Goal: Information Seeking & Learning: Learn about a topic

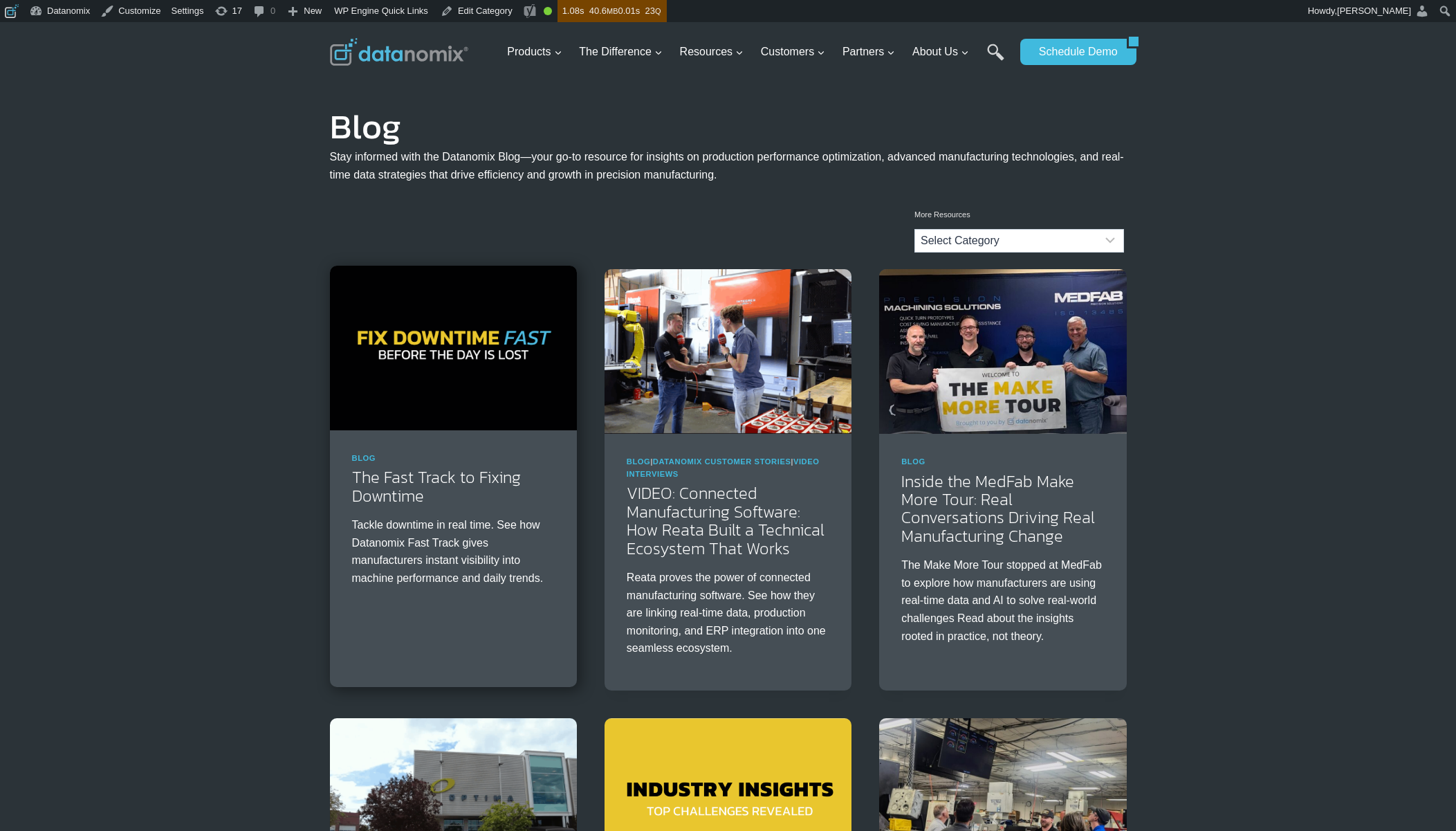
click at [504, 349] on img at bounding box center [453, 348] width 247 height 164
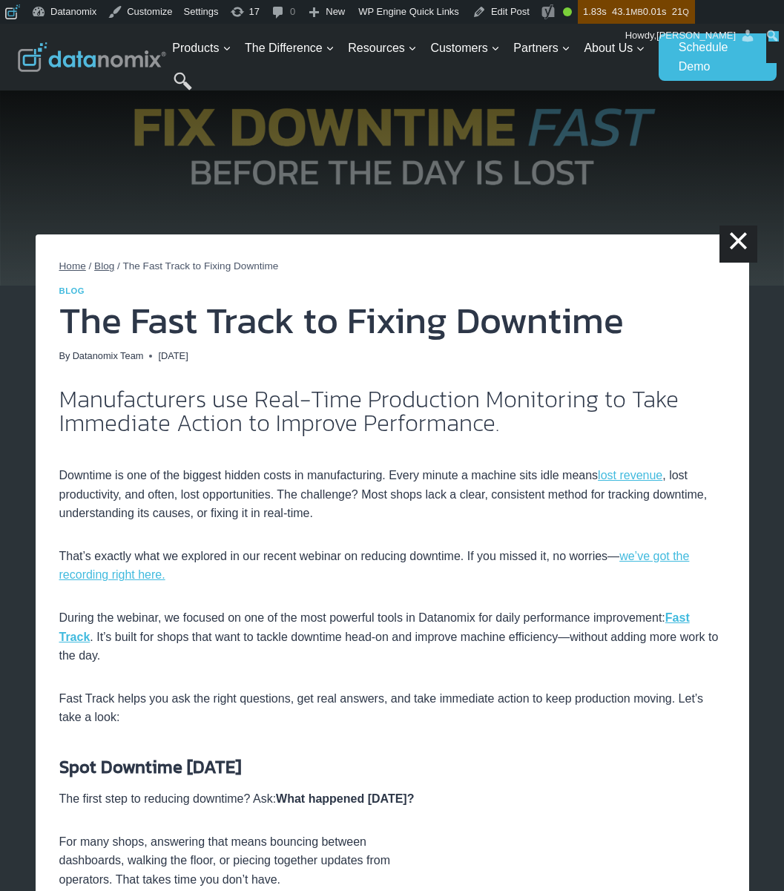
click at [242, 321] on h1 "The Fast Track to Fixing Downtime" at bounding box center [392, 320] width 666 height 37
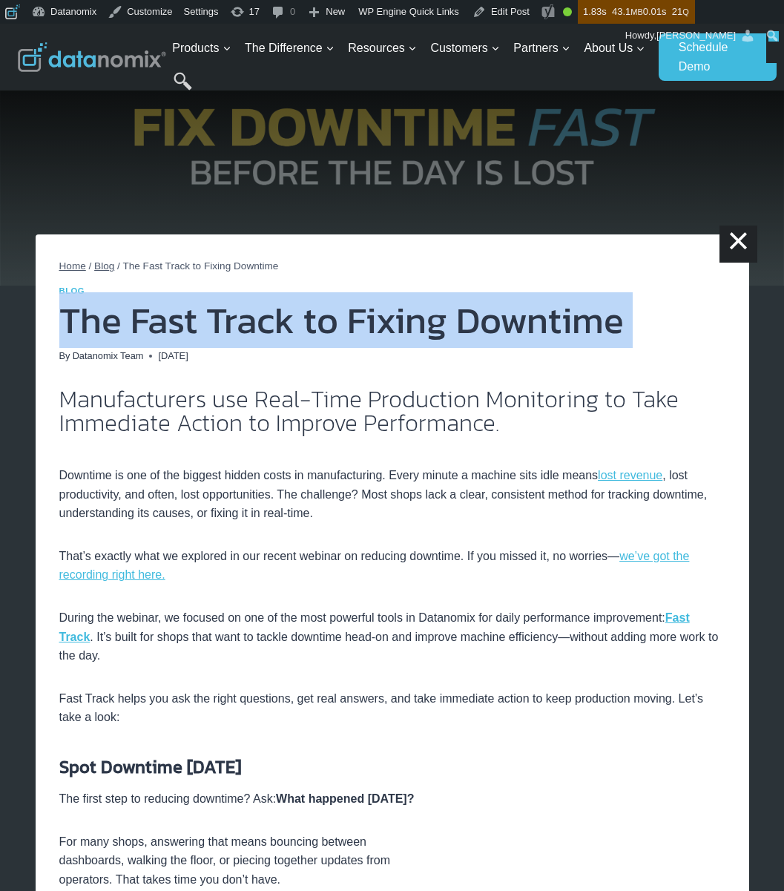
click at [242, 321] on h1 "The Fast Track to Fixing Downtime" at bounding box center [392, 320] width 666 height 37
copy header "The Fast Track to Fixing Downtime"
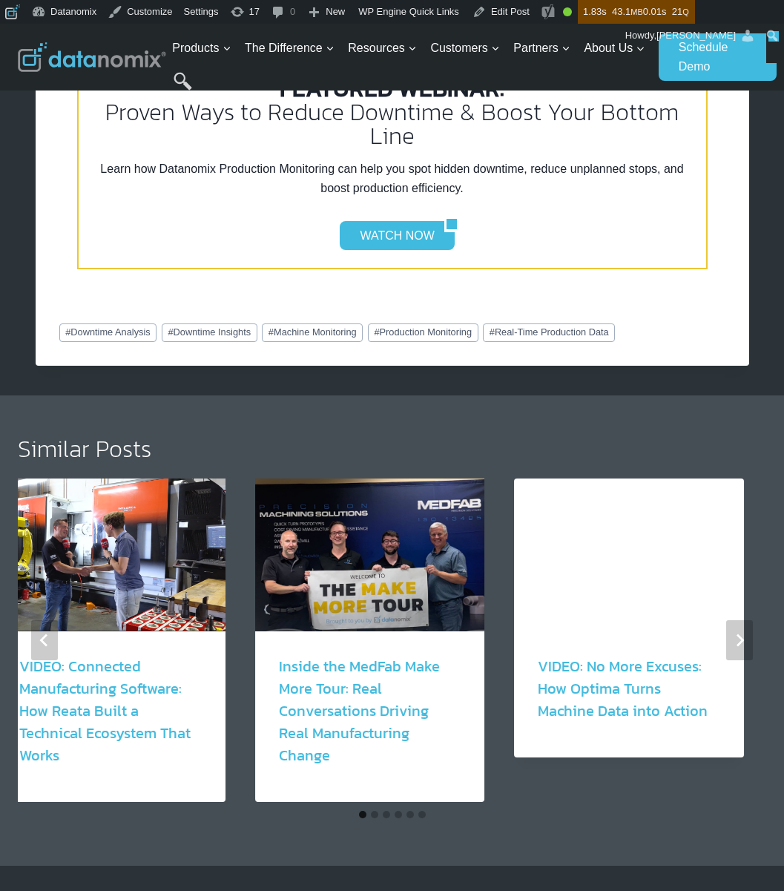
scroll to position [3287, 0]
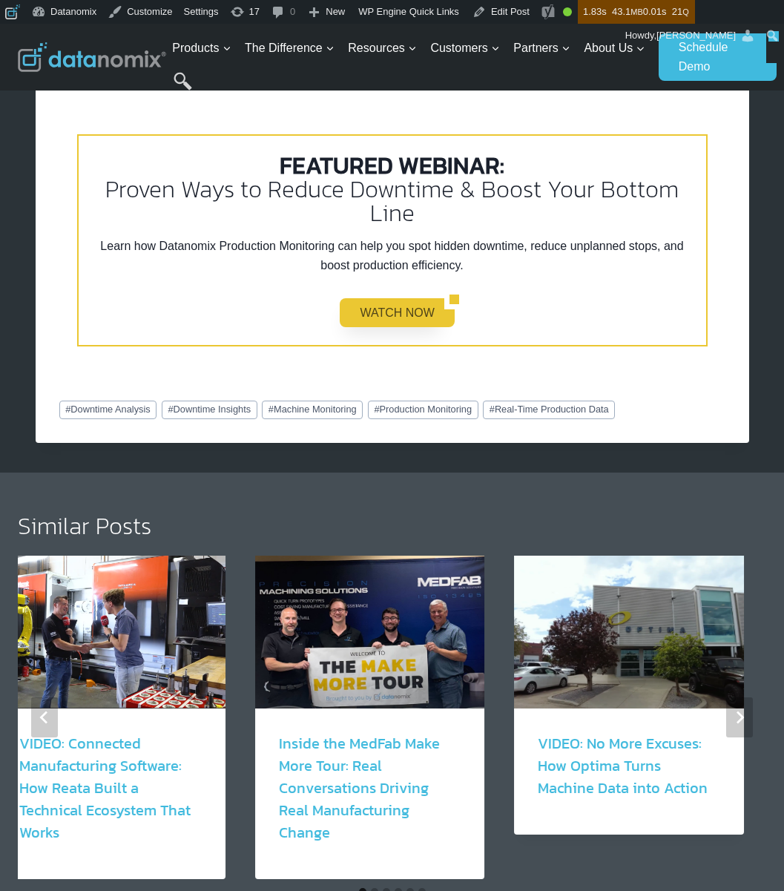
click at [393, 315] on link "WATCH NOW" at bounding box center [392, 312] width 104 height 28
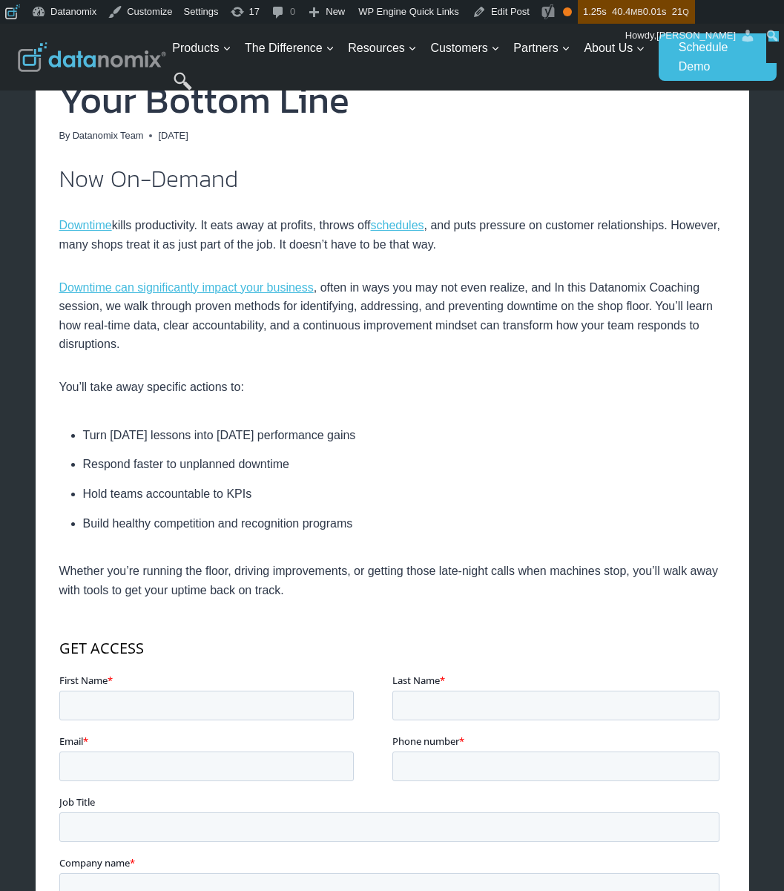
scroll to position [327, 0]
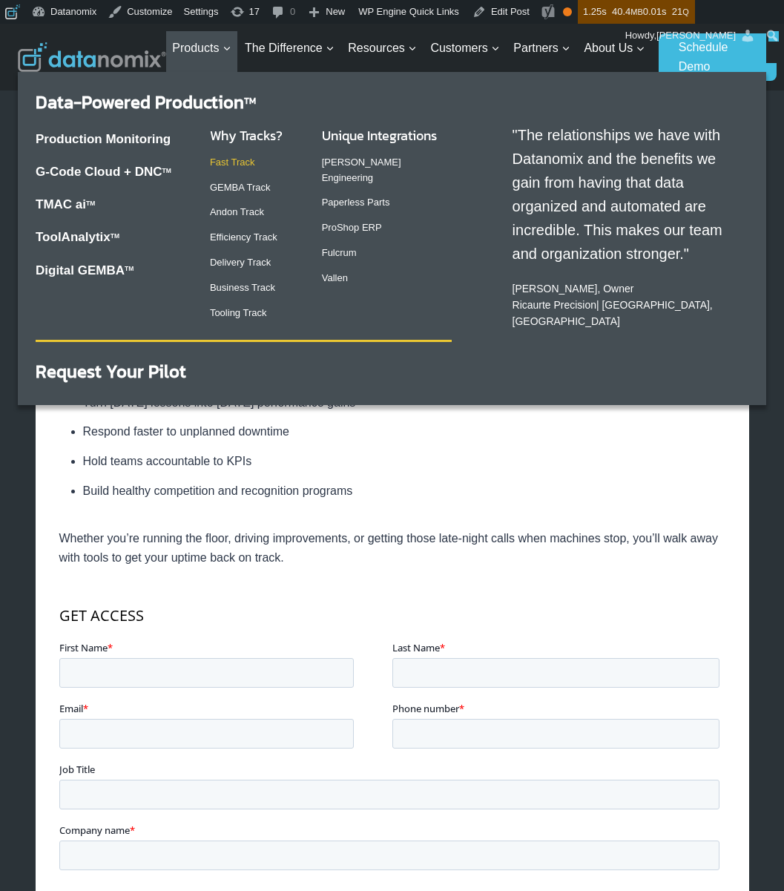
click at [217, 160] on link "Fast Track" at bounding box center [232, 161] width 45 height 11
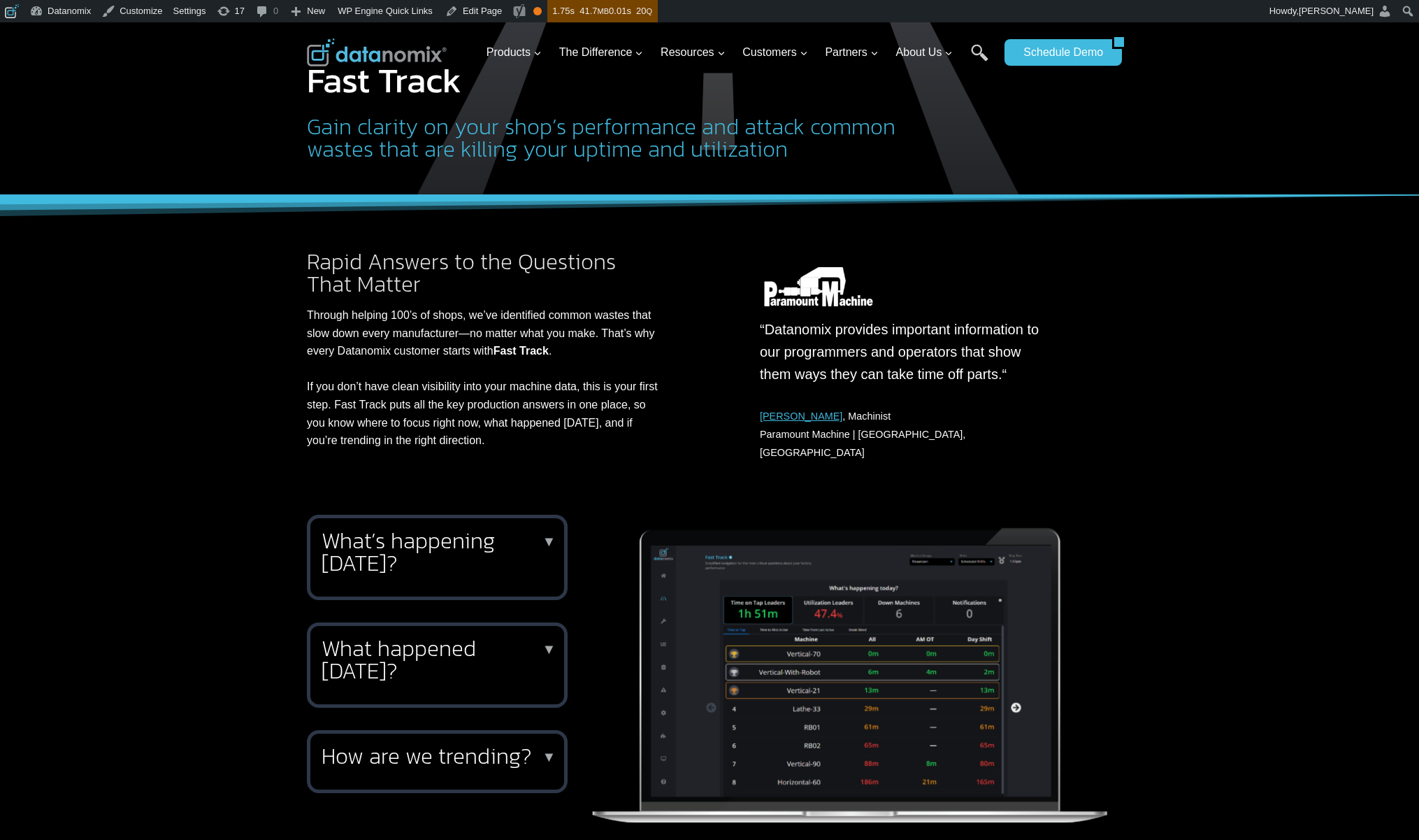
scroll to position [321, 0]
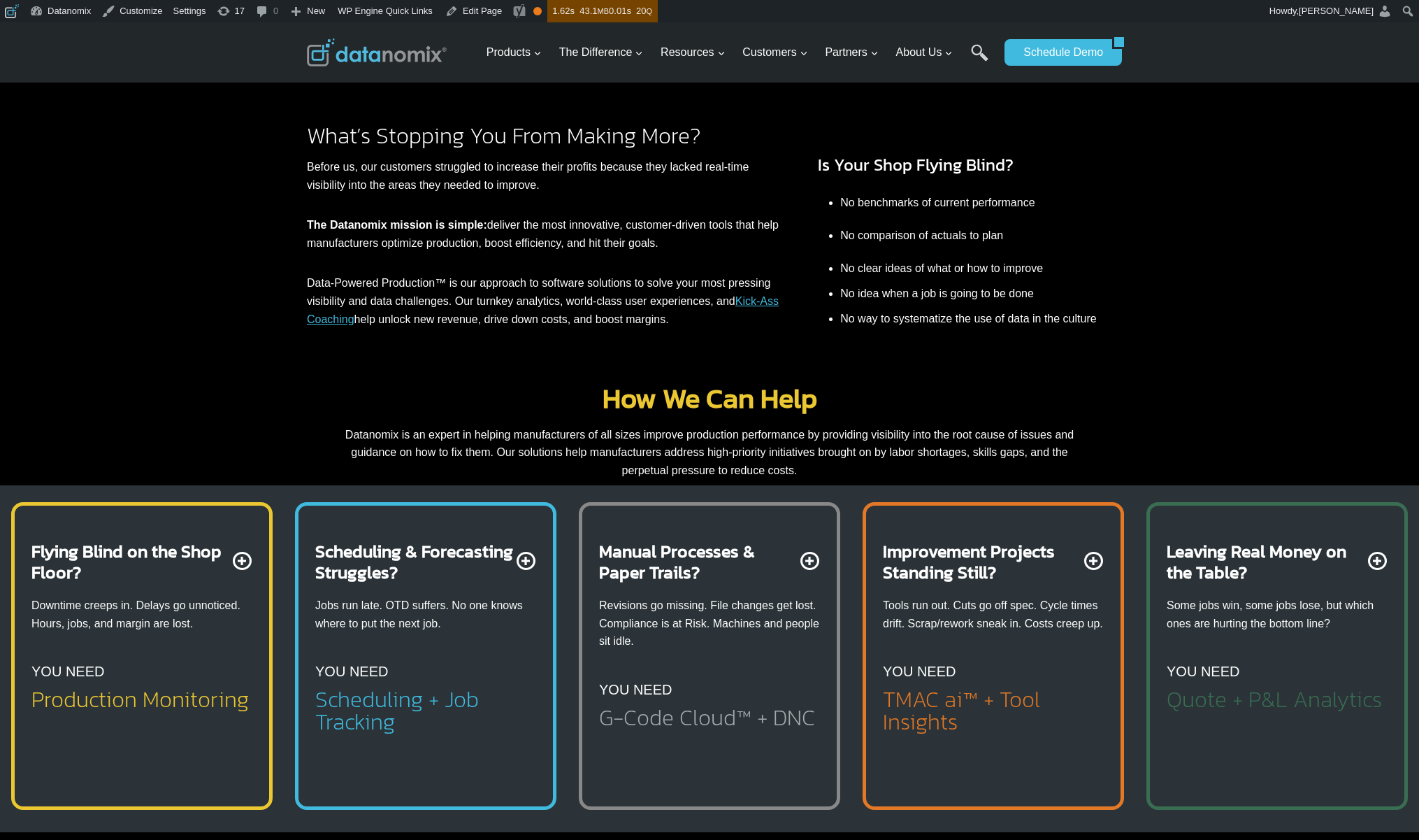
scroll to position [596, 0]
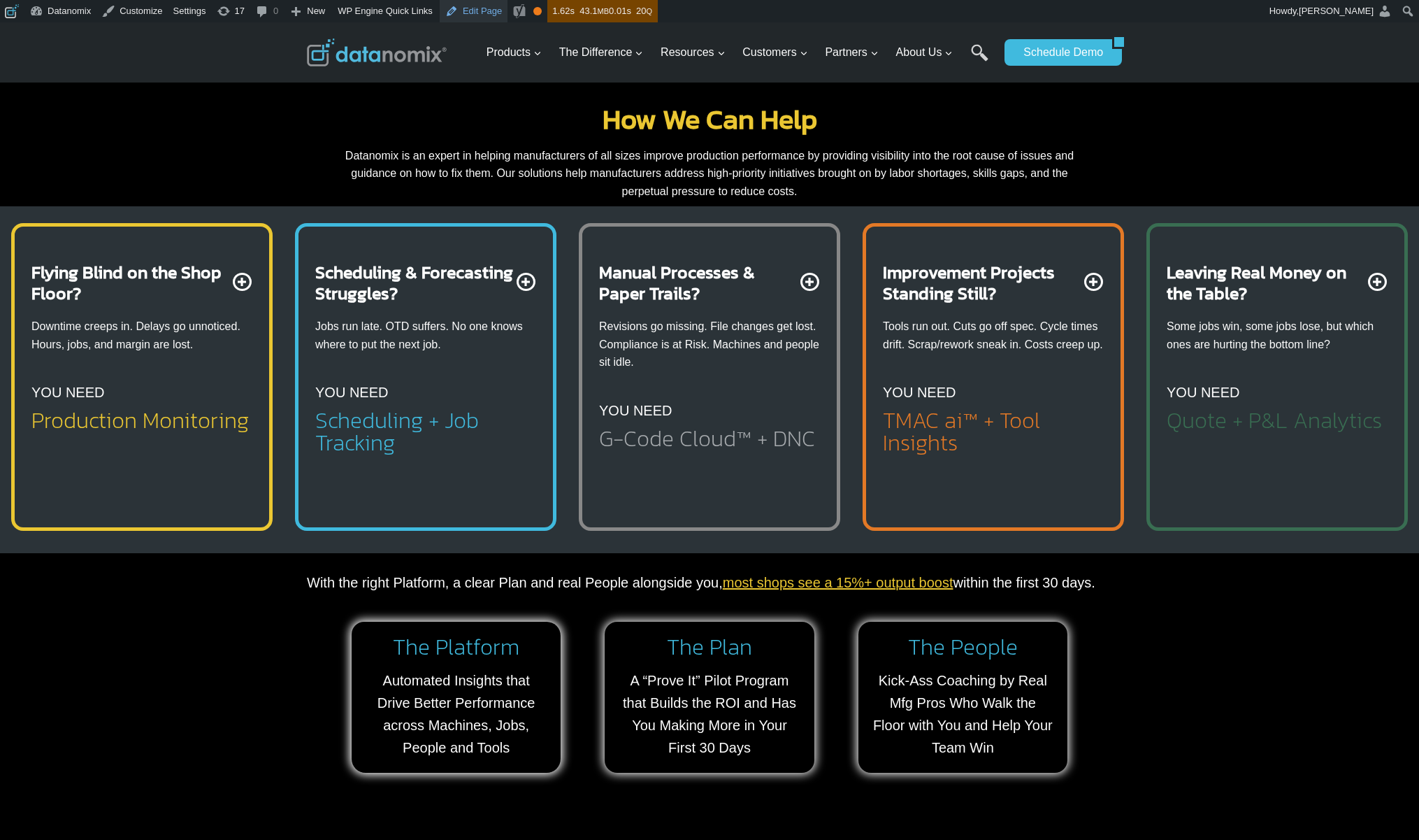
click at [494, 12] on link "Edit Page" at bounding box center [473, 11] width 68 height 23
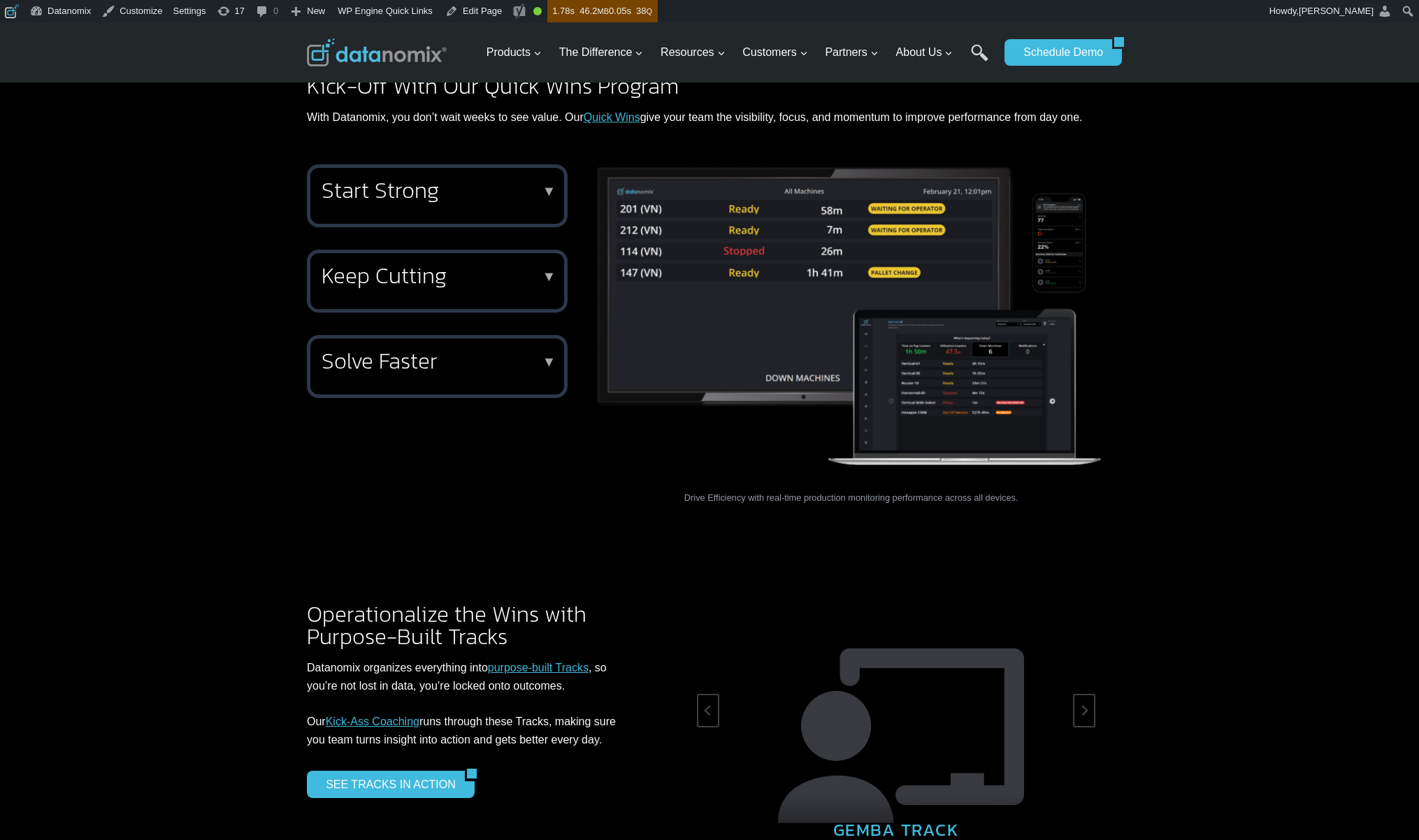
scroll to position [1781, 0]
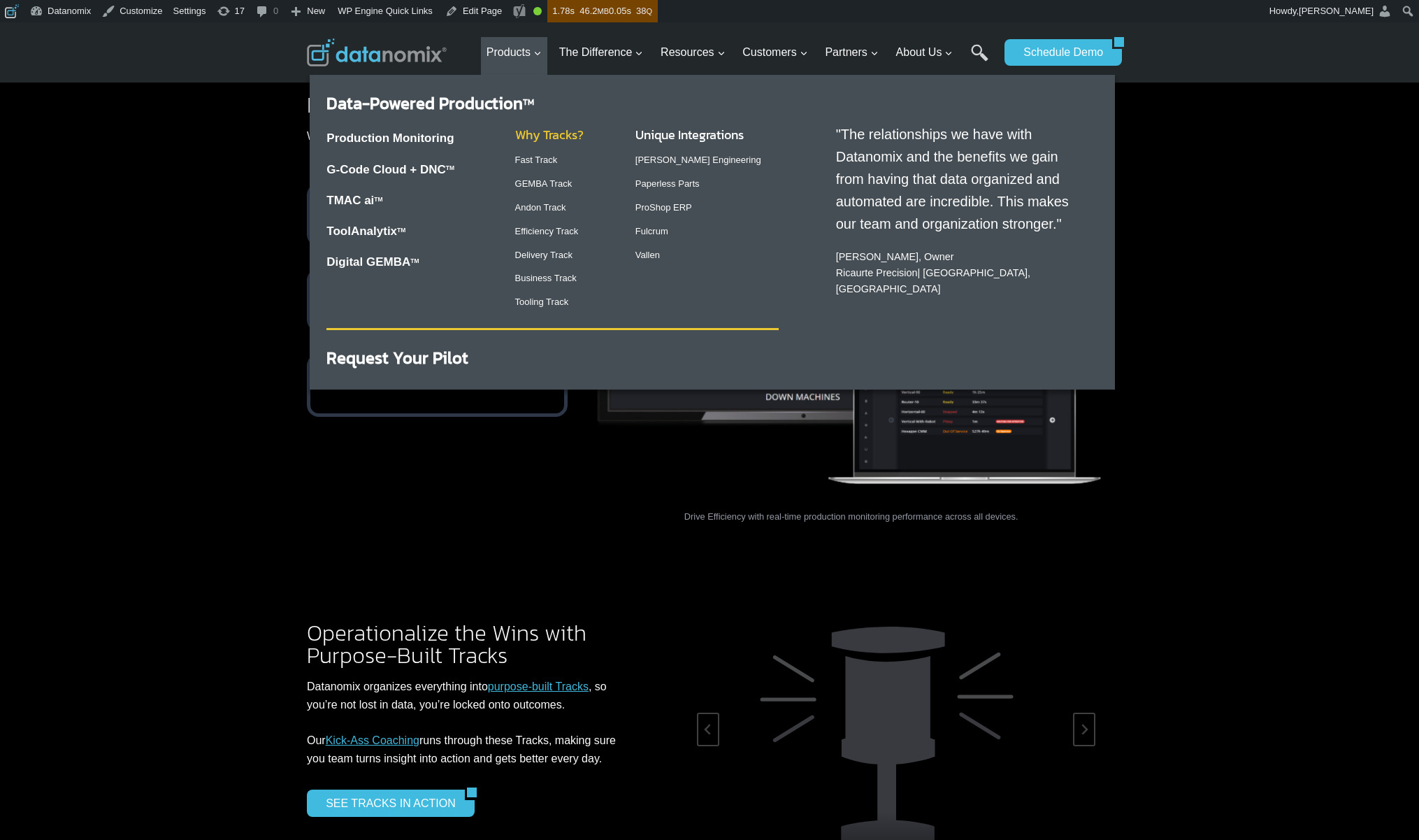
click at [572, 134] on link "Why Tracks?" at bounding box center [549, 135] width 69 height 19
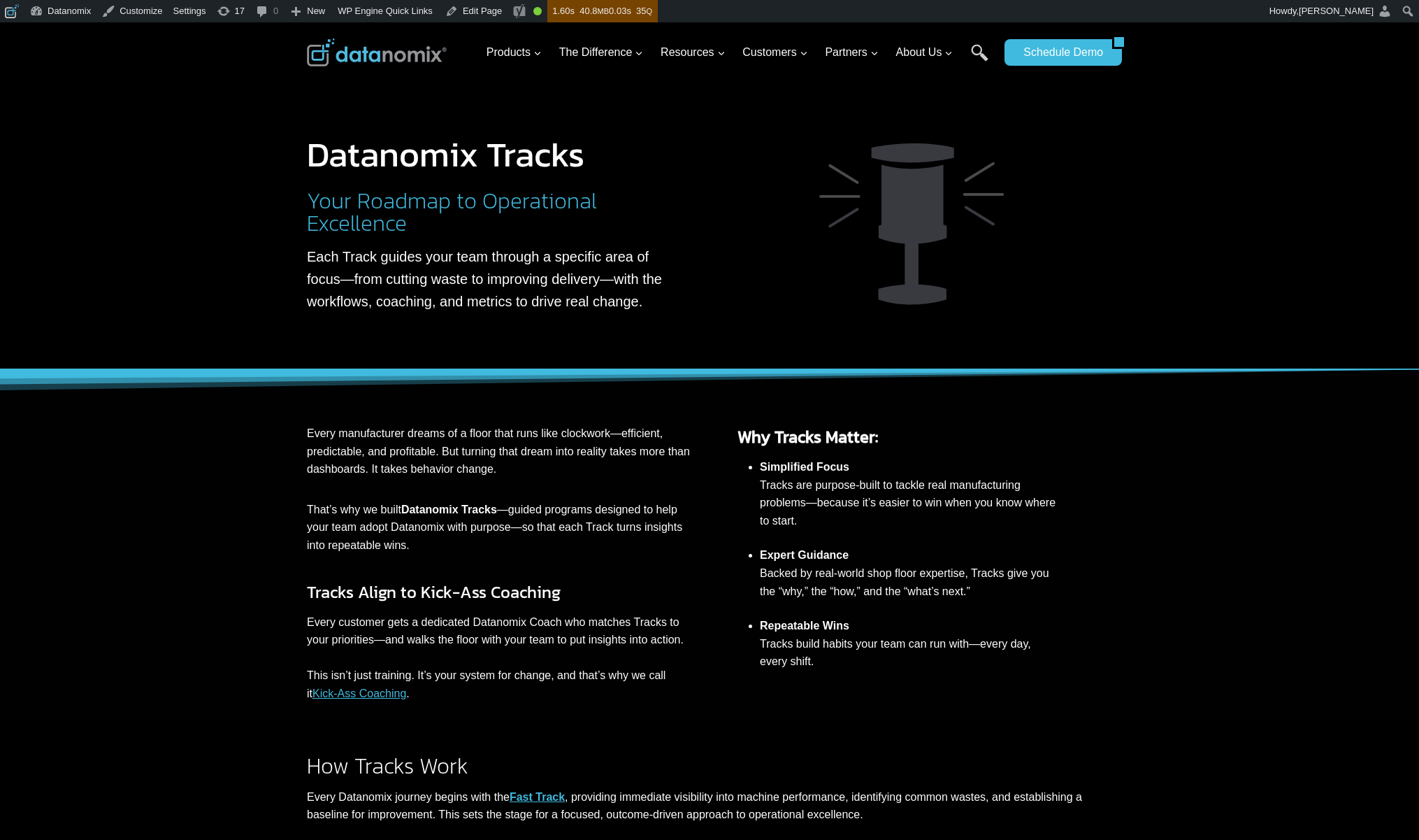
click at [403, 50] on img at bounding box center [377, 53] width 140 height 28
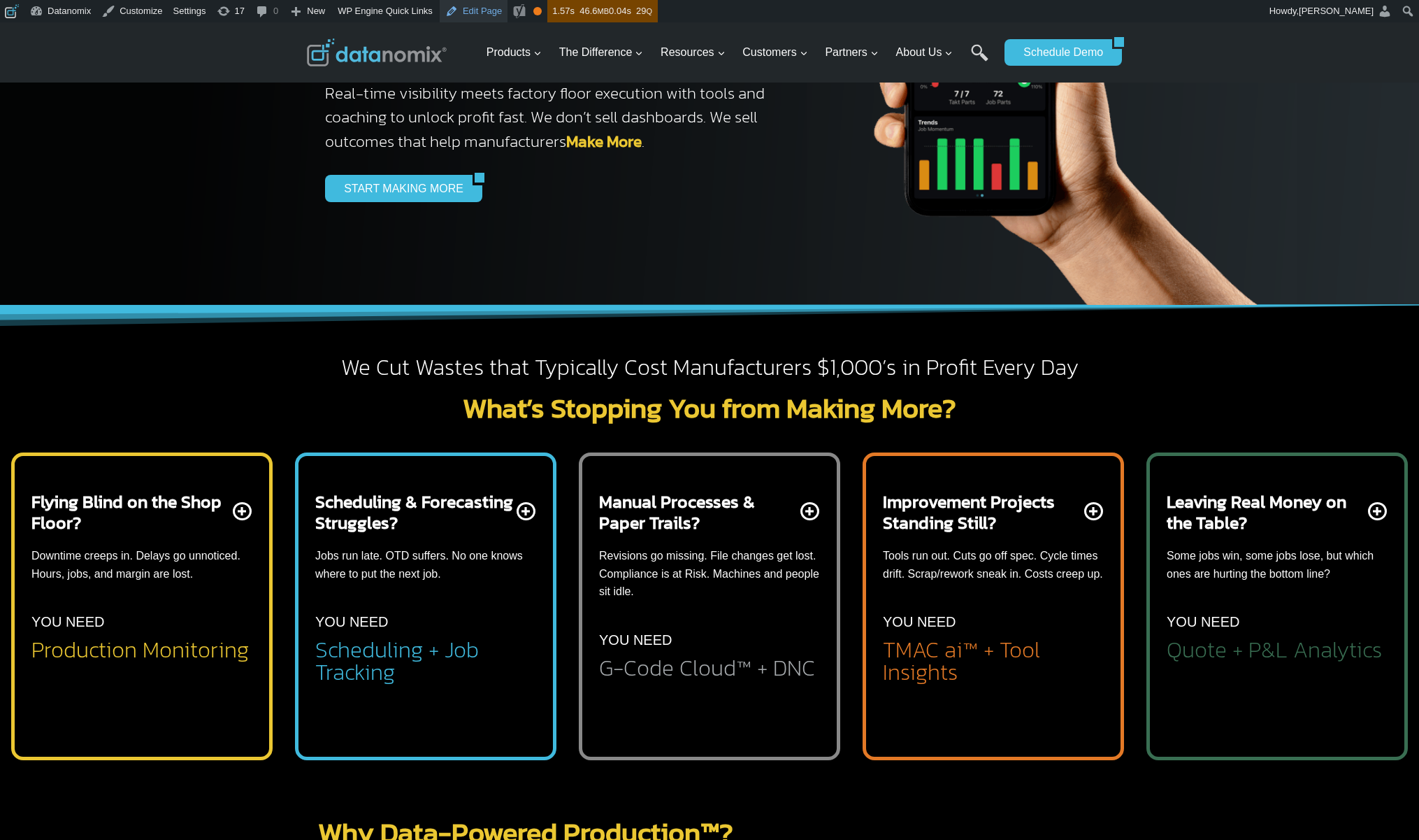
click at [505, 7] on link "Edit Page" at bounding box center [473, 11] width 68 height 23
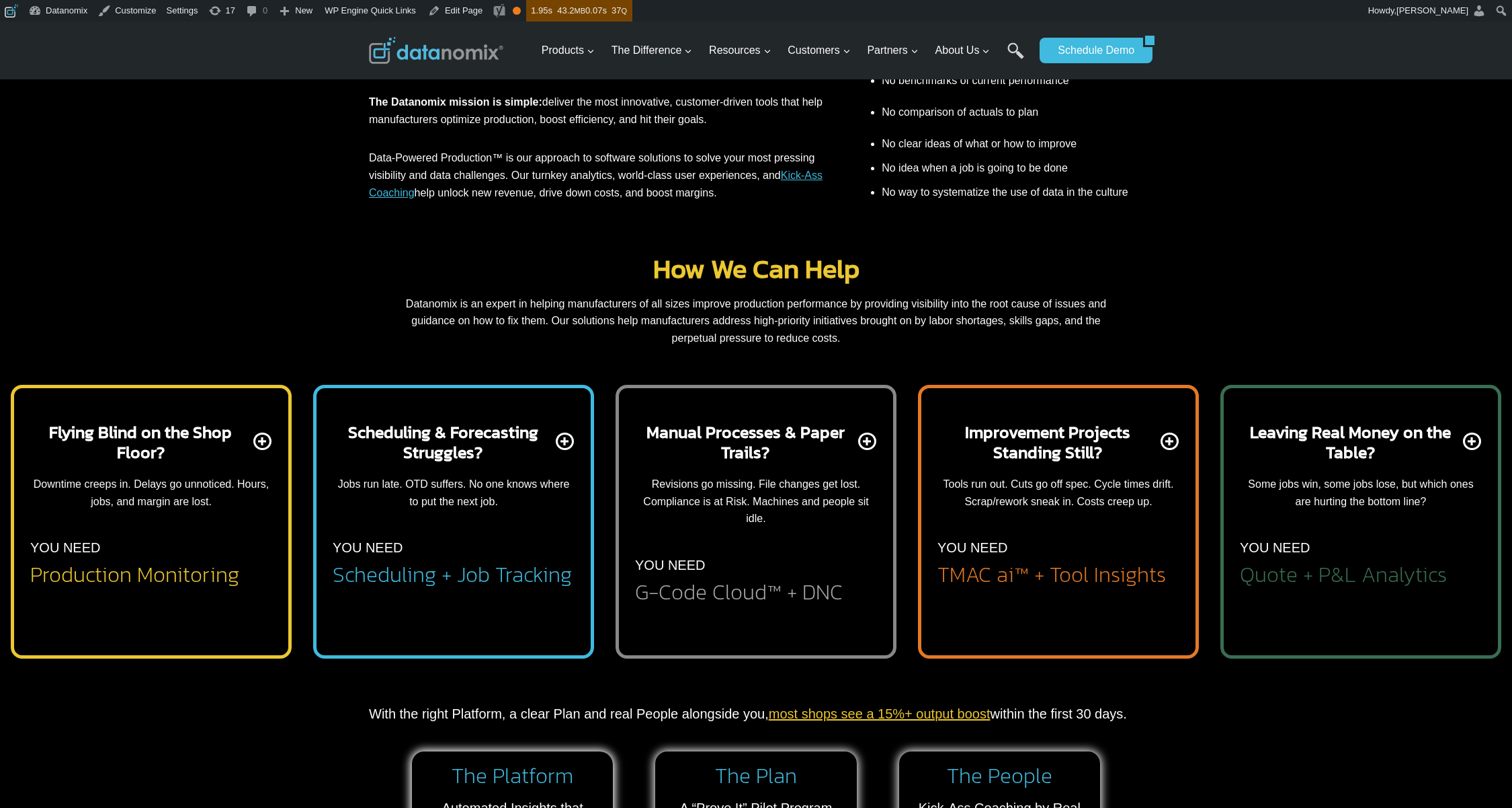
scroll to position [501, 0]
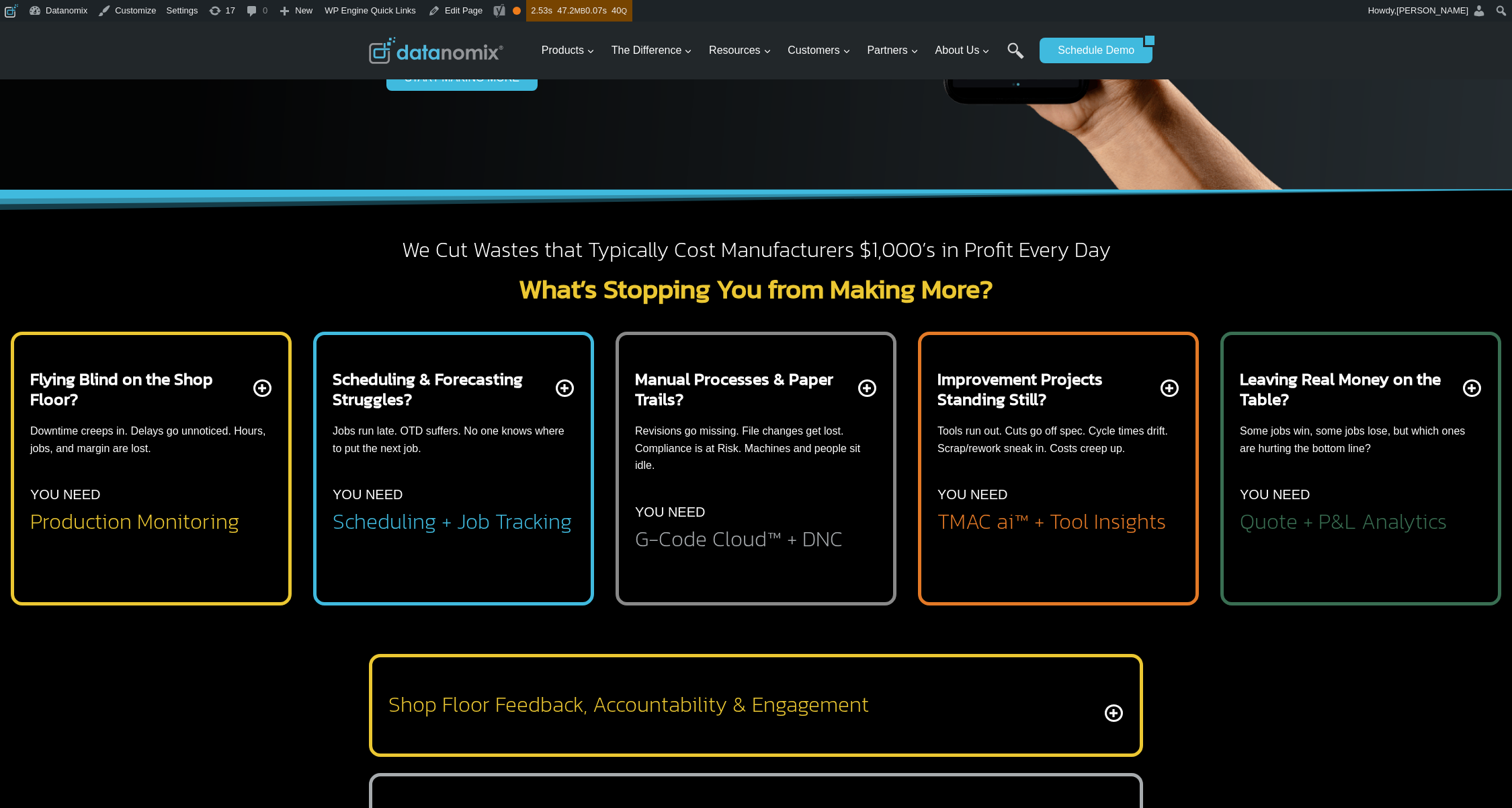
scroll to position [180, 0]
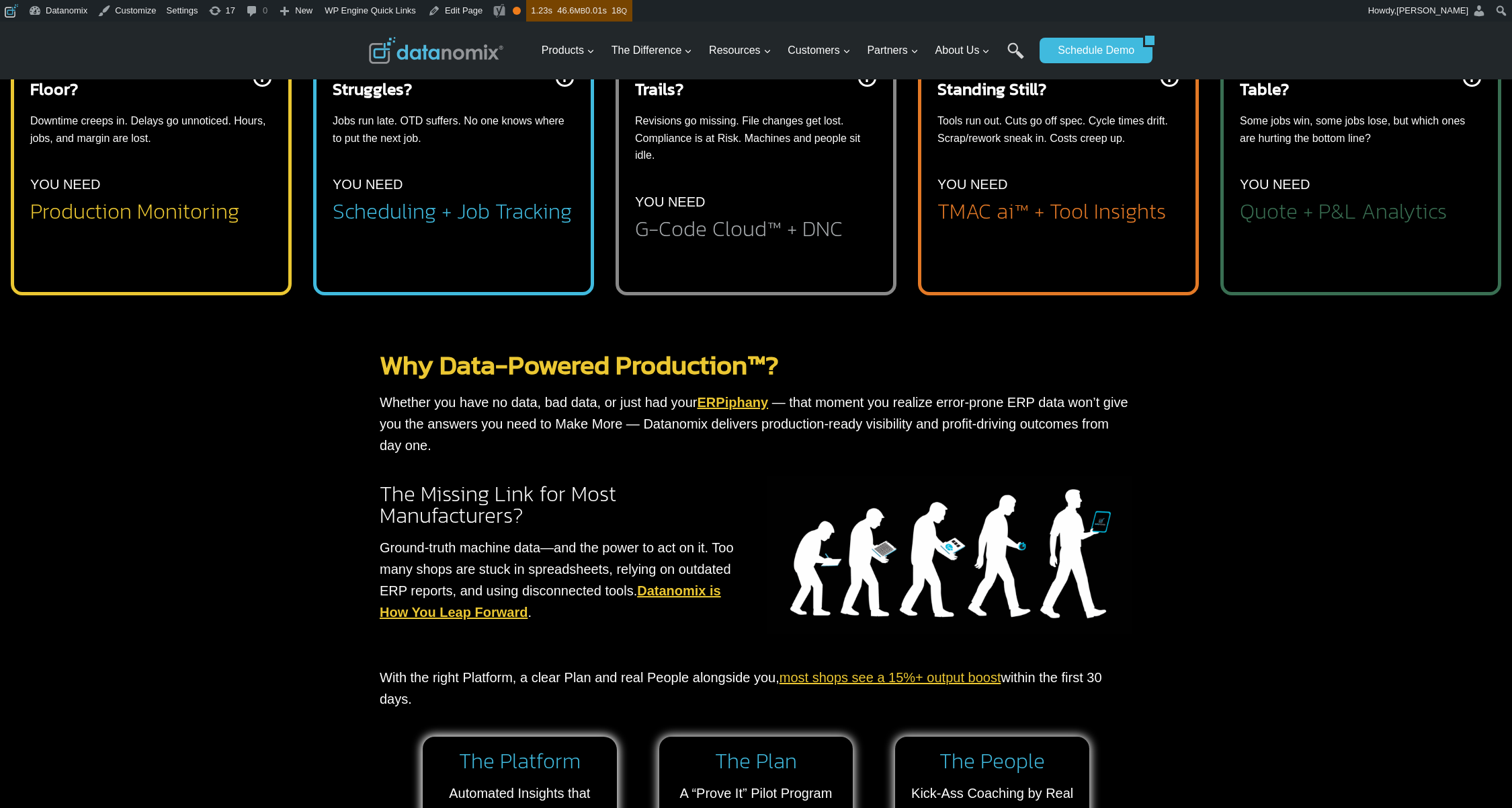
scroll to position [105, 0]
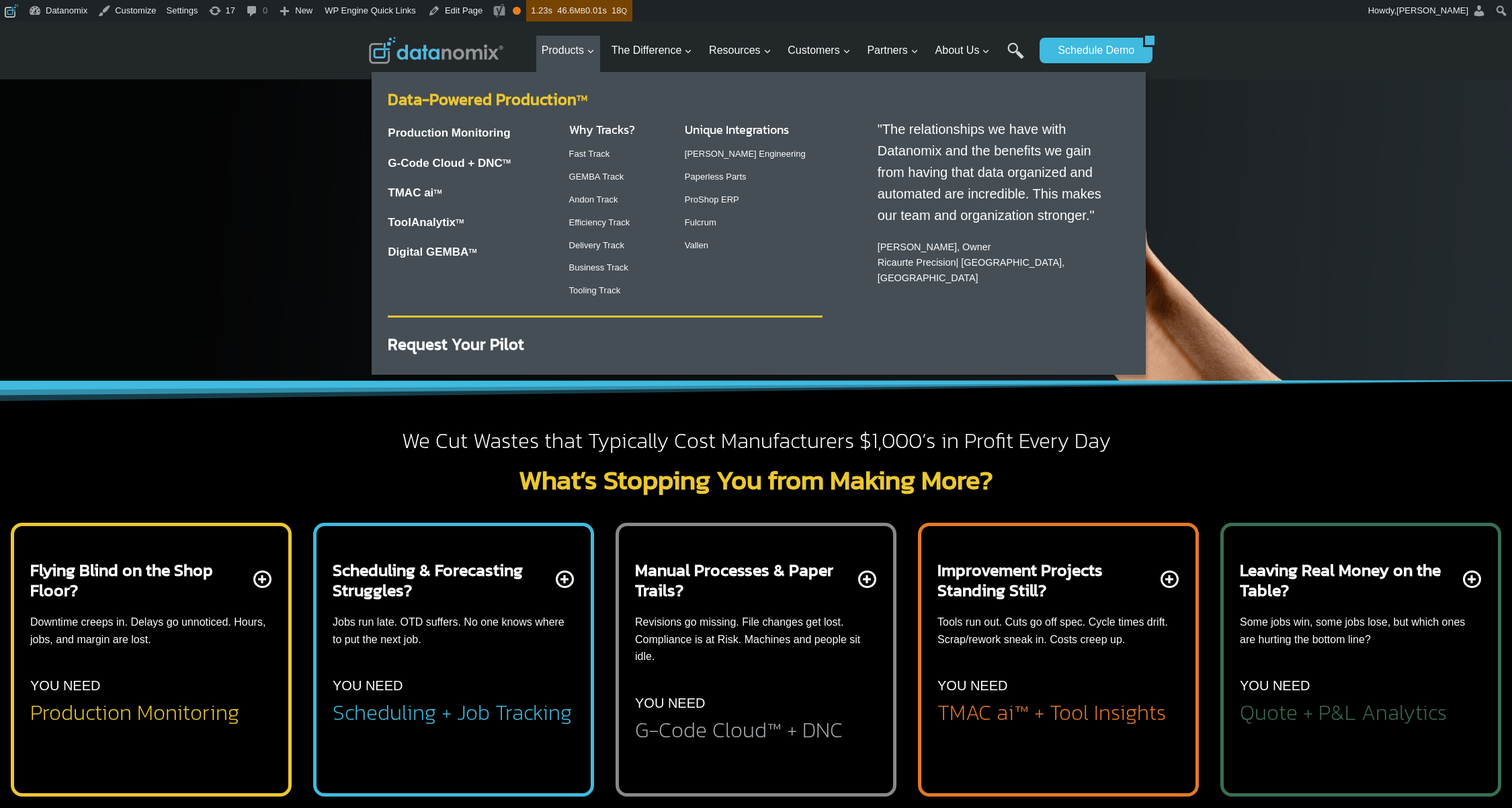
click at [526, 96] on link "Data-Powered Production TM" at bounding box center [488, 99] width 199 height 24
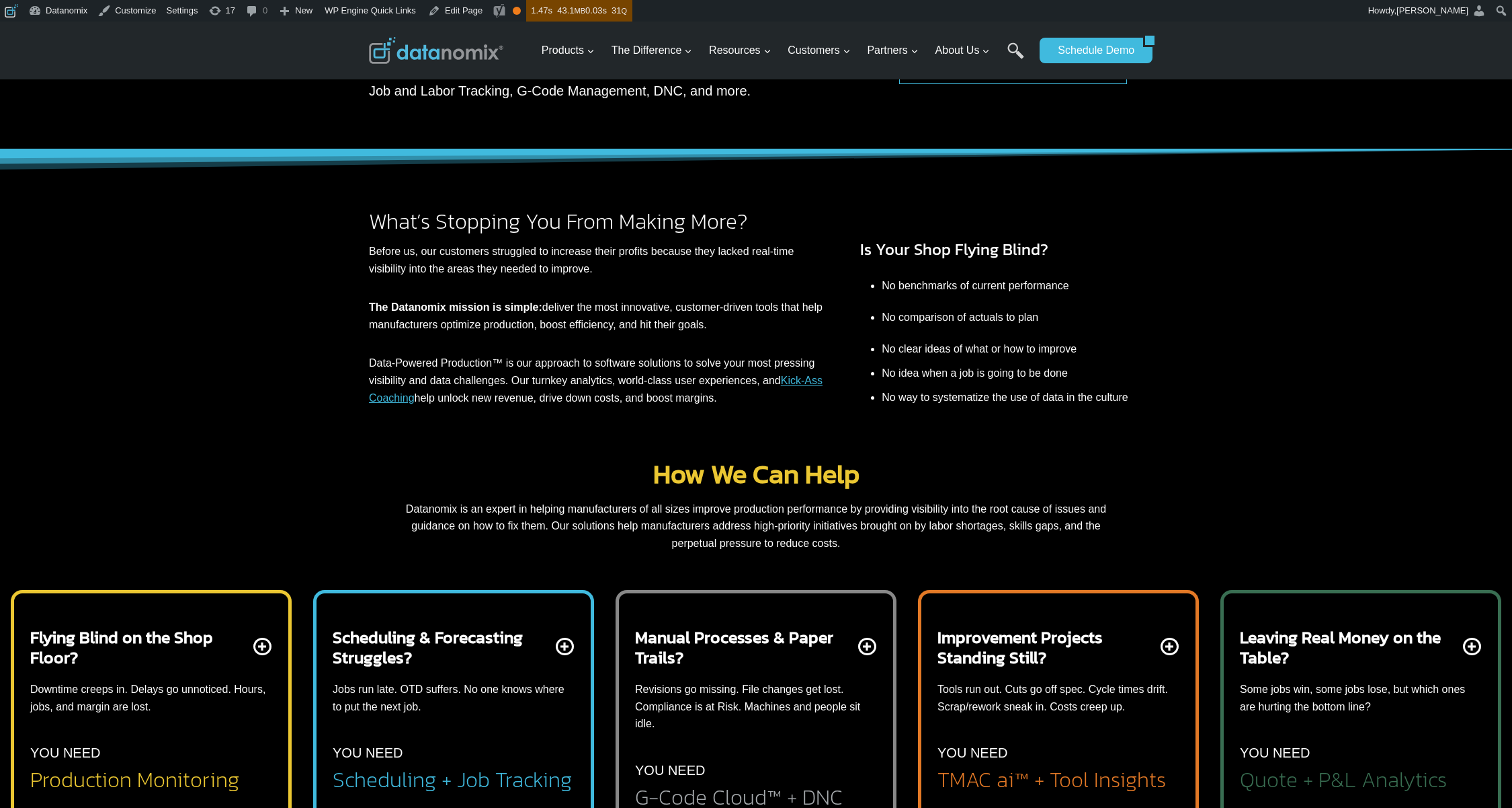
scroll to position [29, 0]
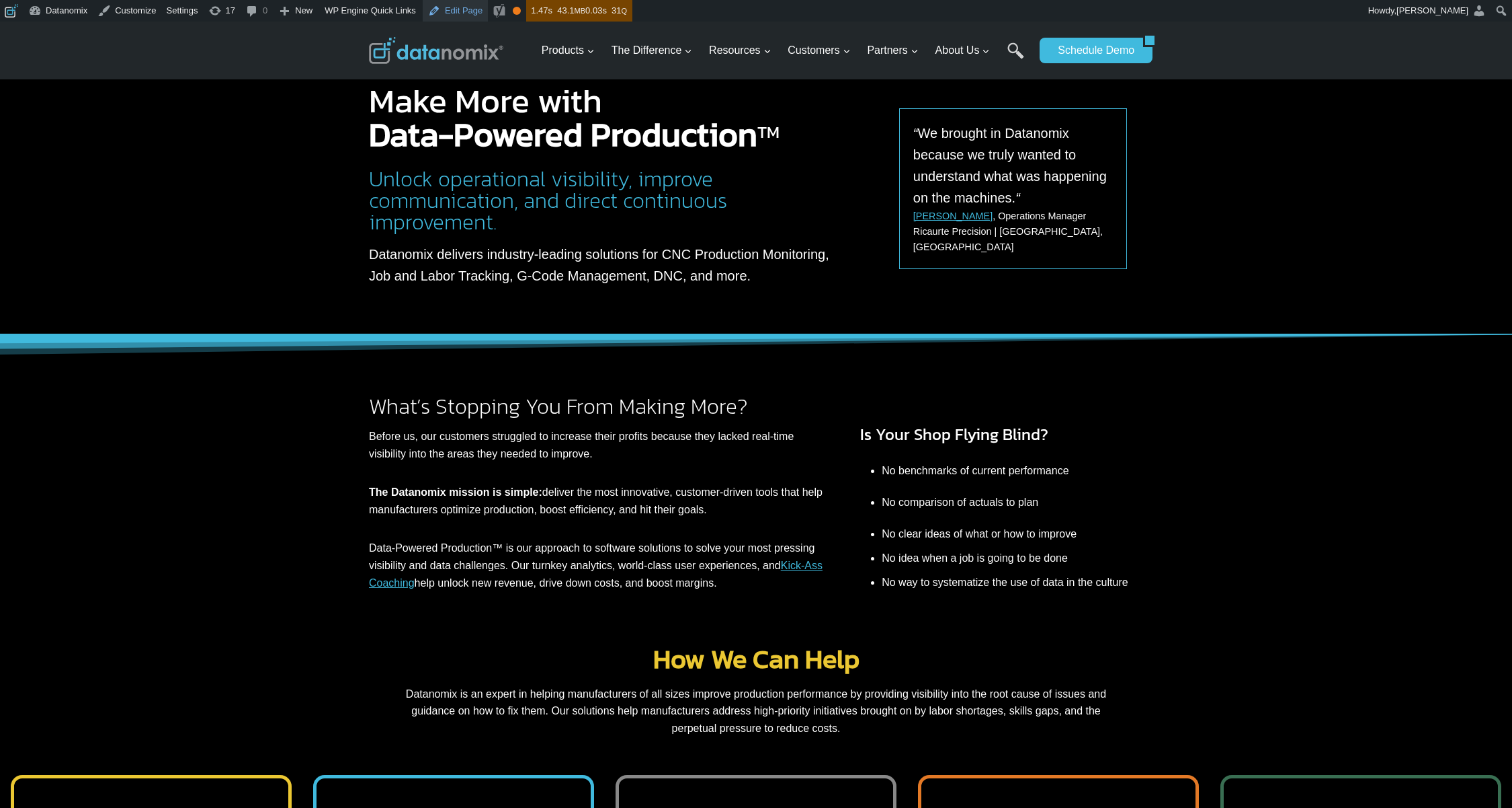
click at [467, 9] on link "Edit Page" at bounding box center [455, 11] width 65 height 22
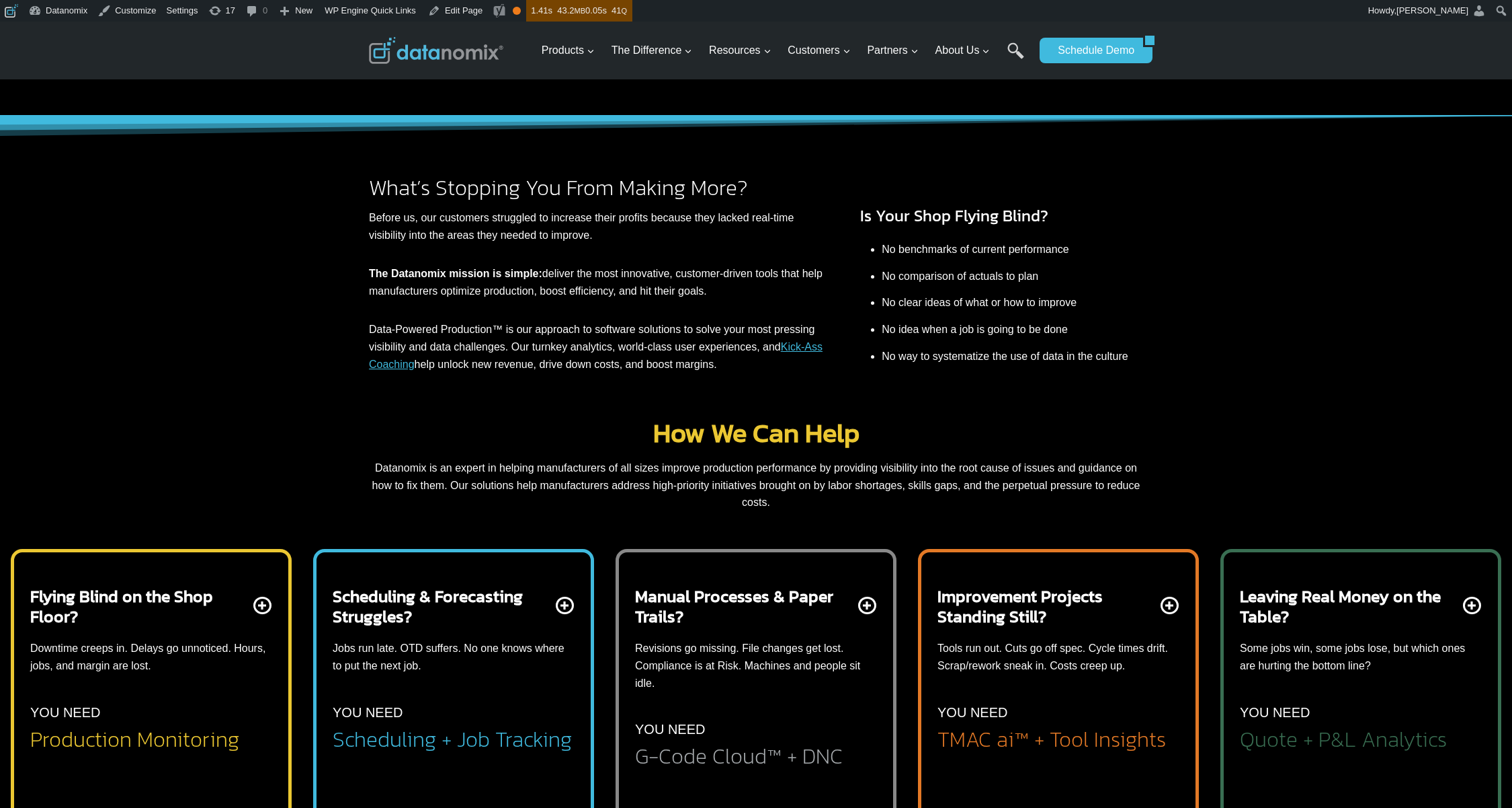
scroll to position [353, 0]
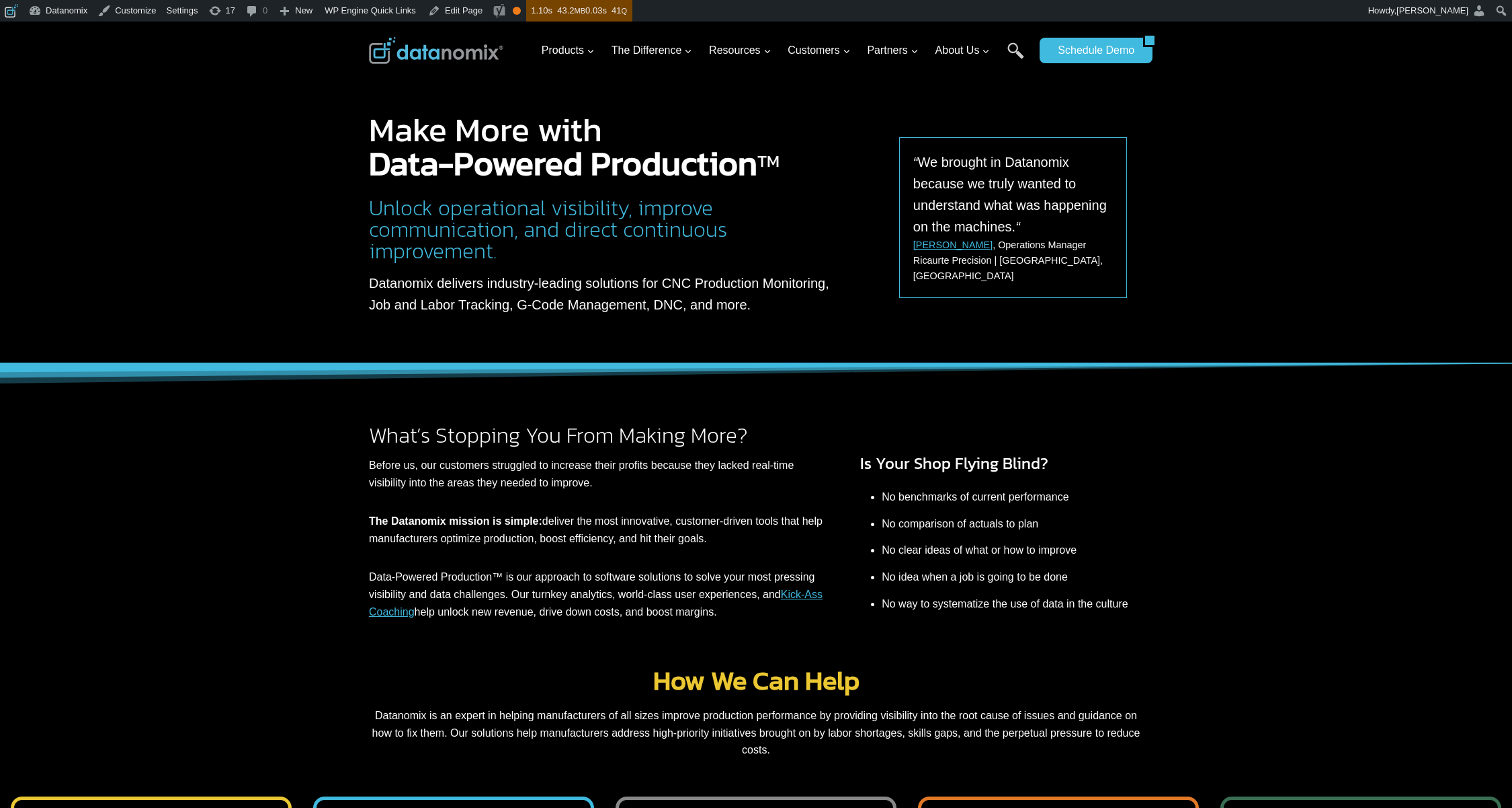
scroll to position [353, 0]
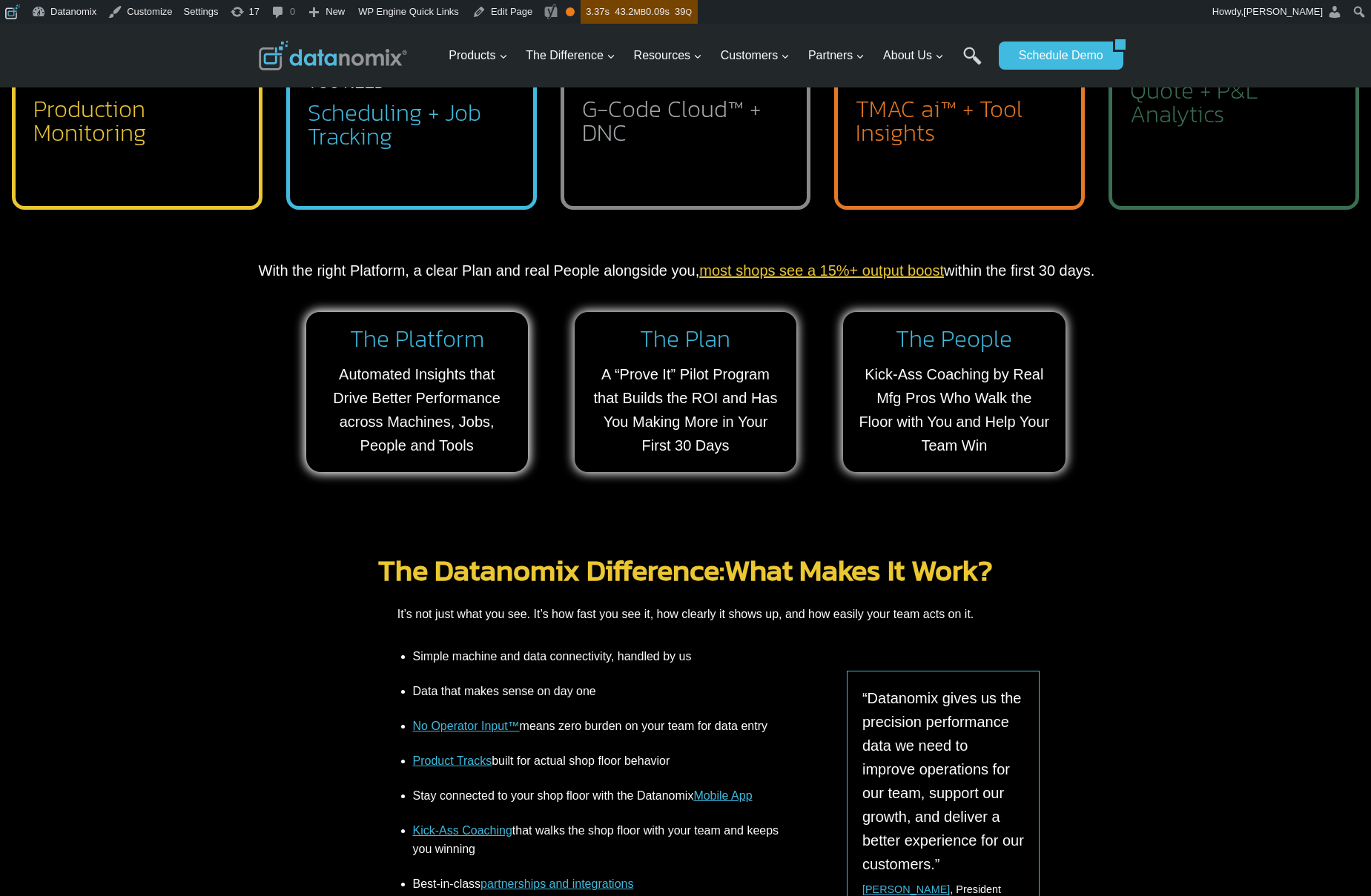
scroll to position [995, 0]
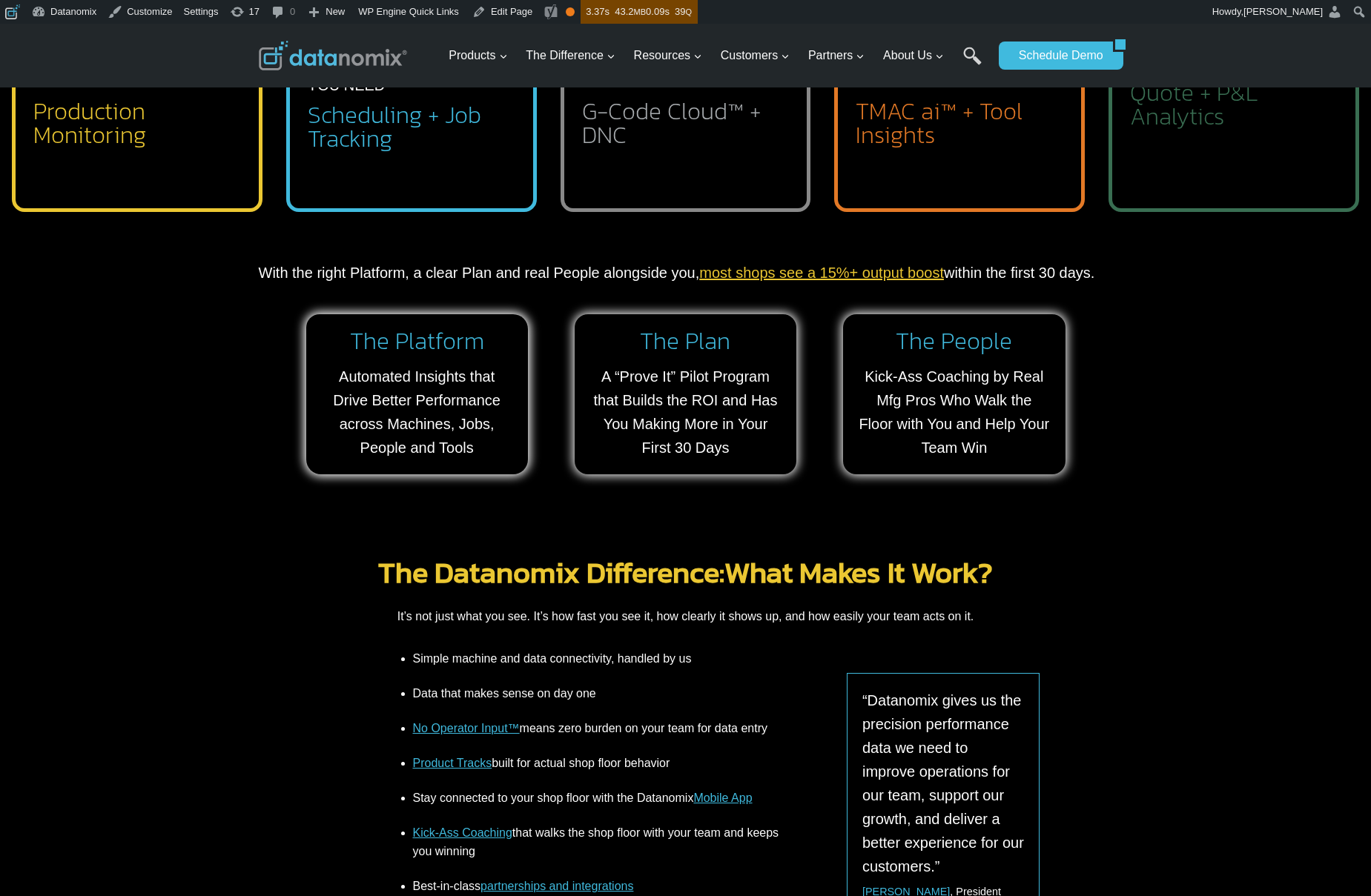
click at [1117, 463] on div "With the right Platform, a clear Plan and real People alongside you, most shops…" at bounding box center [686, 382] width 890 height 280
click at [337, 50] on img at bounding box center [333, 56] width 148 height 30
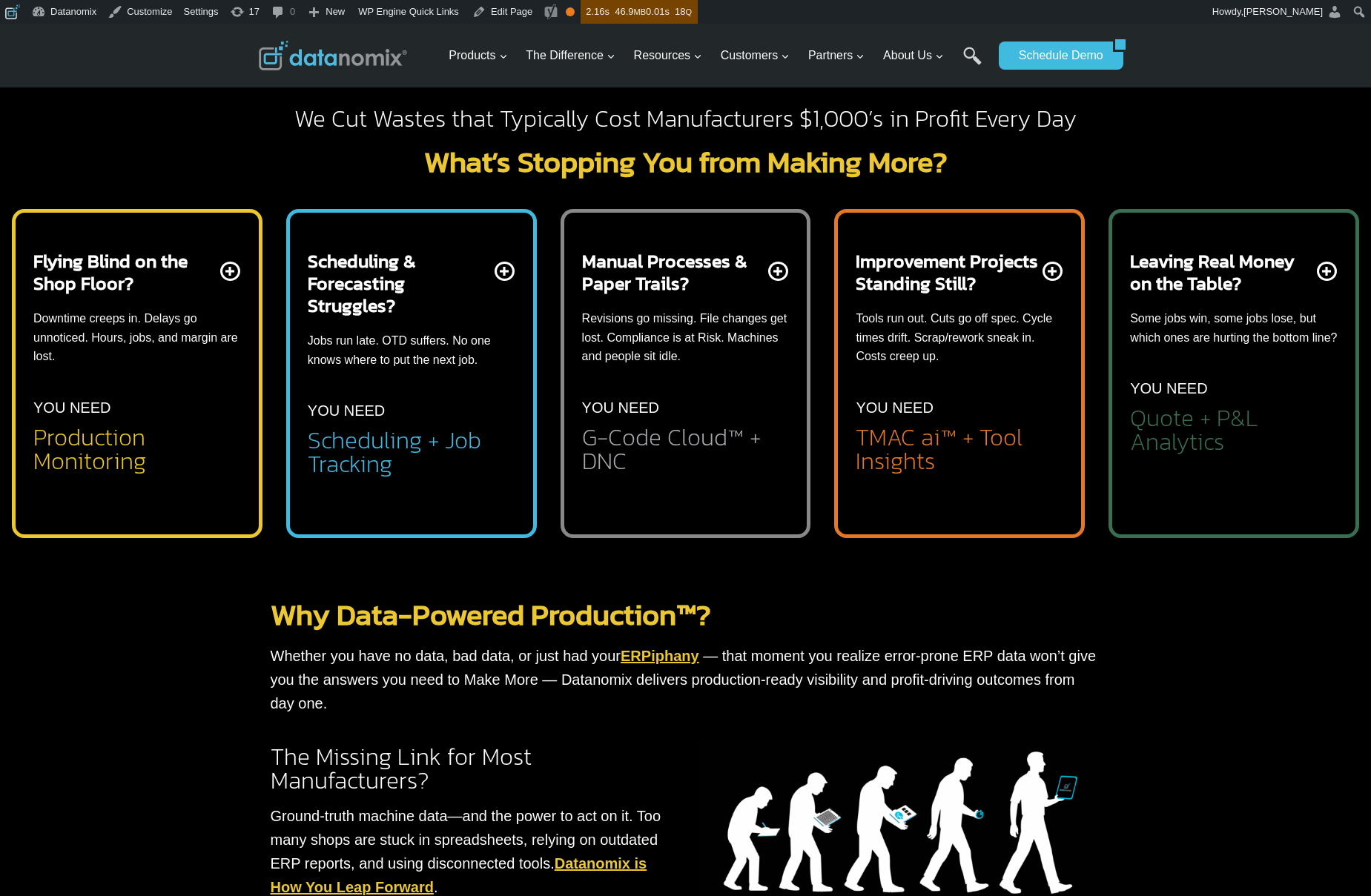
scroll to position [486, 0]
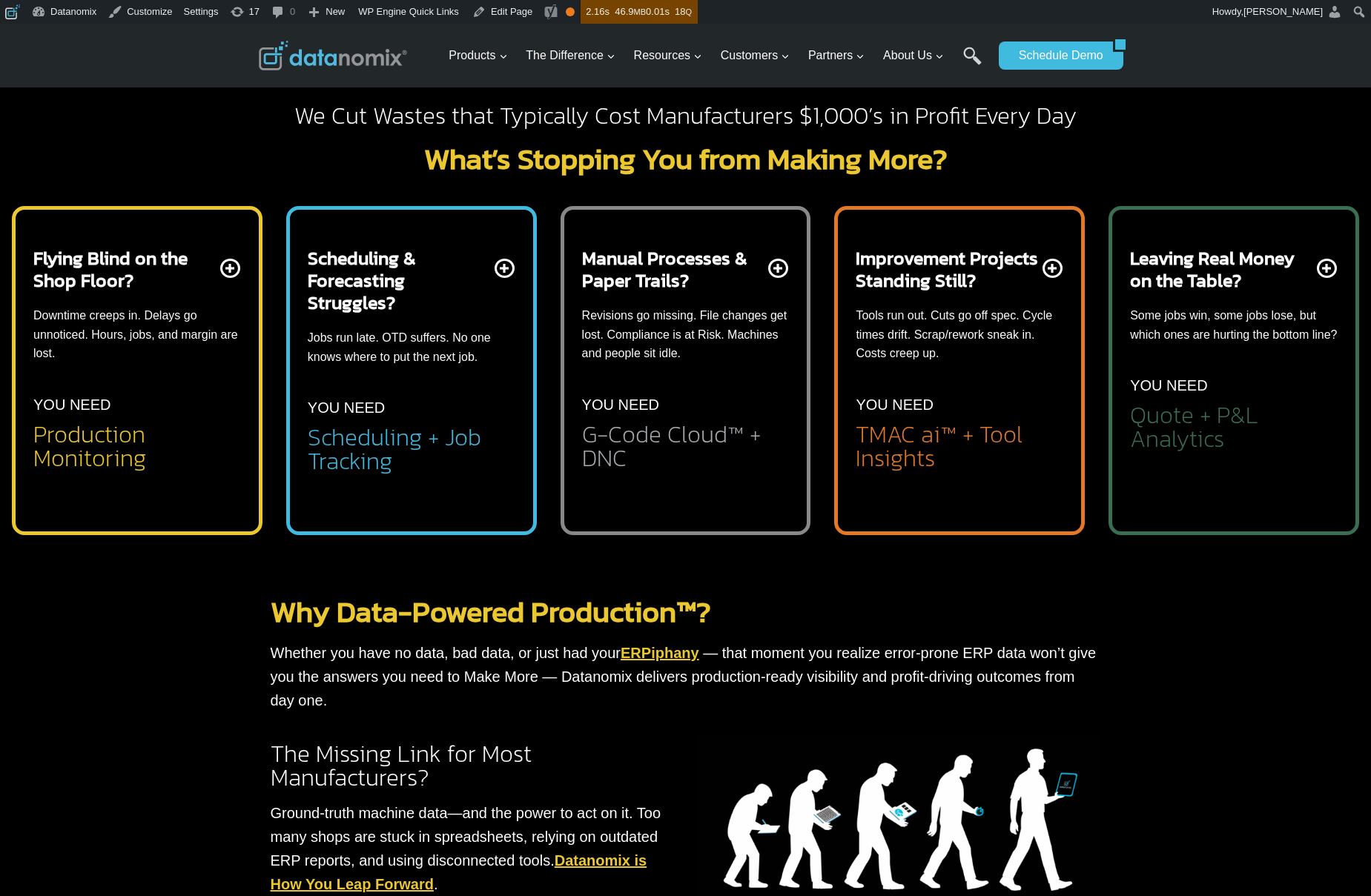
click at [412, 430] on h2 "Scheduling + Job Tracking" at bounding box center [412, 449] width 208 height 47
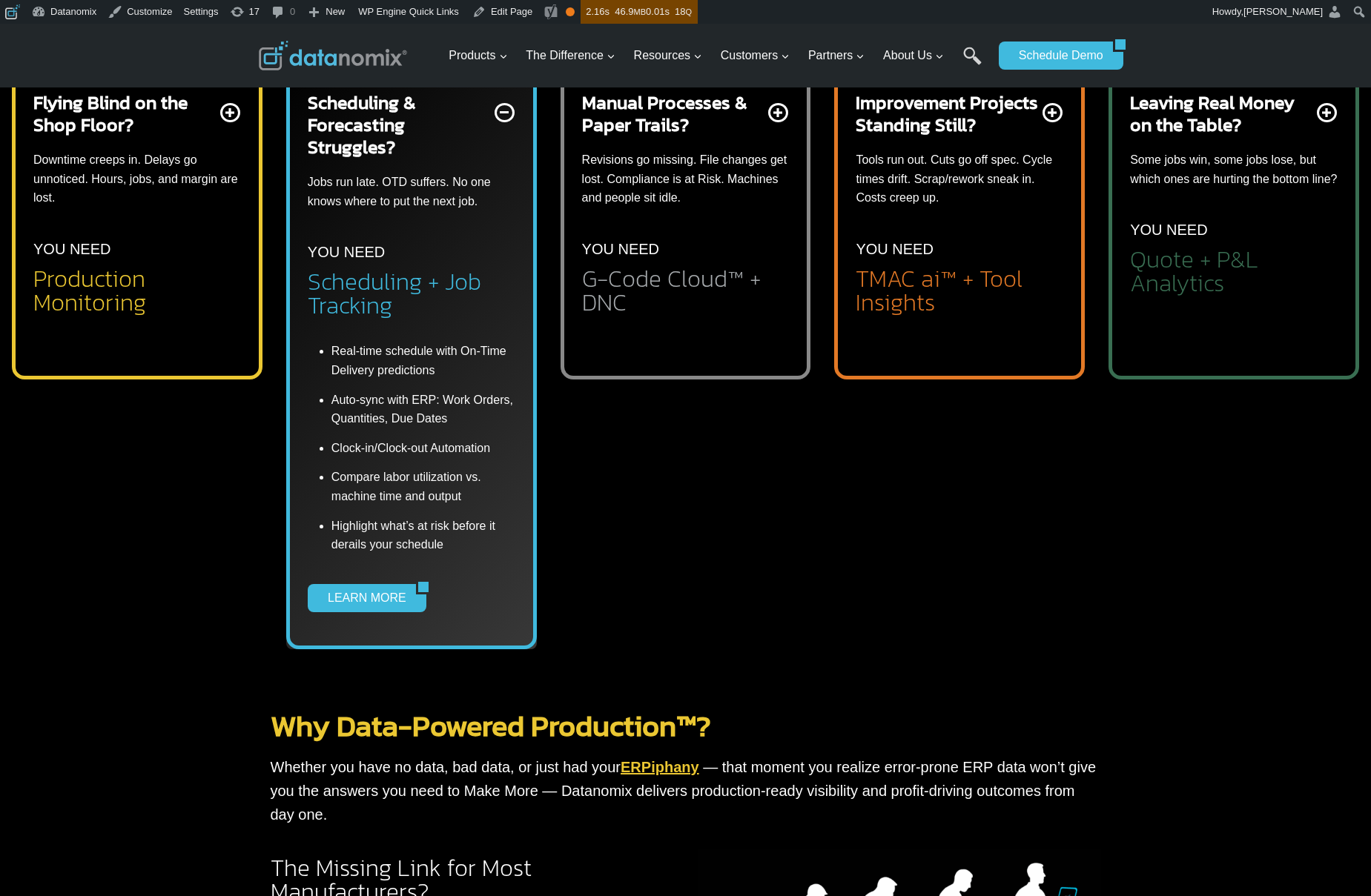
scroll to position [624, 0]
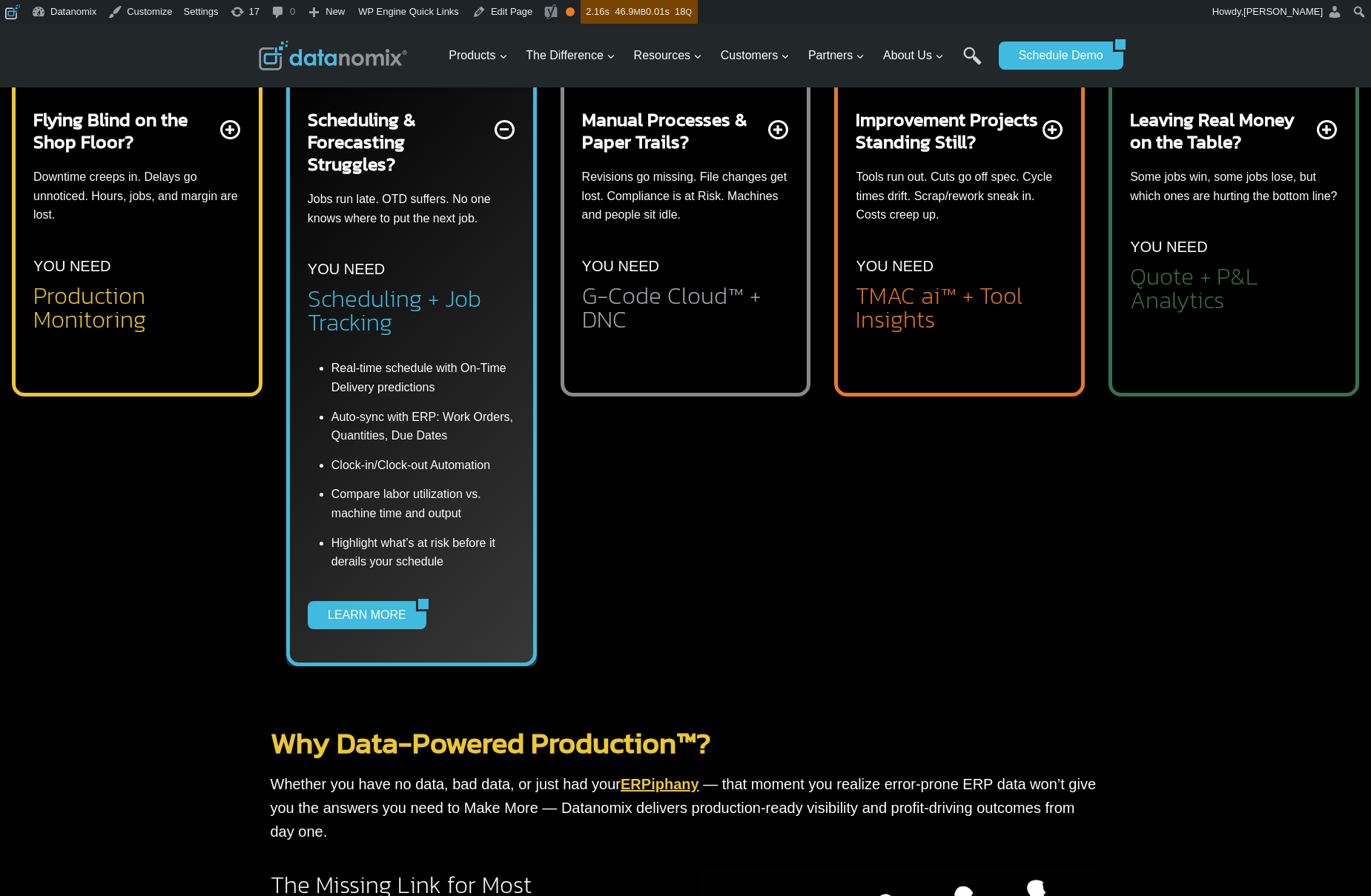
click at [1171, 483] on div "Leaving Real Money on the Table? Some jobs win, some jobs lose, but which ones …" at bounding box center [1234, 359] width 251 height 618
click at [1196, 299] on h2 "Quote + P&L Analytics" at bounding box center [1234, 288] width 208 height 47
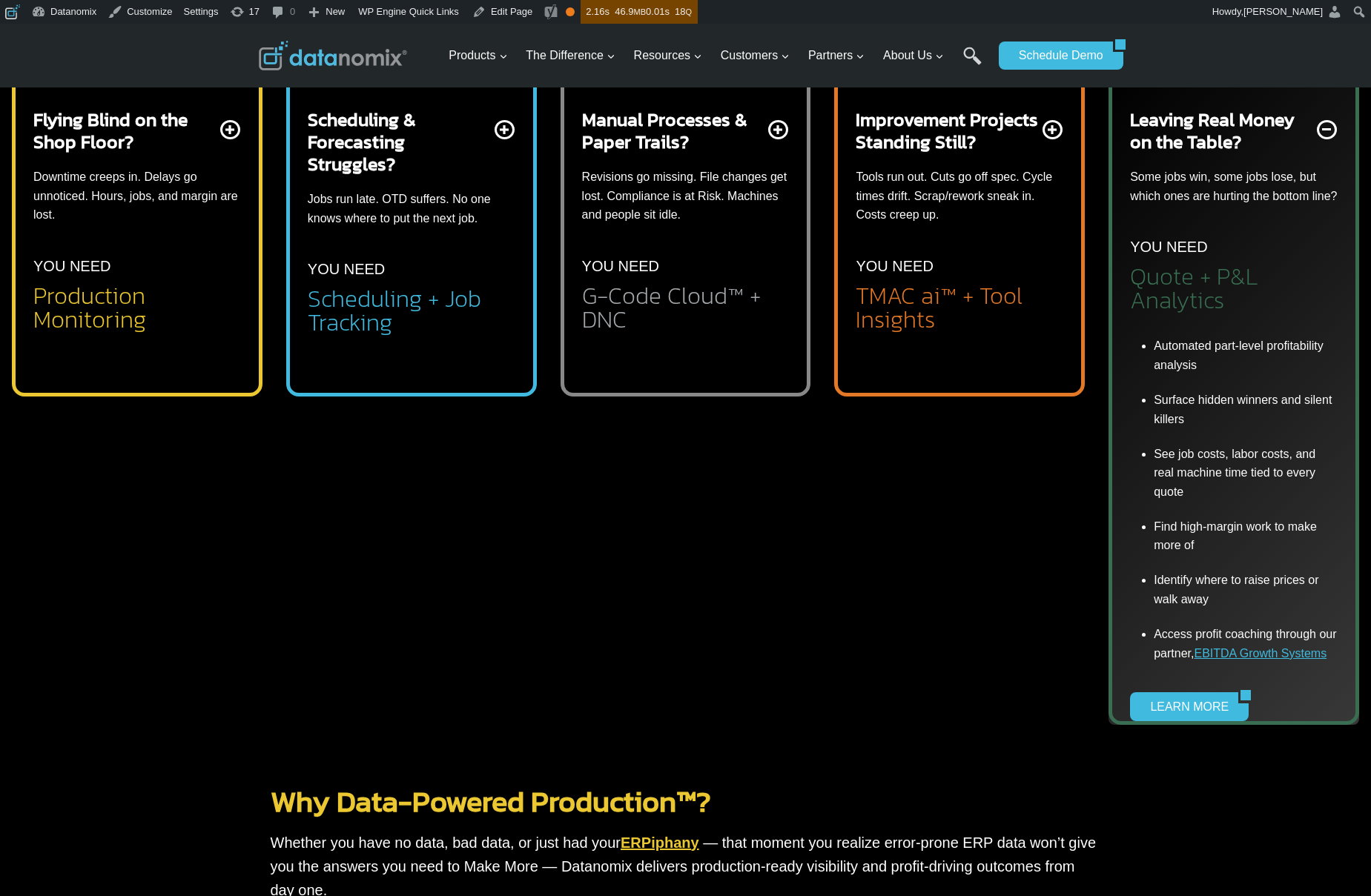
click at [1023, 326] on h2 "TMAC ai™ + Tool Insights" at bounding box center [960, 307] width 208 height 47
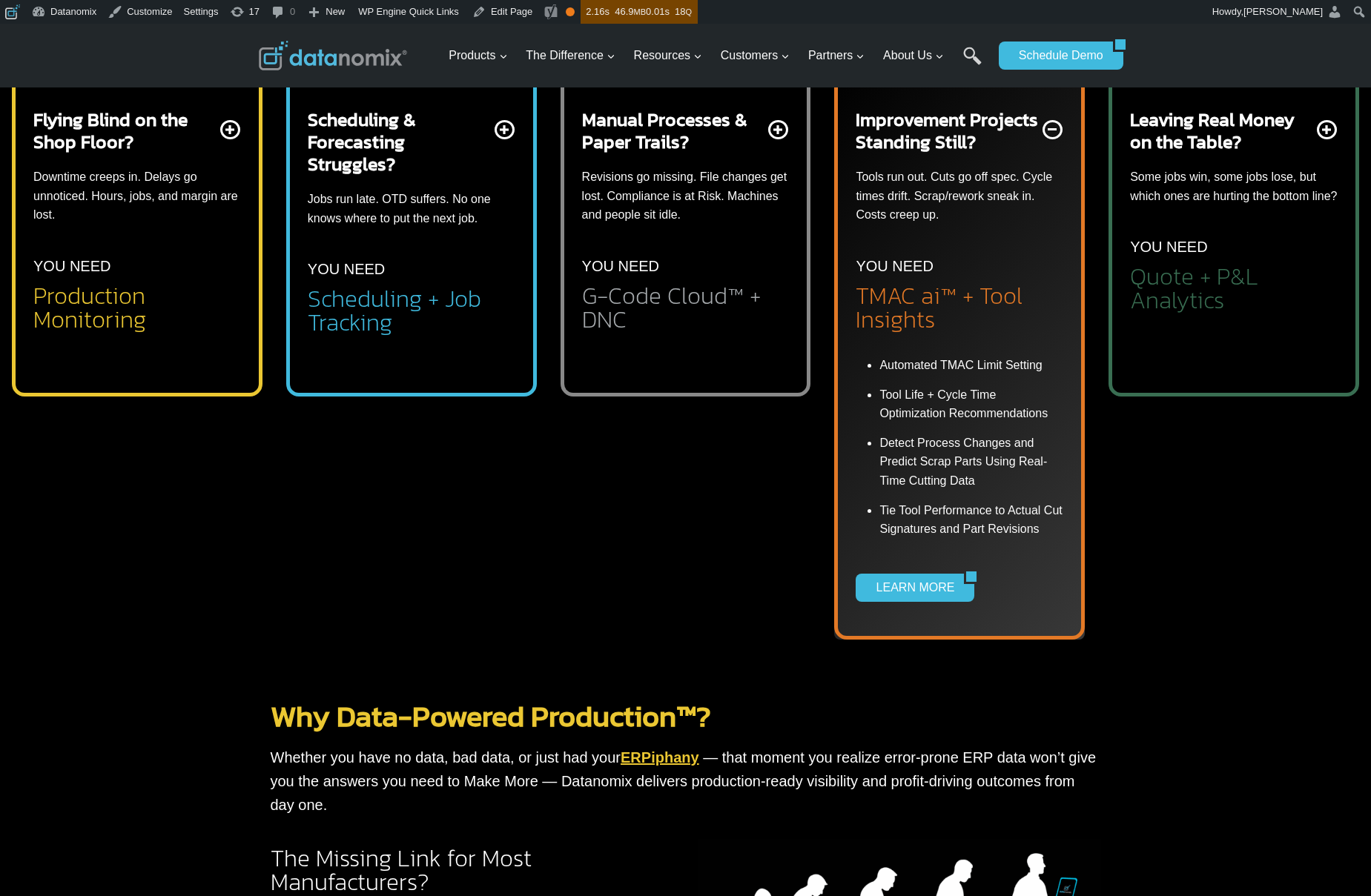
drag, startPoint x: 791, startPoint y: 596, endPoint x: 669, endPoint y: 267, distance: 351.2
click at [669, 267] on div "Manual Processes & Paper Trails? Revisions go missing. File changes get lost. C…" at bounding box center [686, 219] width 208 height 223
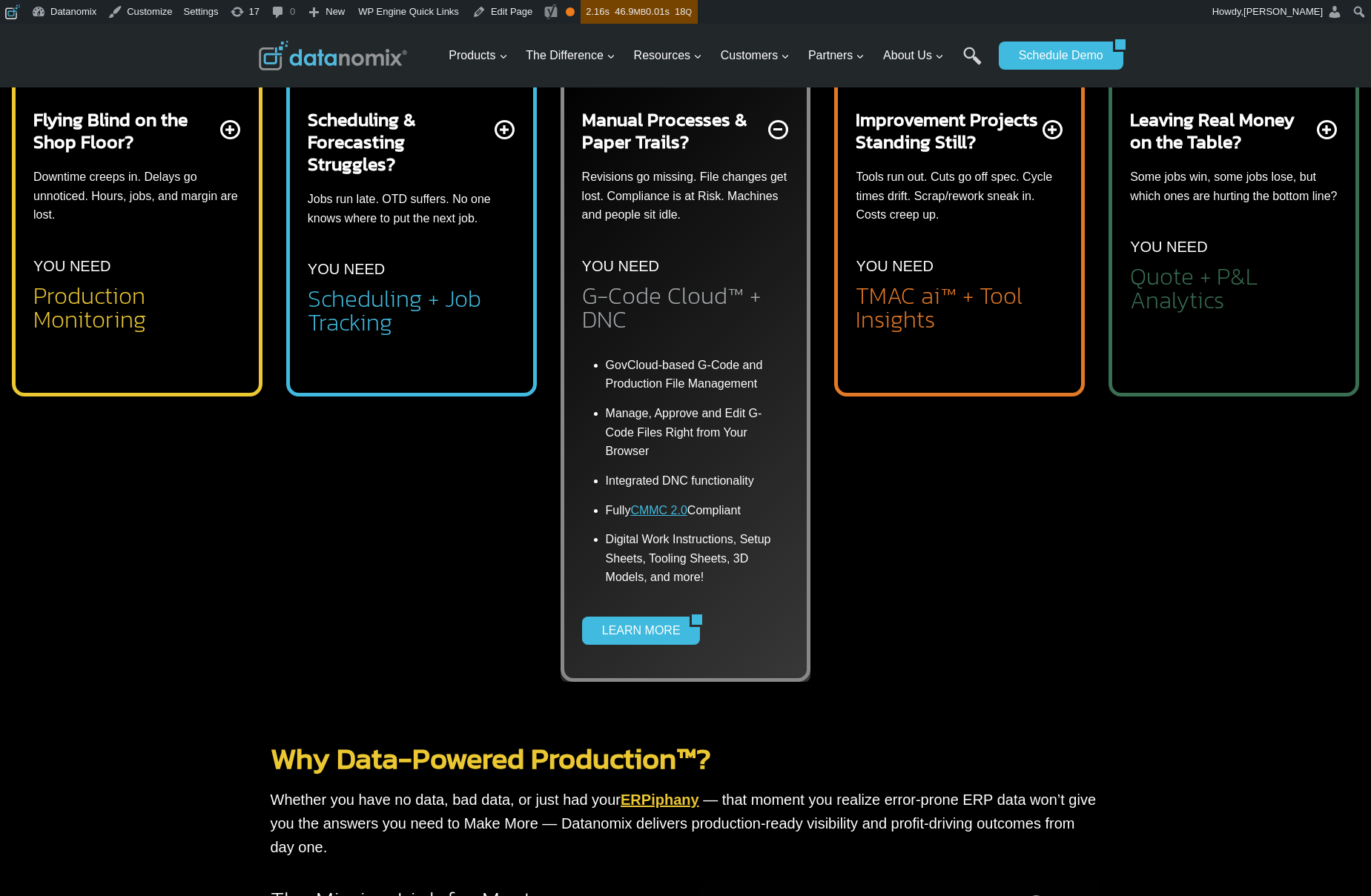
drag, startPoint x: 669, startPoint y: 267, endPoint x: 466, endPoint y: 300, distance: 205.0
click at [466, 300] on h2 "Scheduling + Job Tracking" at bounding box center [412, 310] width 208 height 47
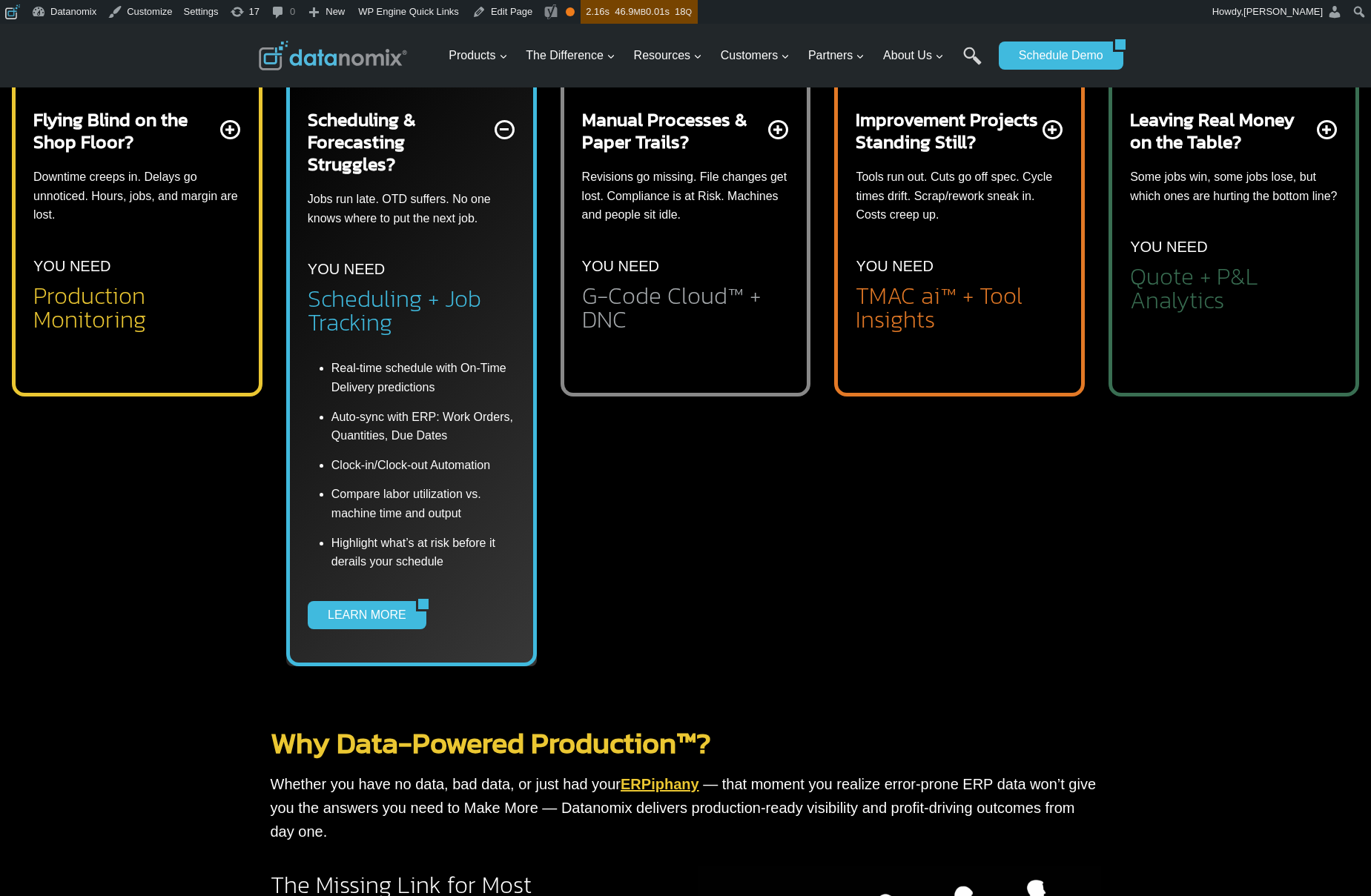
drag, startPoint x: 466, startPoint y: 300, endPoint x: 150, endPoint y: 289, distance: 316.8
click at [150, 289] on h2 "Production Monitoring" at bounding box center [137, 307] width 208 height 47
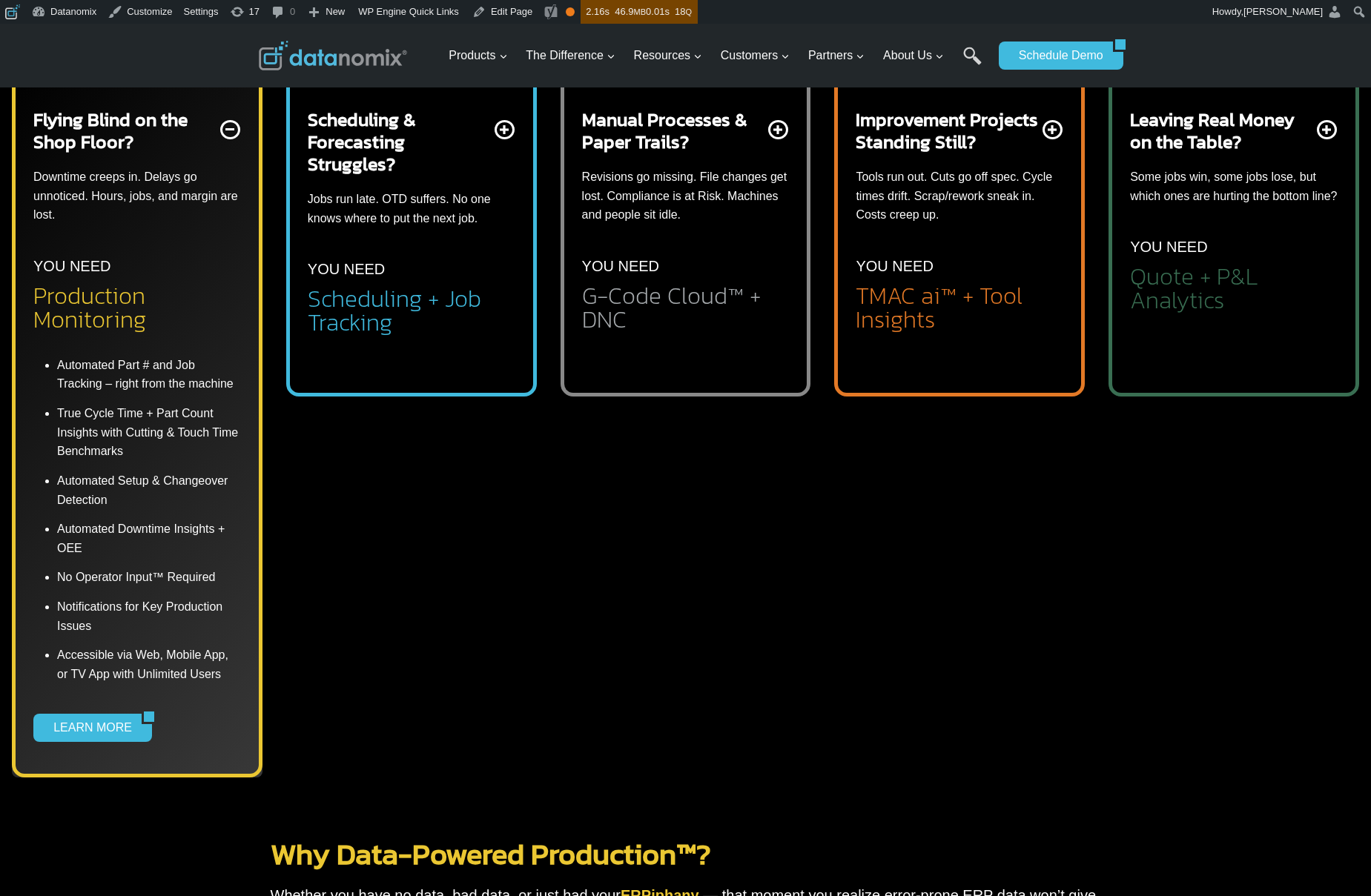
click at [1221, 292] on h2 "Quote + P&L Analytics" at bounding box center [1234, 288] width 208 height 47
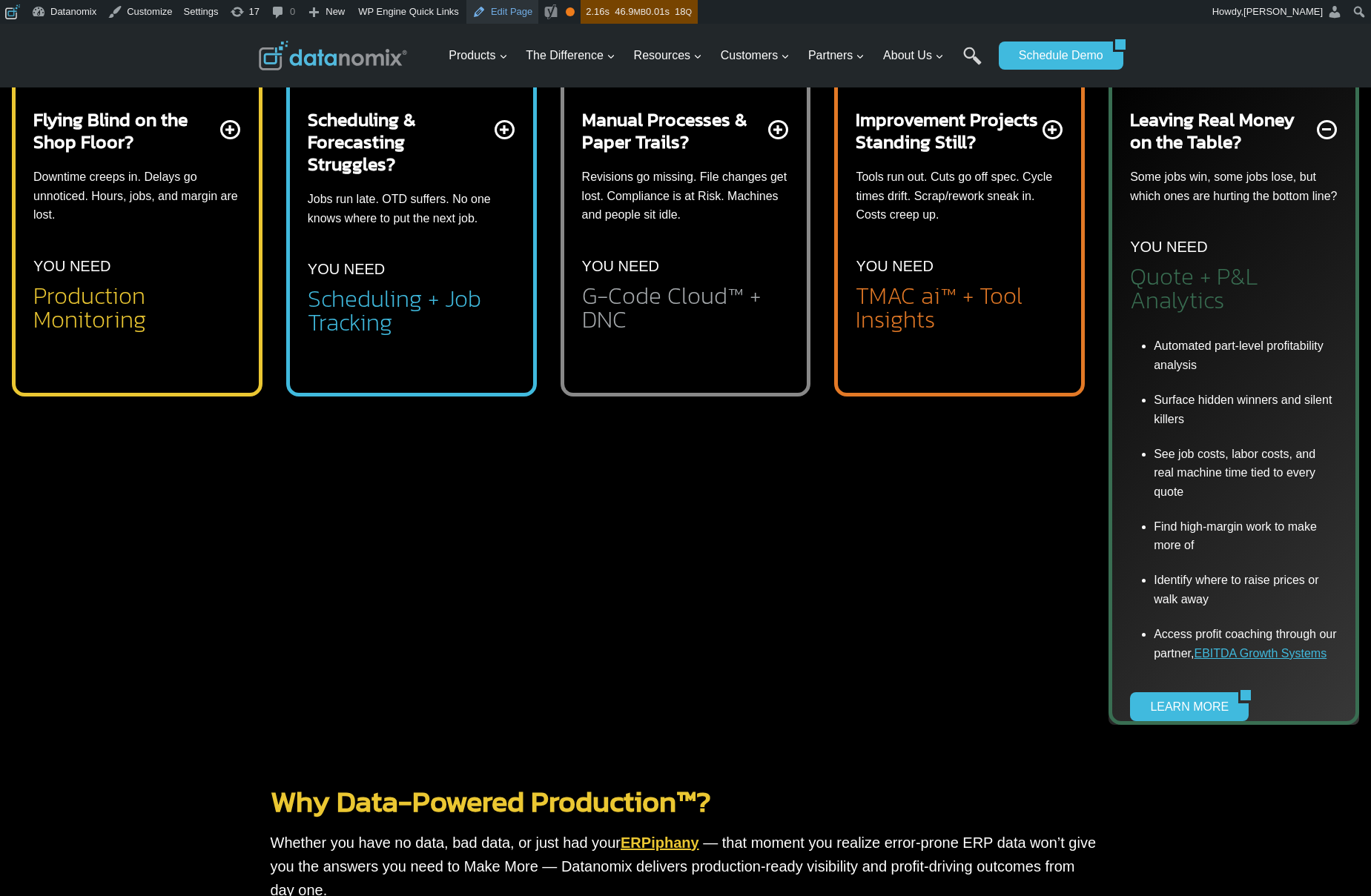
click at [514, 13] on link "Edit Page" at bounding box center [502, 12] width 72 height 24
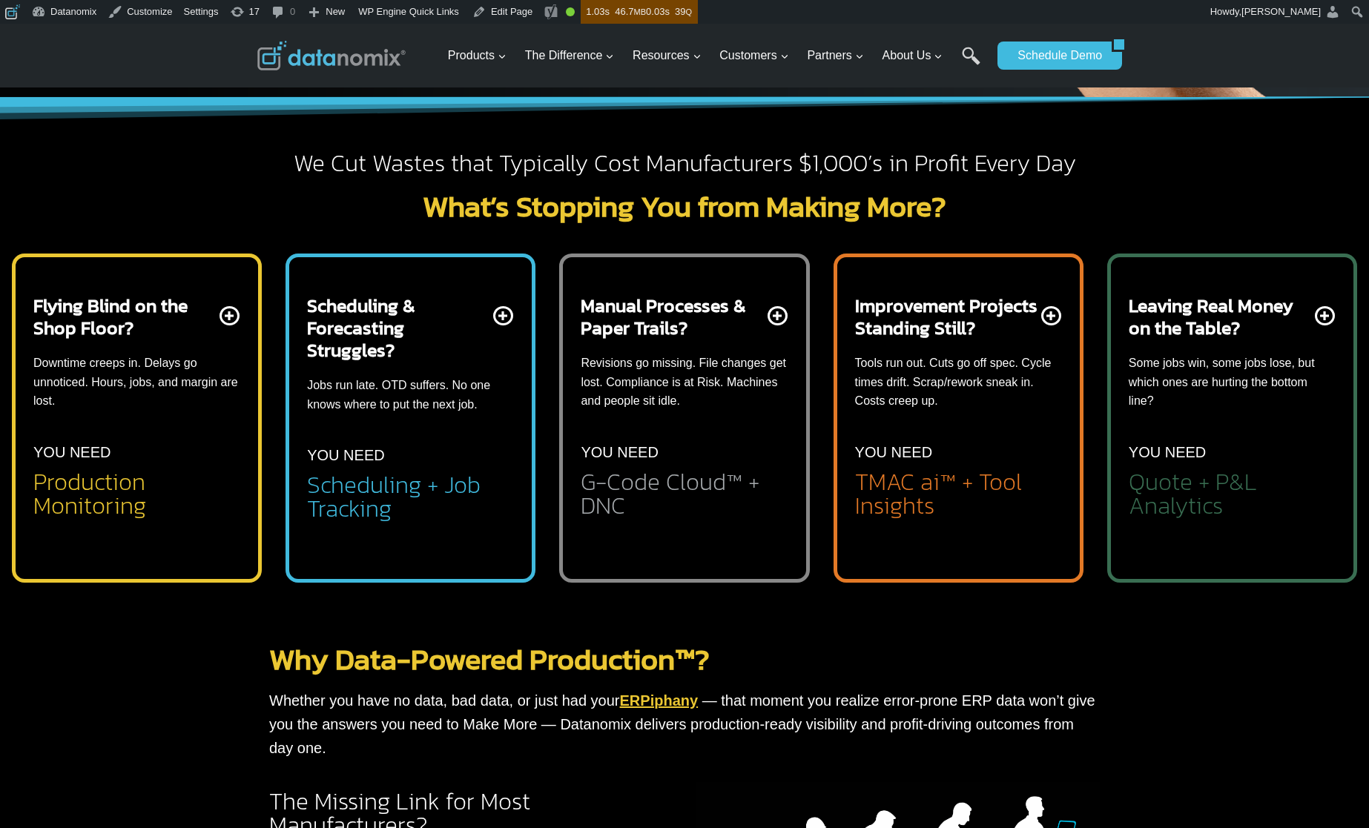
scroll to position [441, 0]
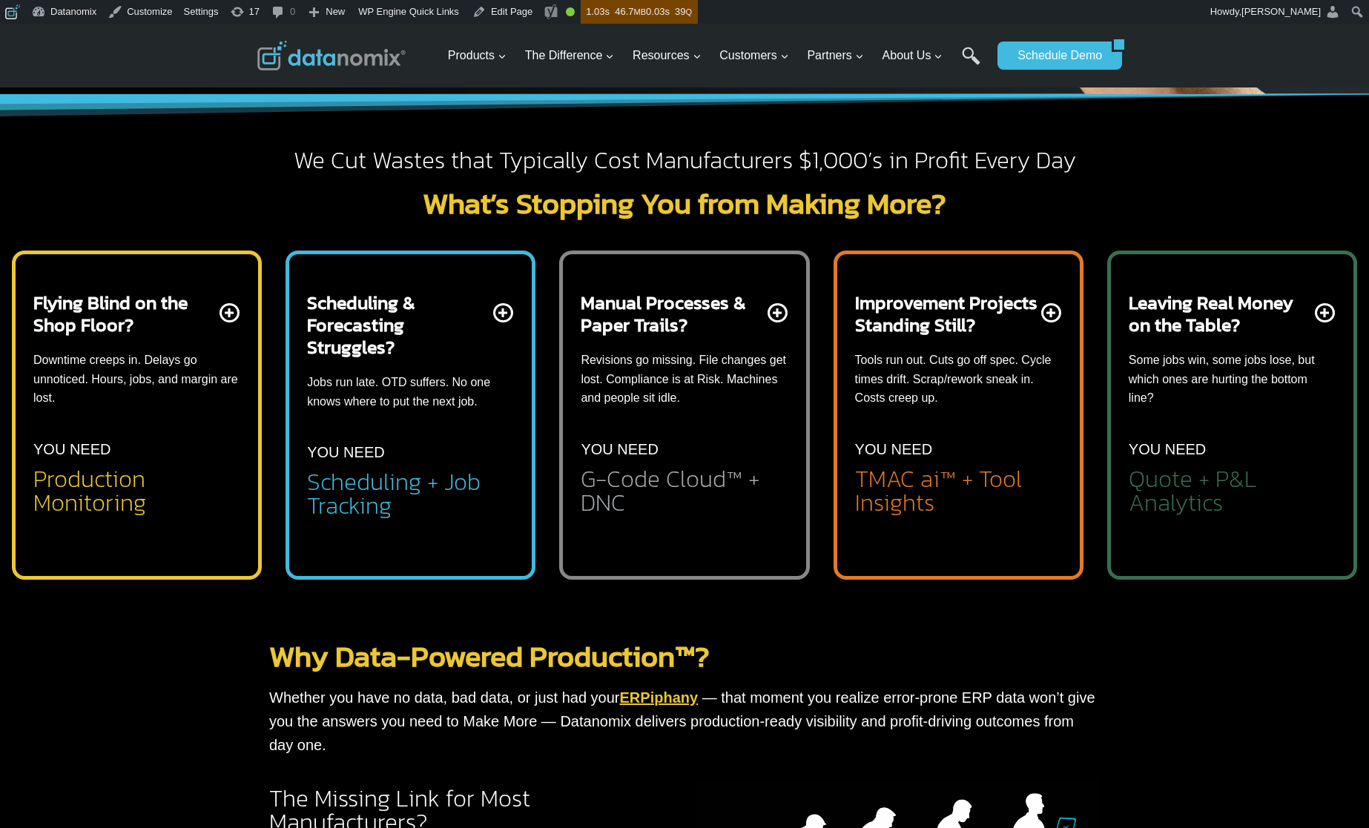
click at [1181, 331] on h2 "Leaving Real Money on the Table?" at bounding box center [1220, 313] width 183 height 44
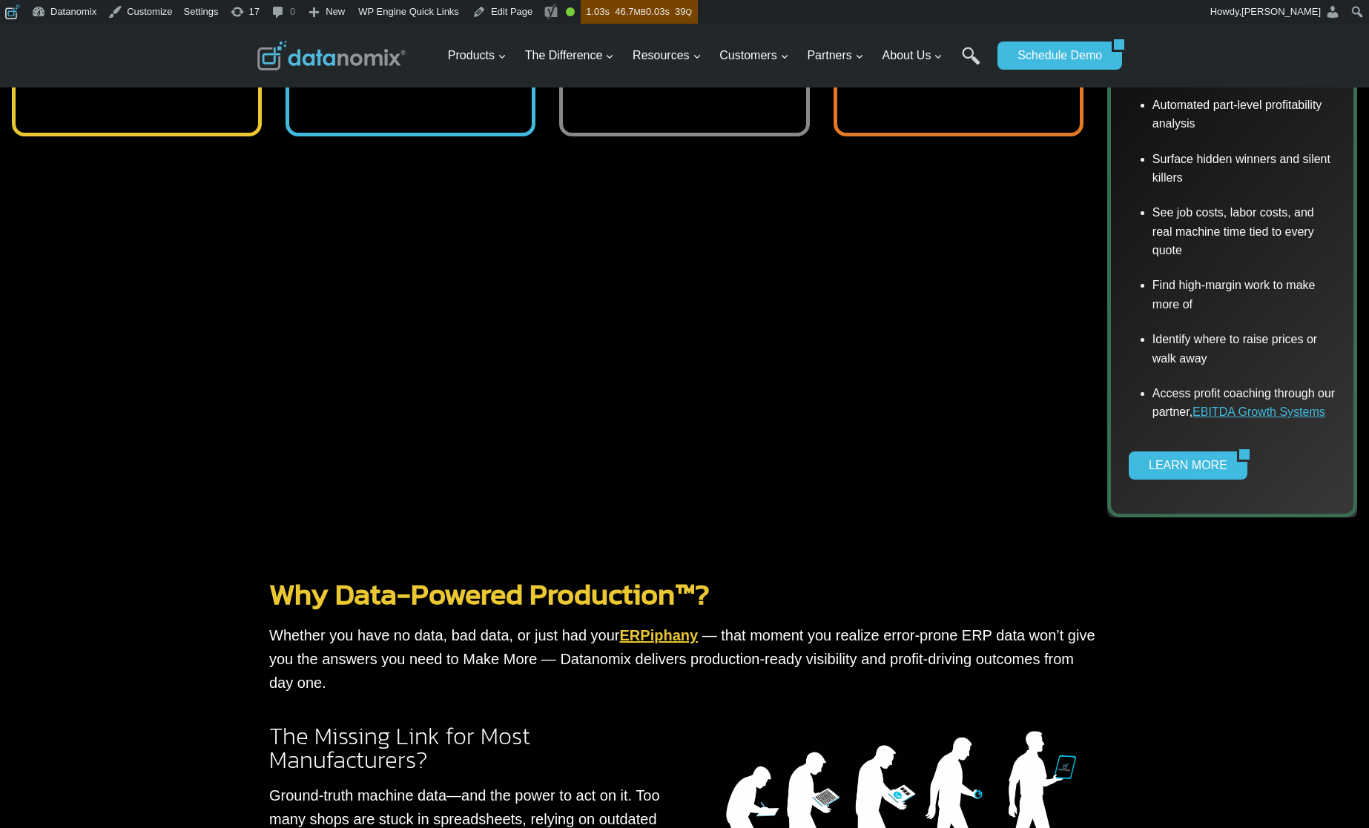
scroll to position [619, 0]
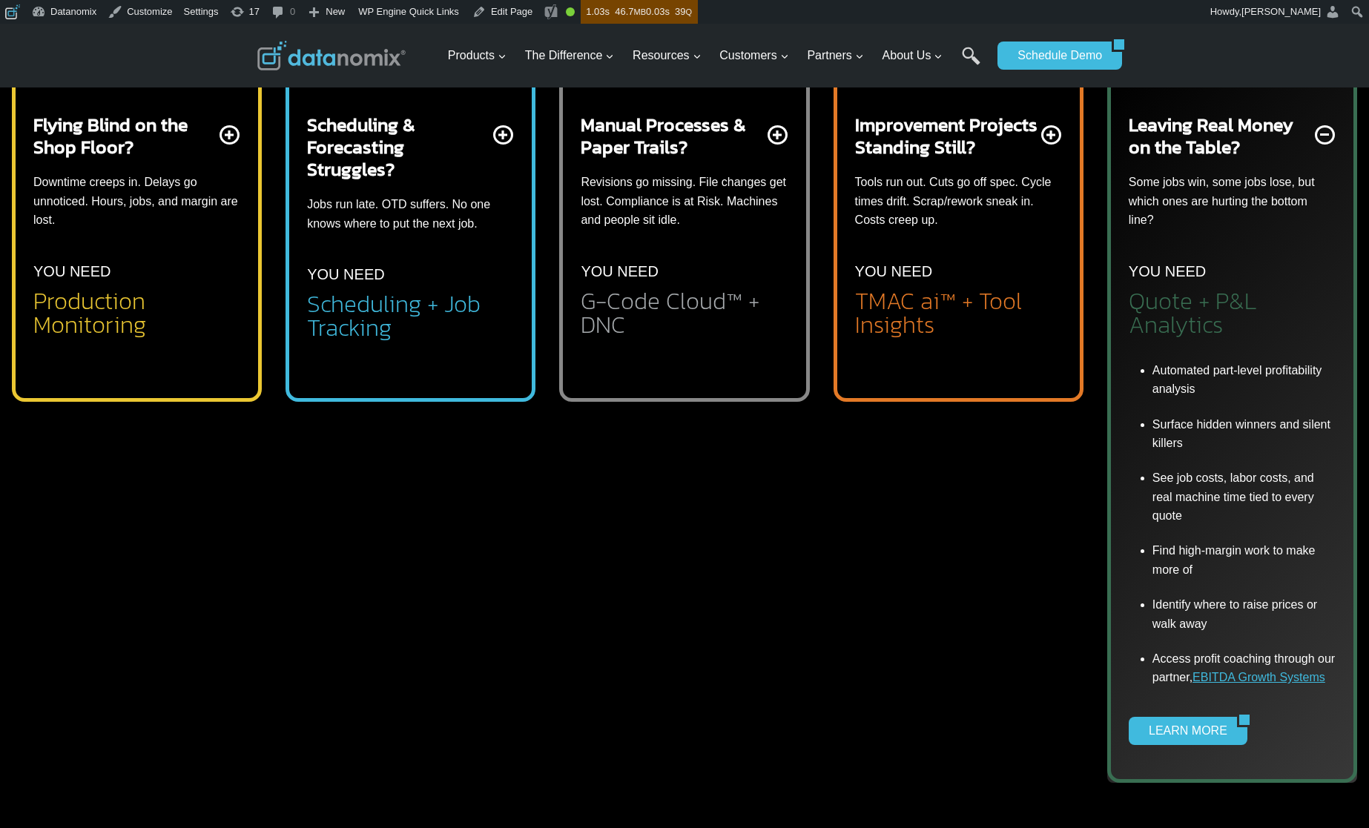
click at [1002, 265] on div "Improvement Projects Standing Still? Tools run out. Cuts go off spec. Cycle tim…" at bounding box center [958, 224] width 207 height 223
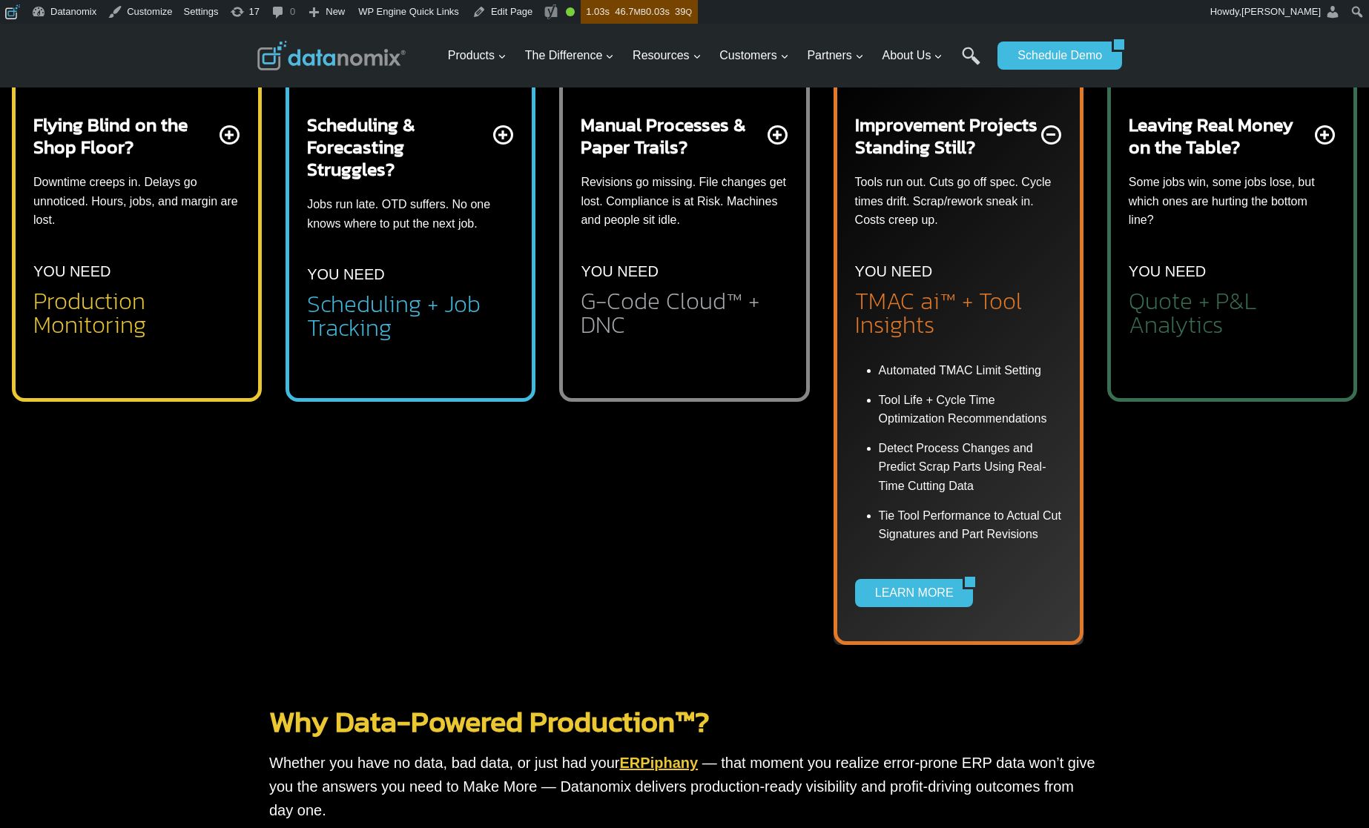
click at [667, 277] on div "Manual Processes & Paper Trails? Revisions go missing. File changes get lost. C…" at bounding box center [684, 224] width 207 height 223
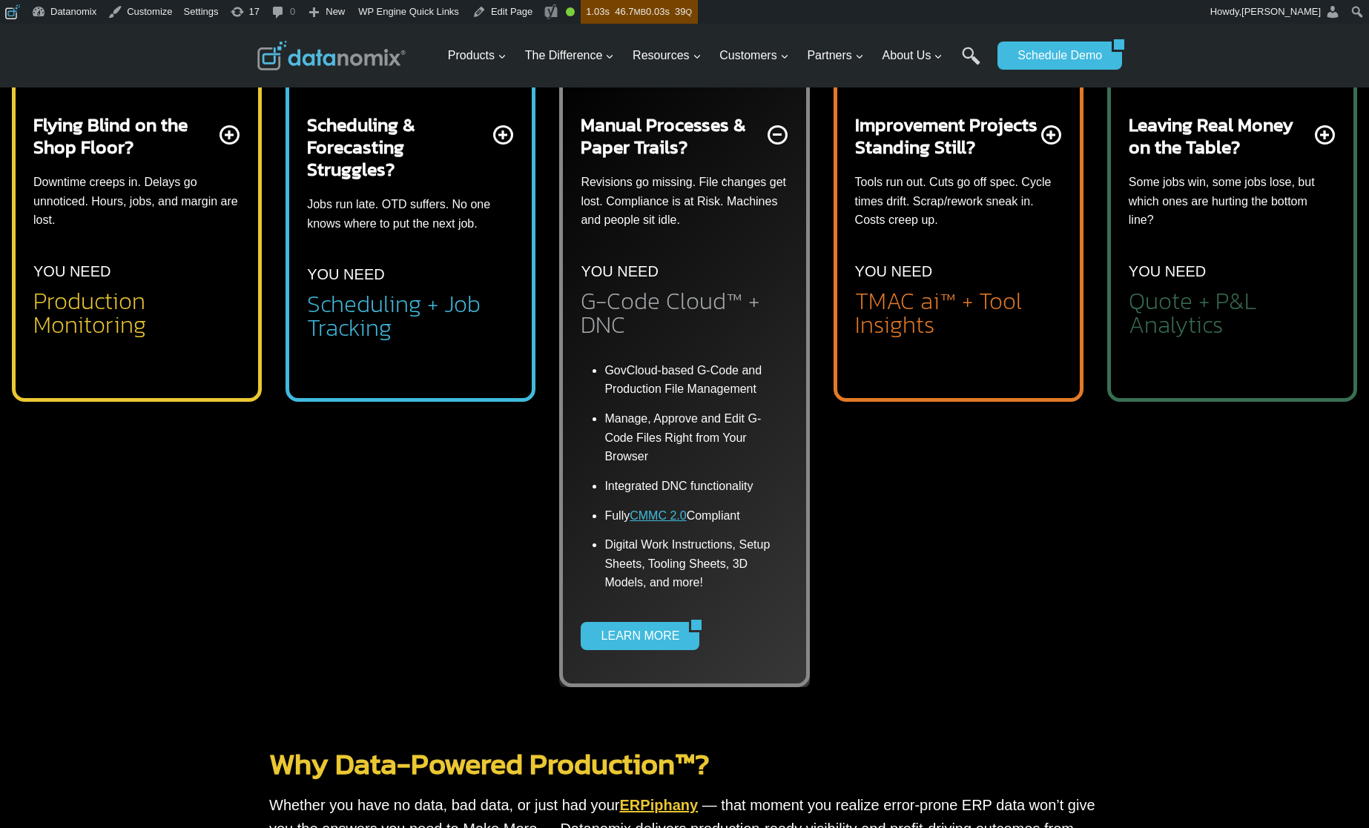
click at [354, 246] on div "Scheduling & Forecasting Struggles? Jobs run late. OTD suffers. No one knows wh…" at bounding box center [410, 226] width 207 height 227
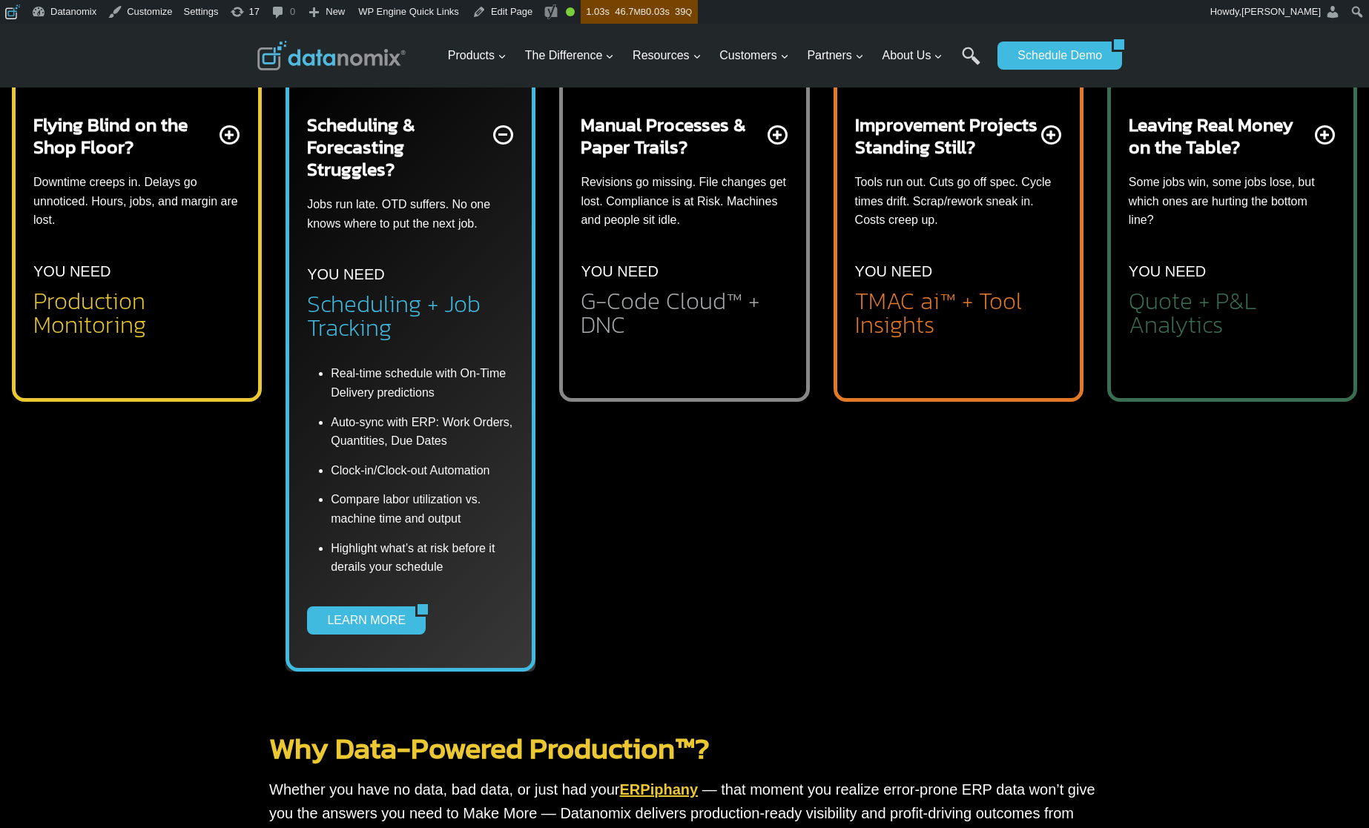
click at [180, 265] on div "Flying Blind on the Shop Floor? Downtime creeps in. Delays go unnoticed. Hours,…" at bounding box center [136, 224] width 207 height 223
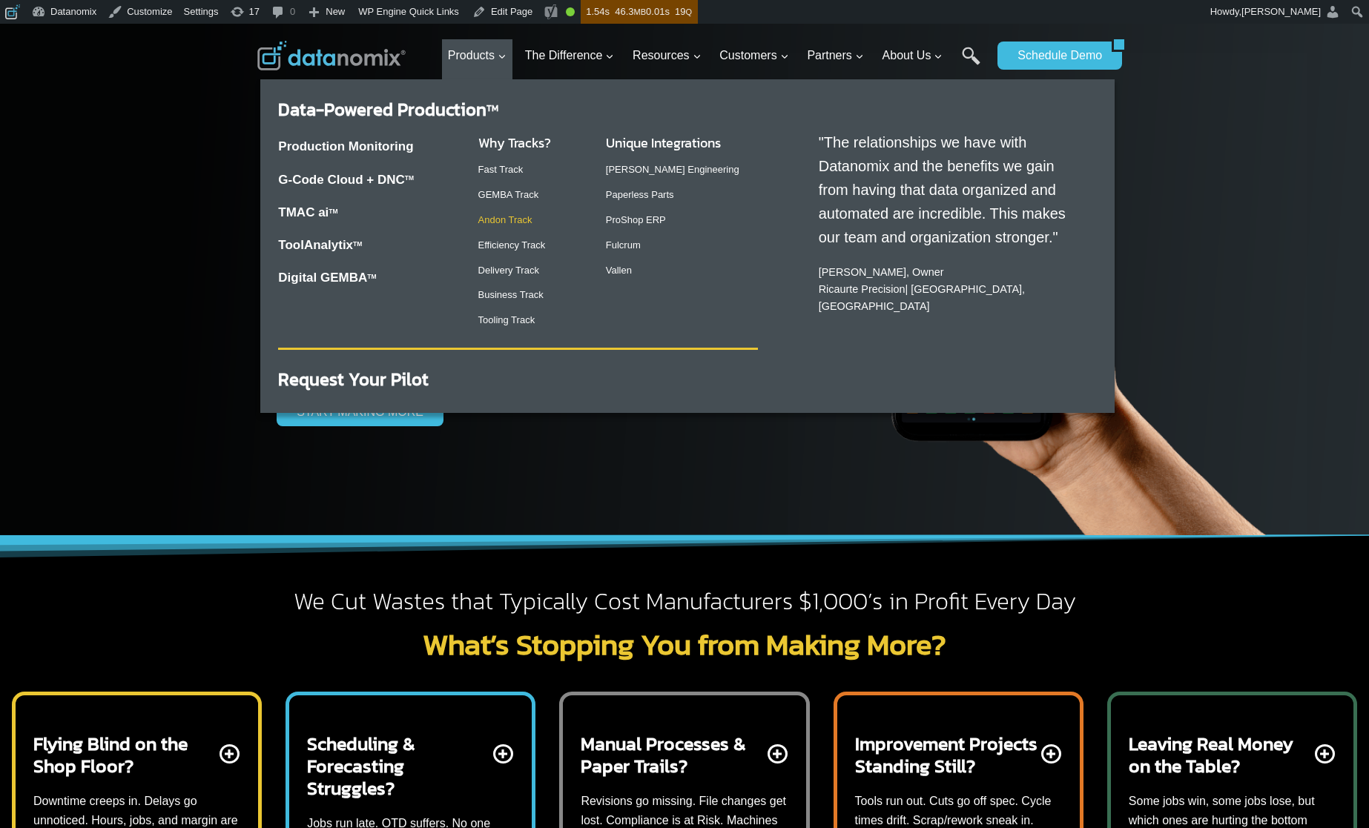
click at [509, 218] on link "Andon Track" at bounding box center [505, 219] width 54 height 11
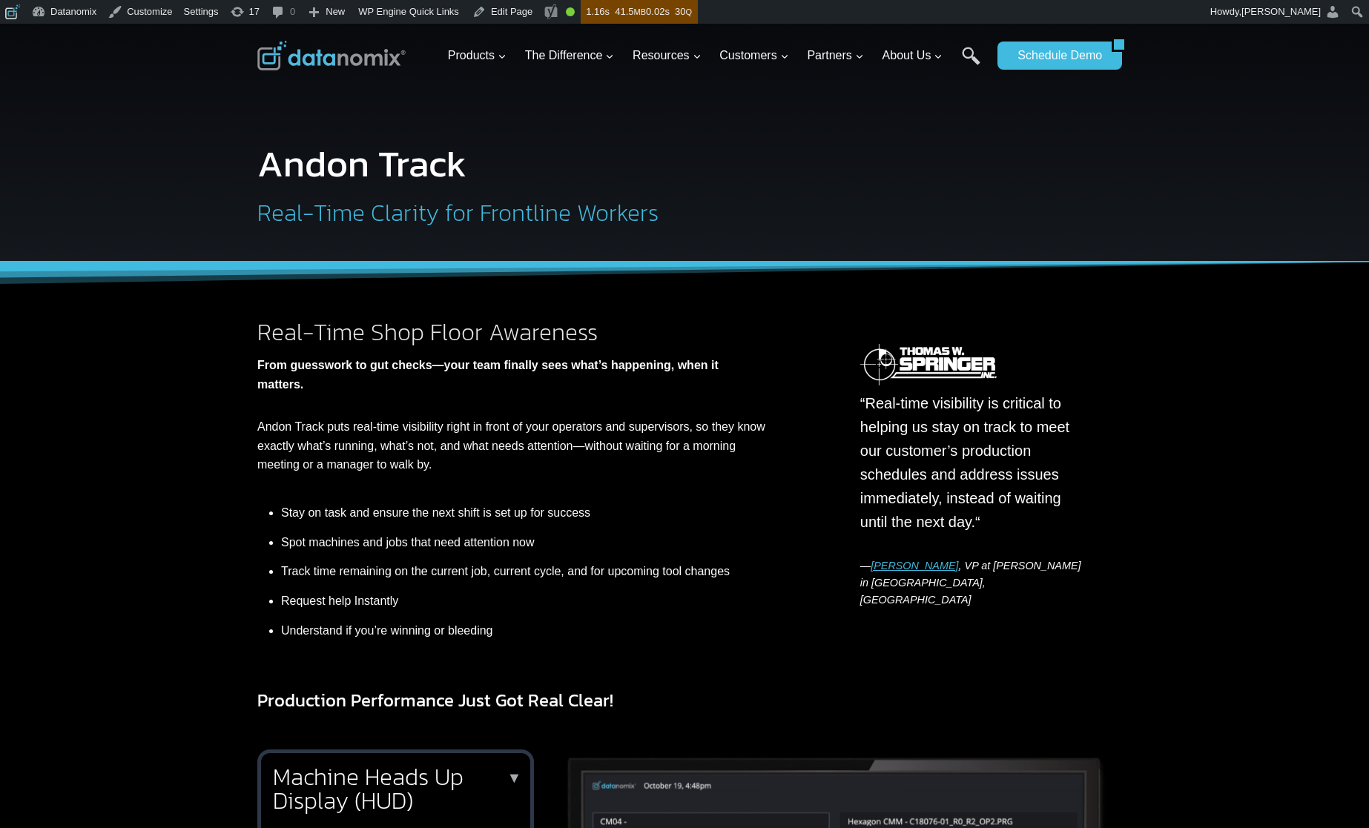
click at [463, 342] on h2 "Real-Time Shop Floor Awareness" at bounding box center [511, 332] width 508 height 24
click at [521, 7] on link "Edit Page" at bounding box center [502, 12] width 72 height 24
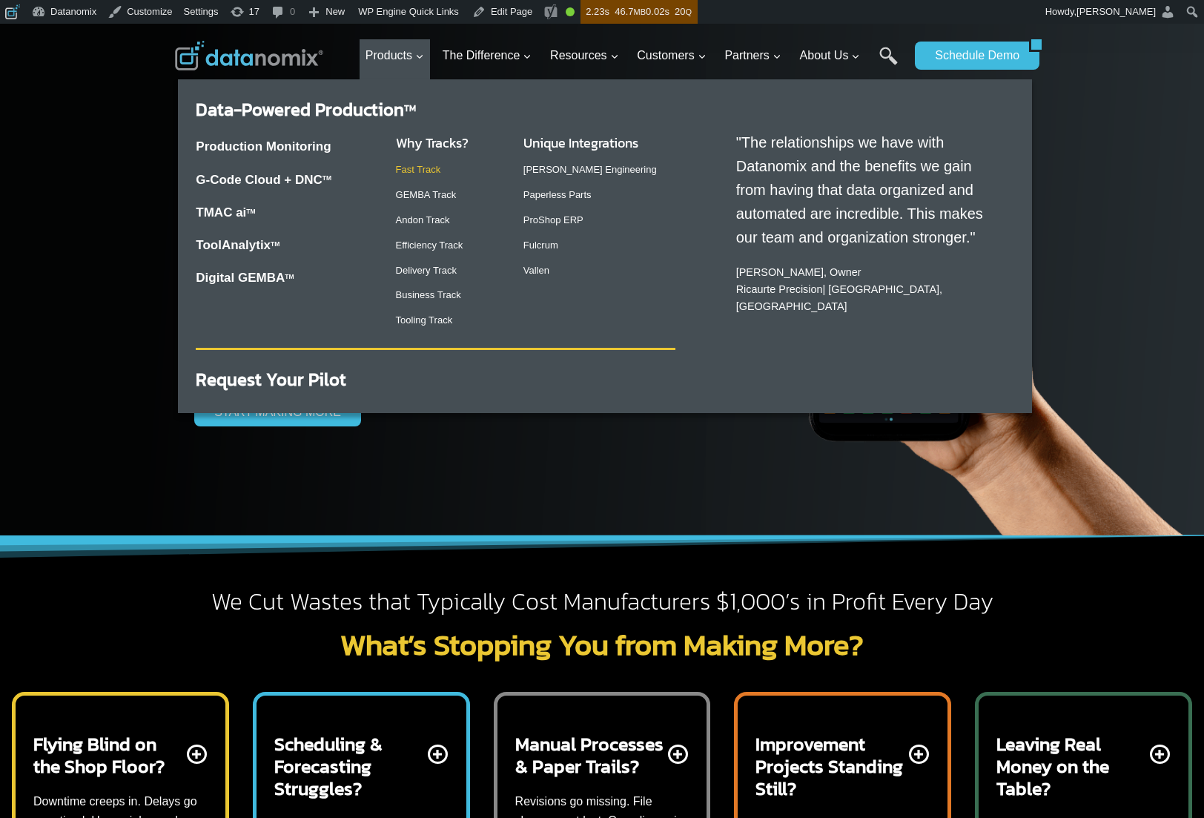
click at [429, 168] on link "Fast Track" at bounding box center [418, 169] width 45 height 11
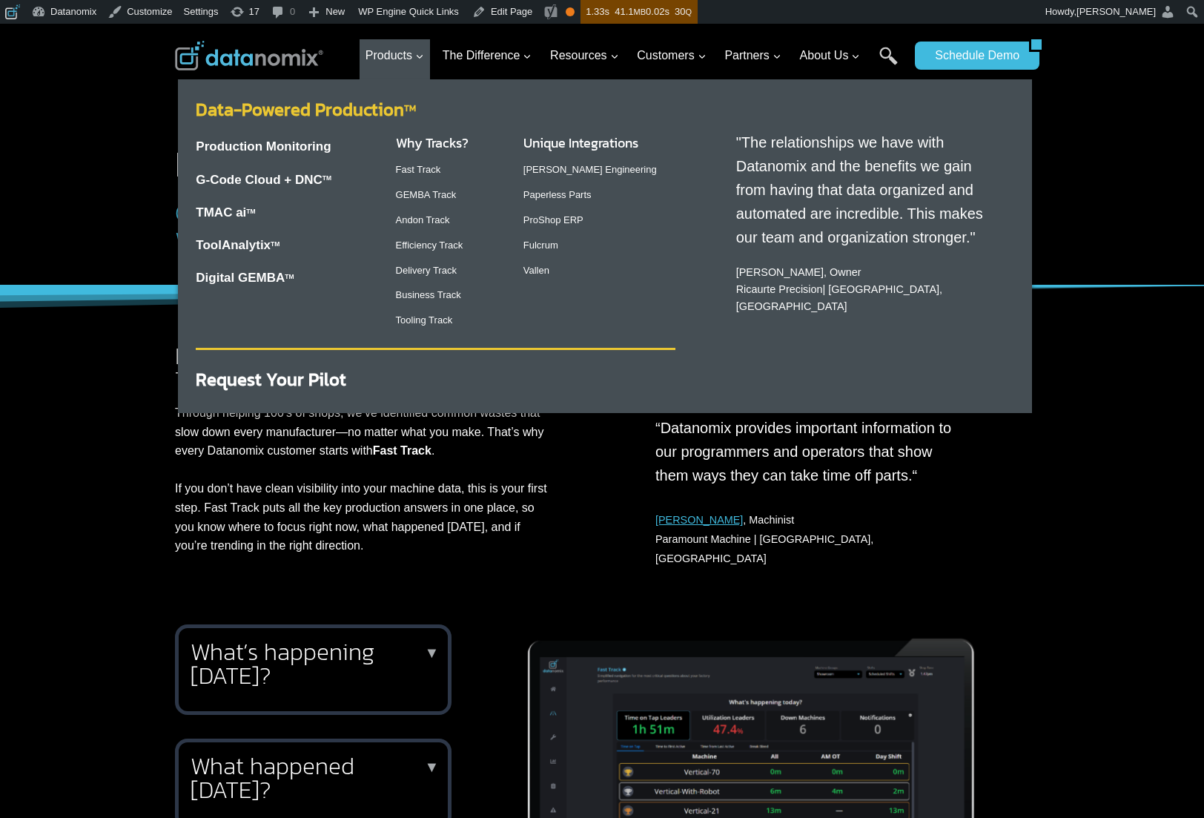
click at [379, 109] on link "Data-Powered Production TM" at bounding box center [306, 109] width 220 height 26
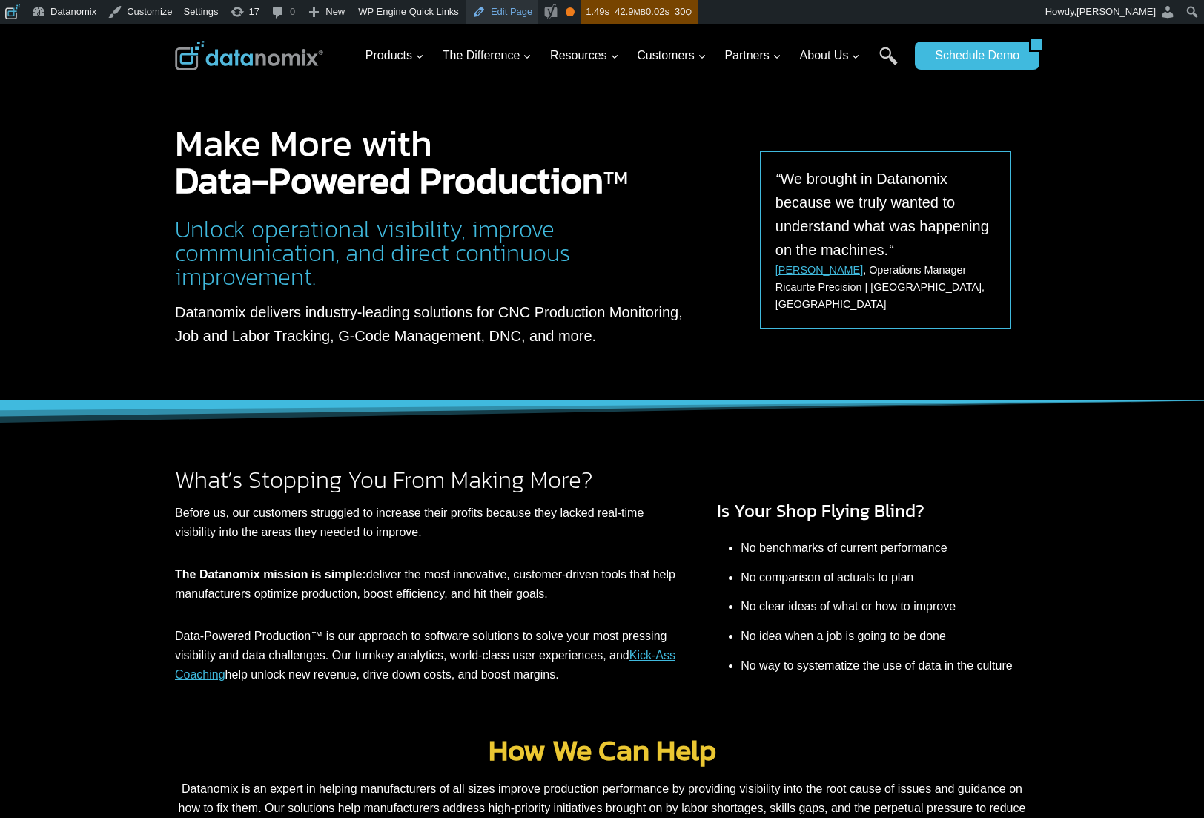
click at [516, 10] on link "Edit Page" at bounding box center [502, 12] width 72 height 24
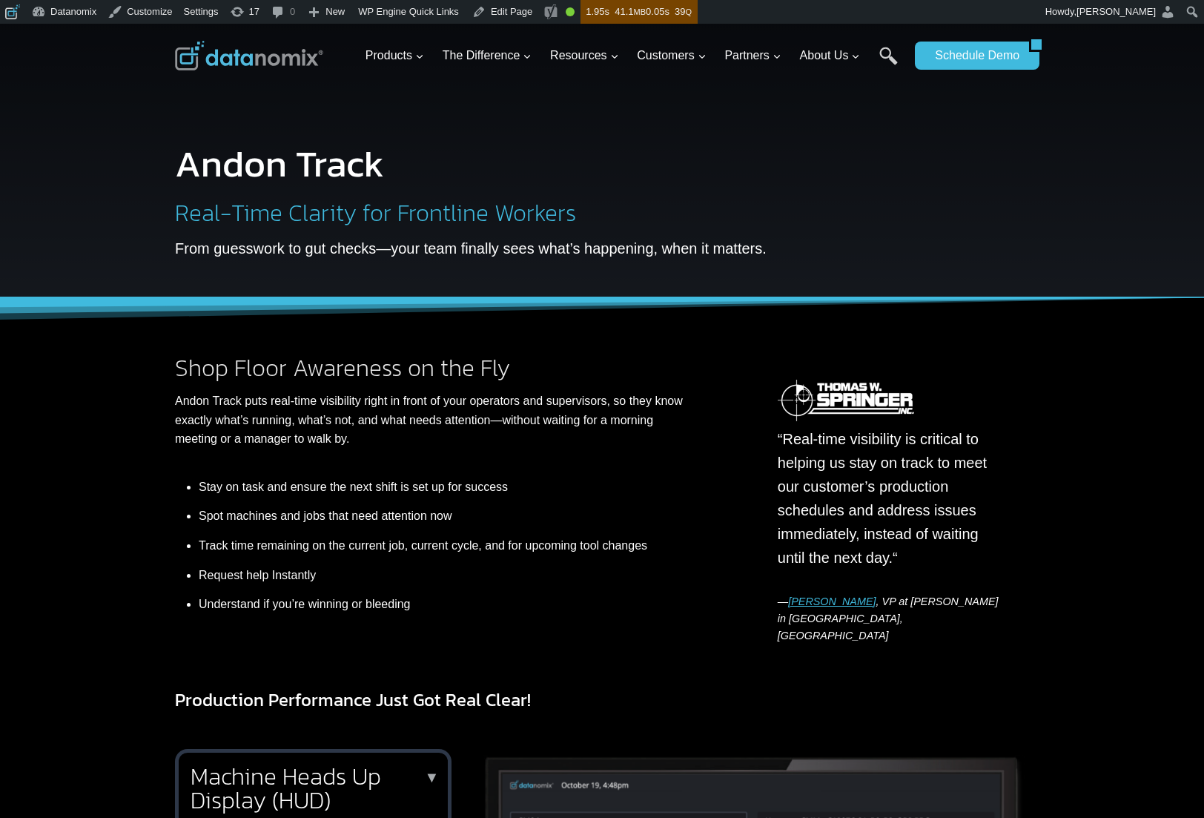
click at [443, 248] on p "From guesswork to gut checks—your team finally sees what’s happening, when it m…" at bounding box center [478, 249] width 607 height 24
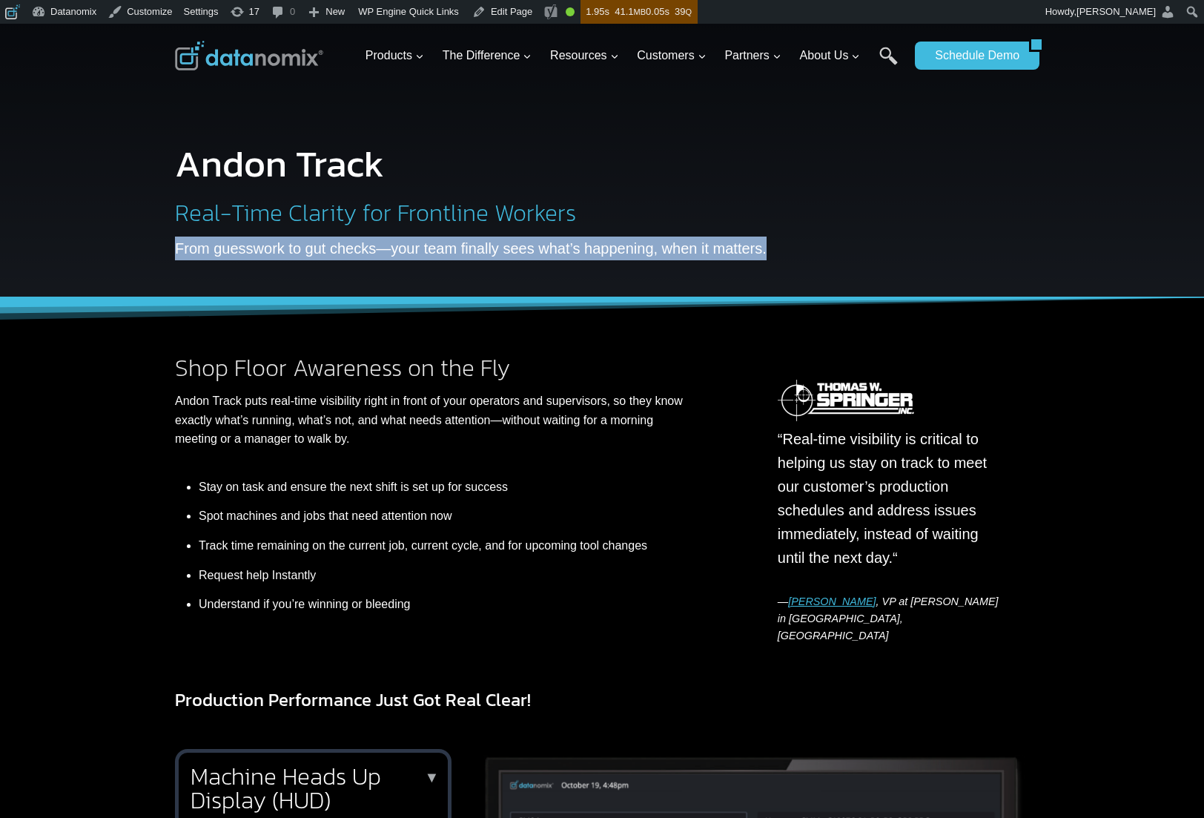
copy div "From guesswork to gut checks—your team finally sees what’s happening, when it m…"
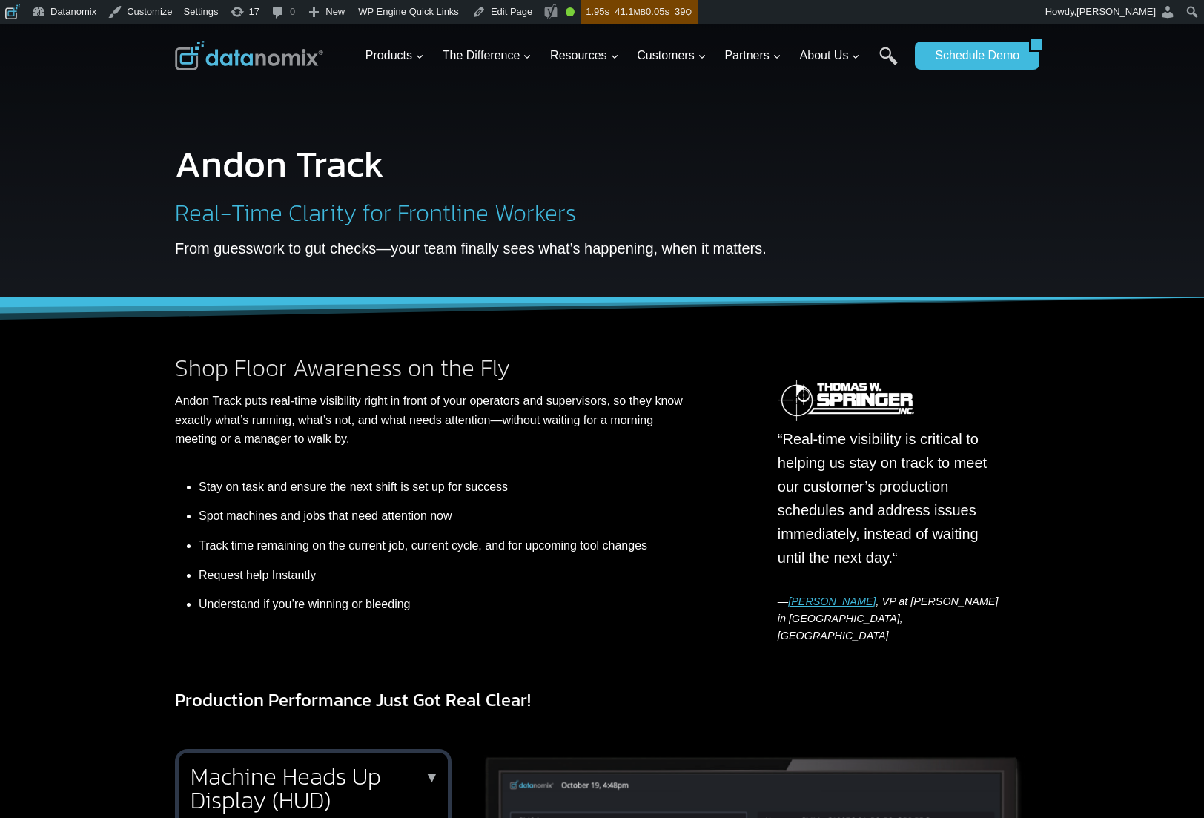
click at [865, 224] on div at bounding box center [929, 206] width 202 height 168
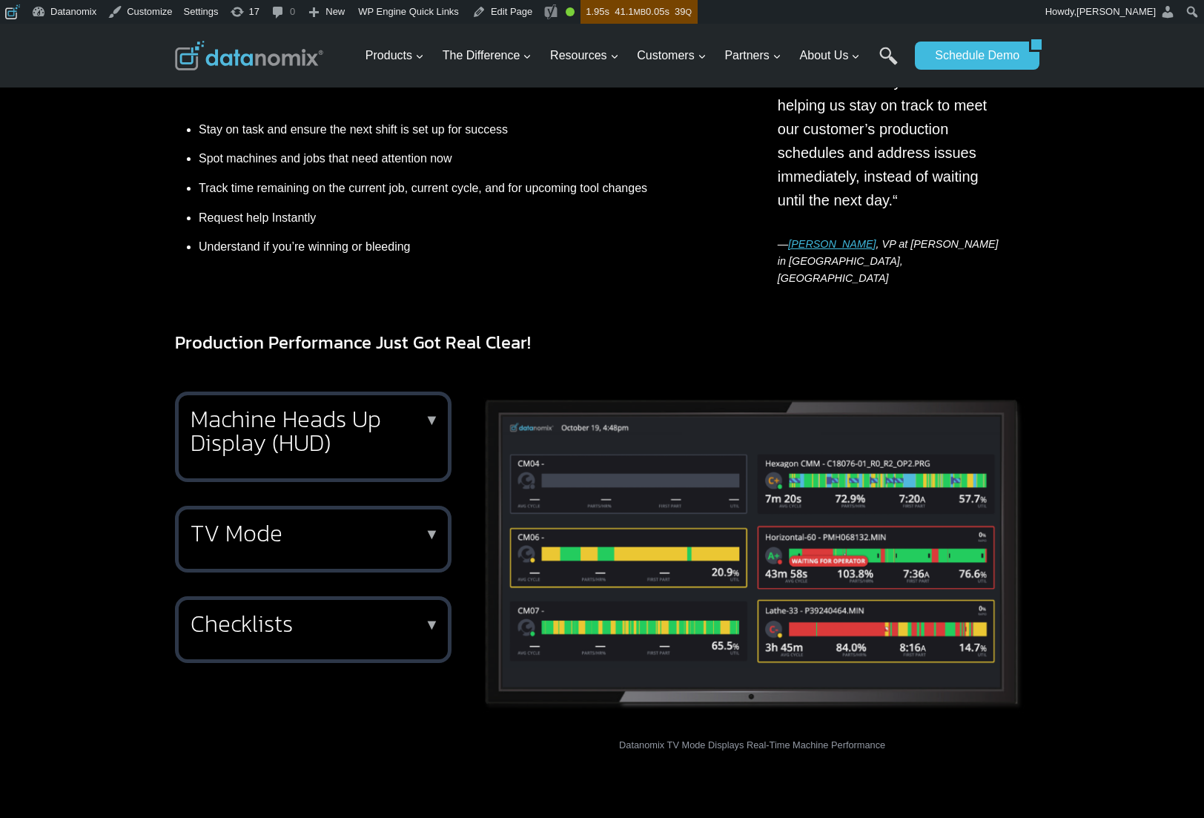
scroll to position [357, 0]
click at [238, 424] on h2 "Machine Heads Up Display (HUD)" at bounding box center [311, 431] width 240 height 47
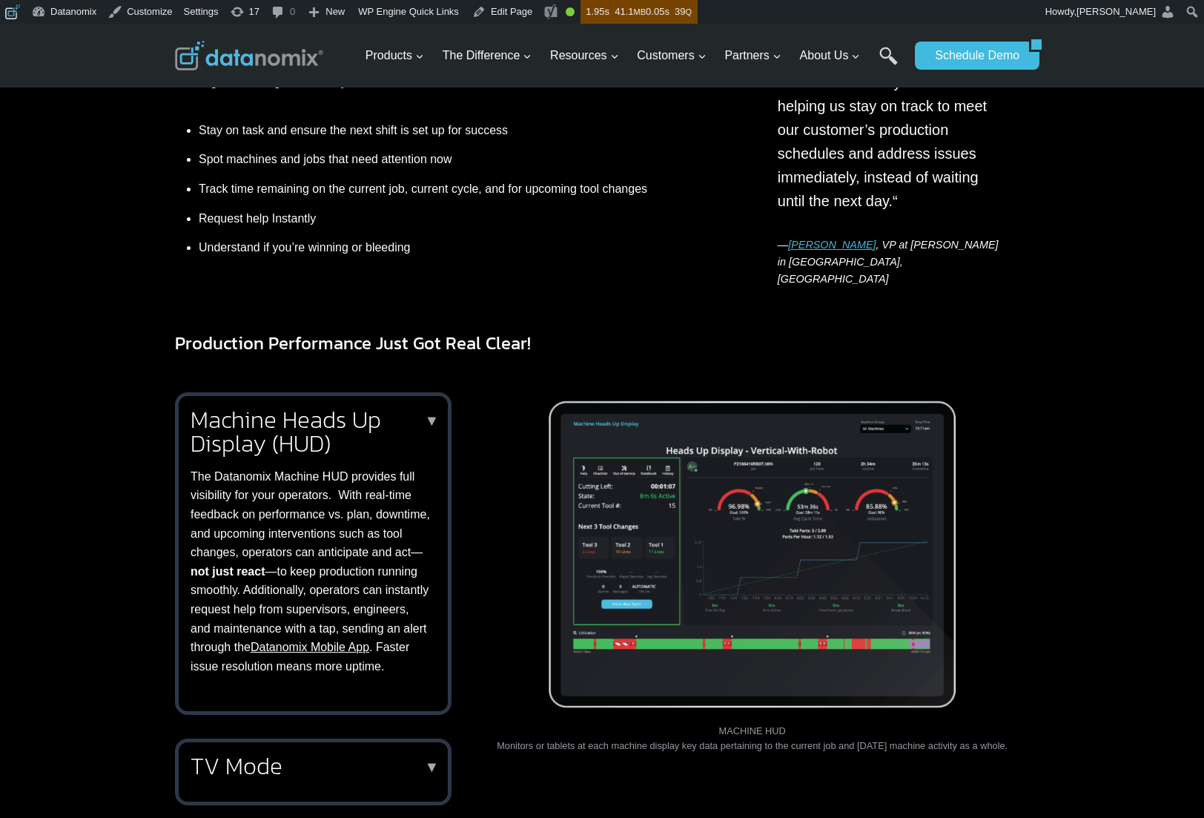
click at [819, 729] on figcaption "MACHINE HUD Monitors or tablets at each machine display key data pertaining to …" at bounding box center [752, 739] width 554 height 30
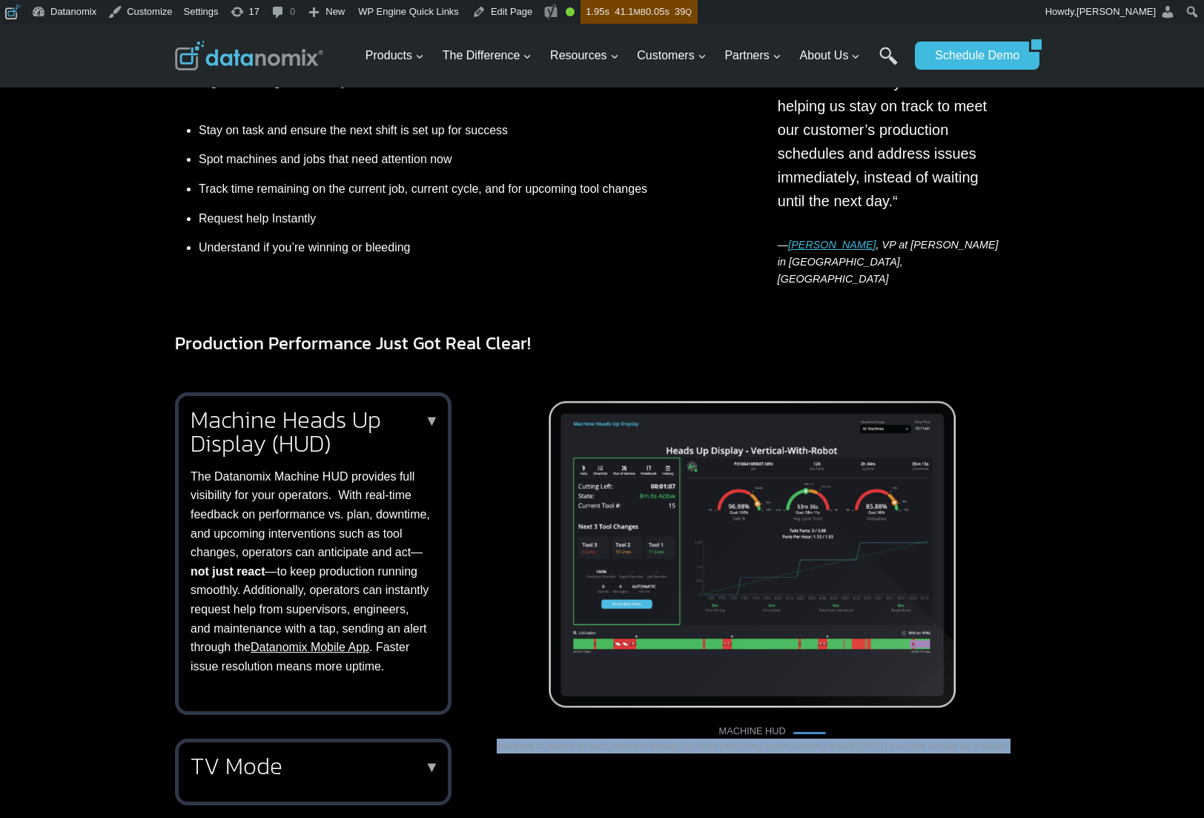
click at [819, 729] on figcaption "MACHINE HUD Monitors or tablets at each machine display key data pertaining to …" at bounding box center [752, 739] width 554 height 30
copy div "Monitors or tablets at each machine display key data pertaining to the current …"
click at [1035, 607] on div "Machine Heads Up Display (HUD) ▼ The Datanomix Machine HUD provides full visibi…" at bounding box center [602, 657] width 890 height 567
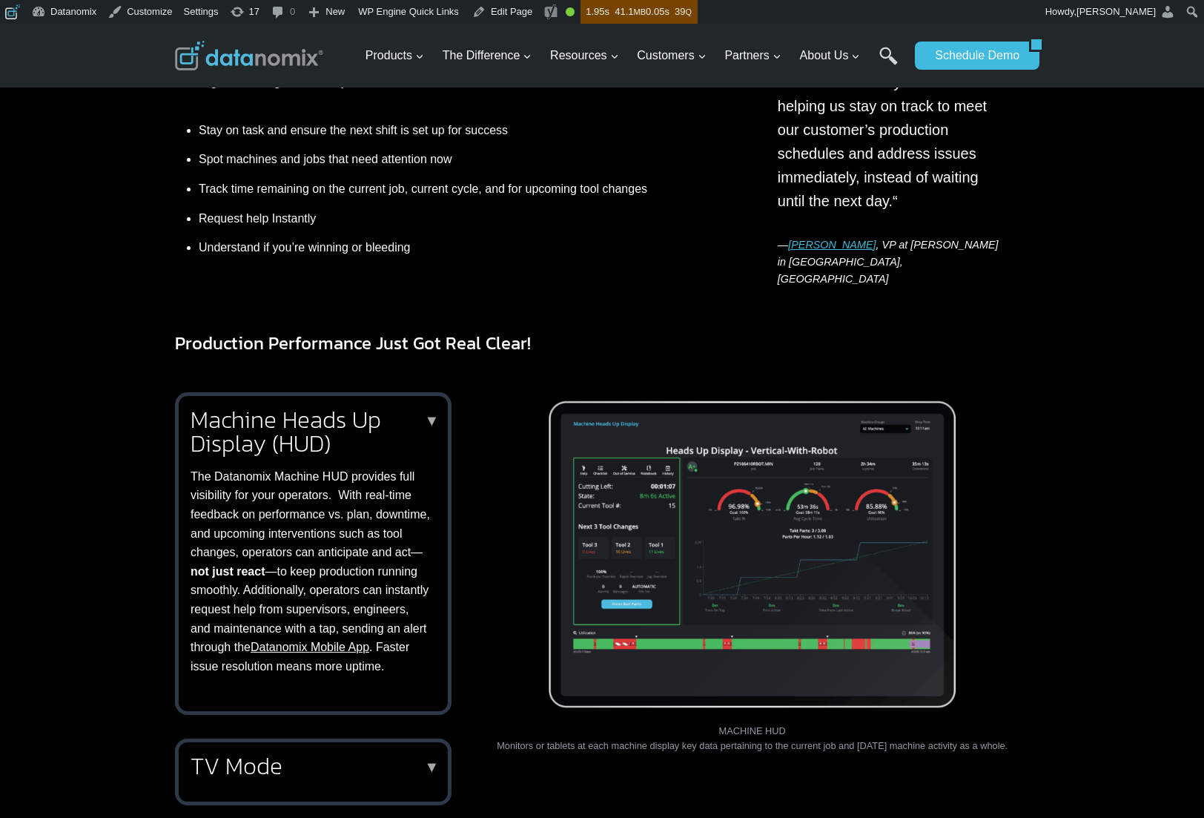
click at [1035, 607] on div "Machine Heads Up Display (HUD) ▼ The Datanomix Machine HUD provides full visibi…" at bounding box center [602, 657] width 890 height 567
click at [243, 774] on h2 "TV Mode" at bounding box center [311, 766] width 240 height 24
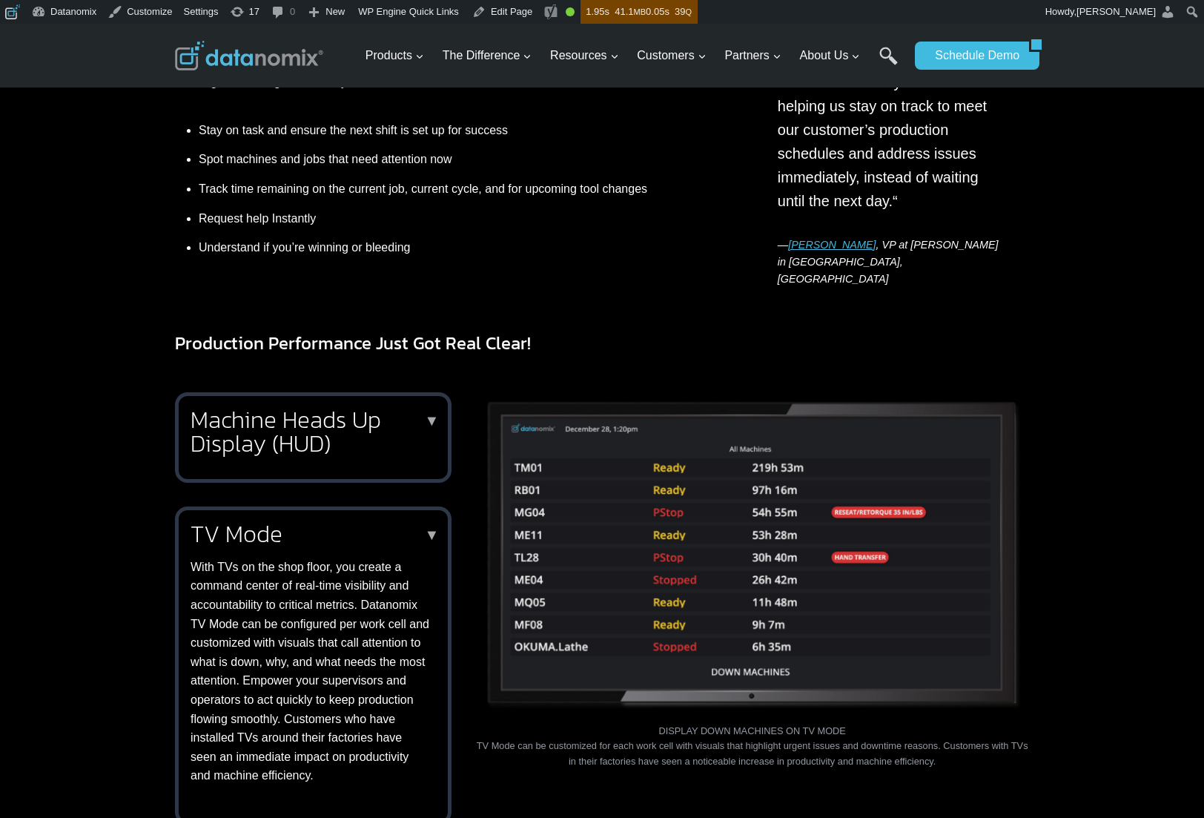
click at [553, 736] on figcaption "DISPLAY DOWN MACHINES ON TV MODE TV Mode can be customized for each work cell w…" at bounding box center [752, 746] width 554 height 45
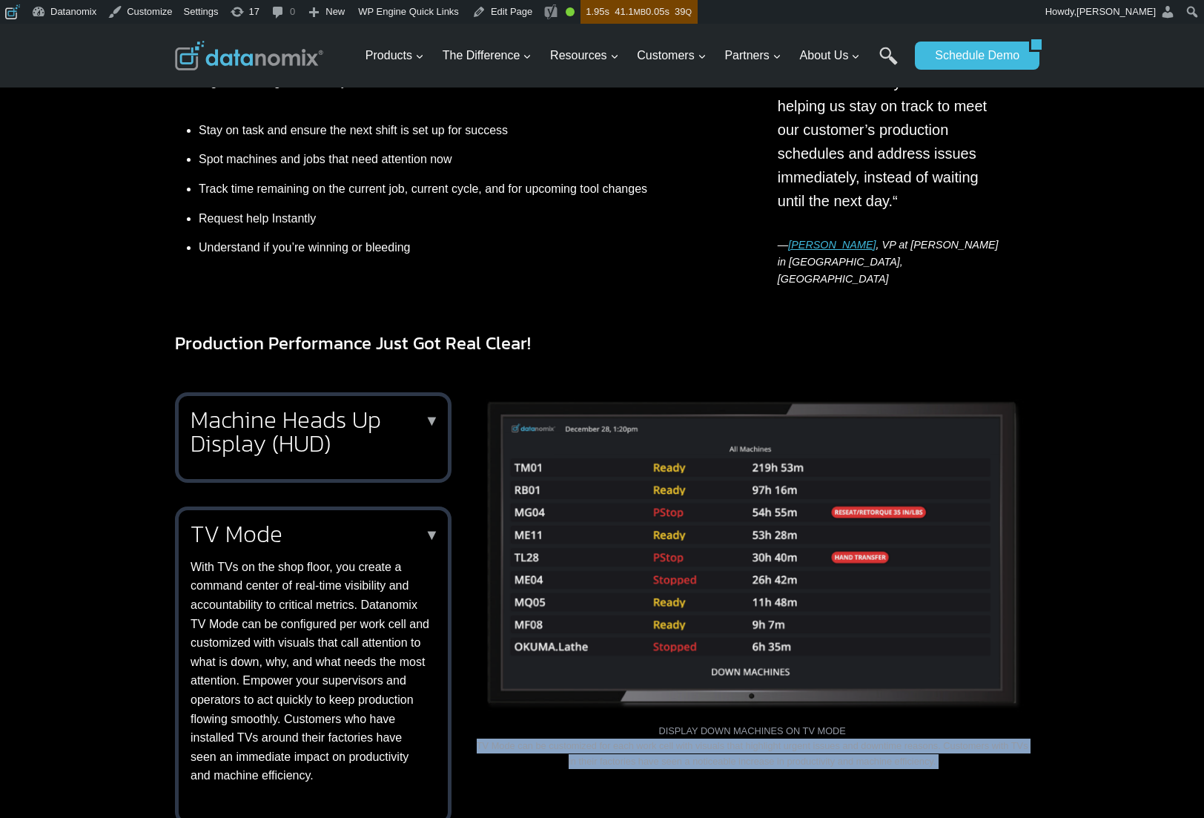
click at [553, 736] on figcaption "DISPLAY DOWN MACHINES ON TV MODE TV Mode can be customized for each work cell w…" at bounding box center [752, 746] width 554 height 45
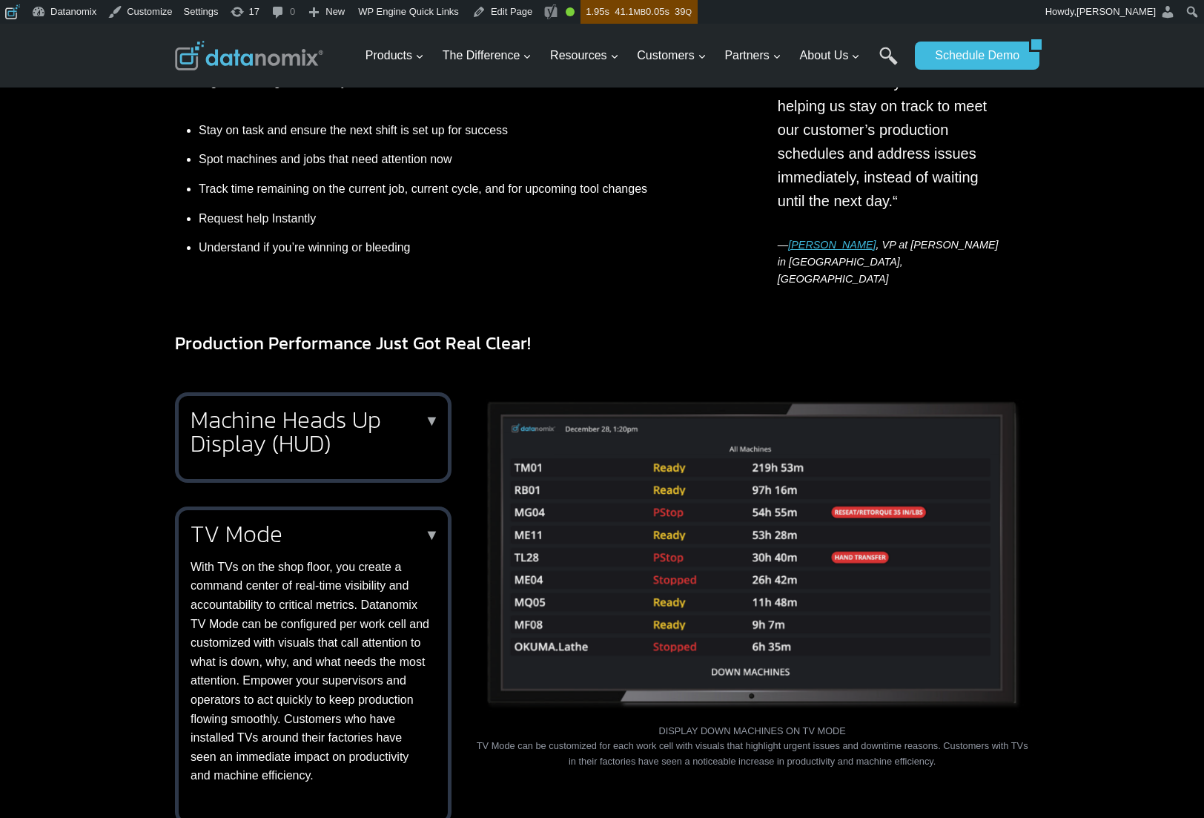
click at [762, 774] on div "Datanomix TV Mode Displays Real-Time Machine Performance MACHINE HUD Monitors o…" at bounding box center [752, 653] width 554 height 523
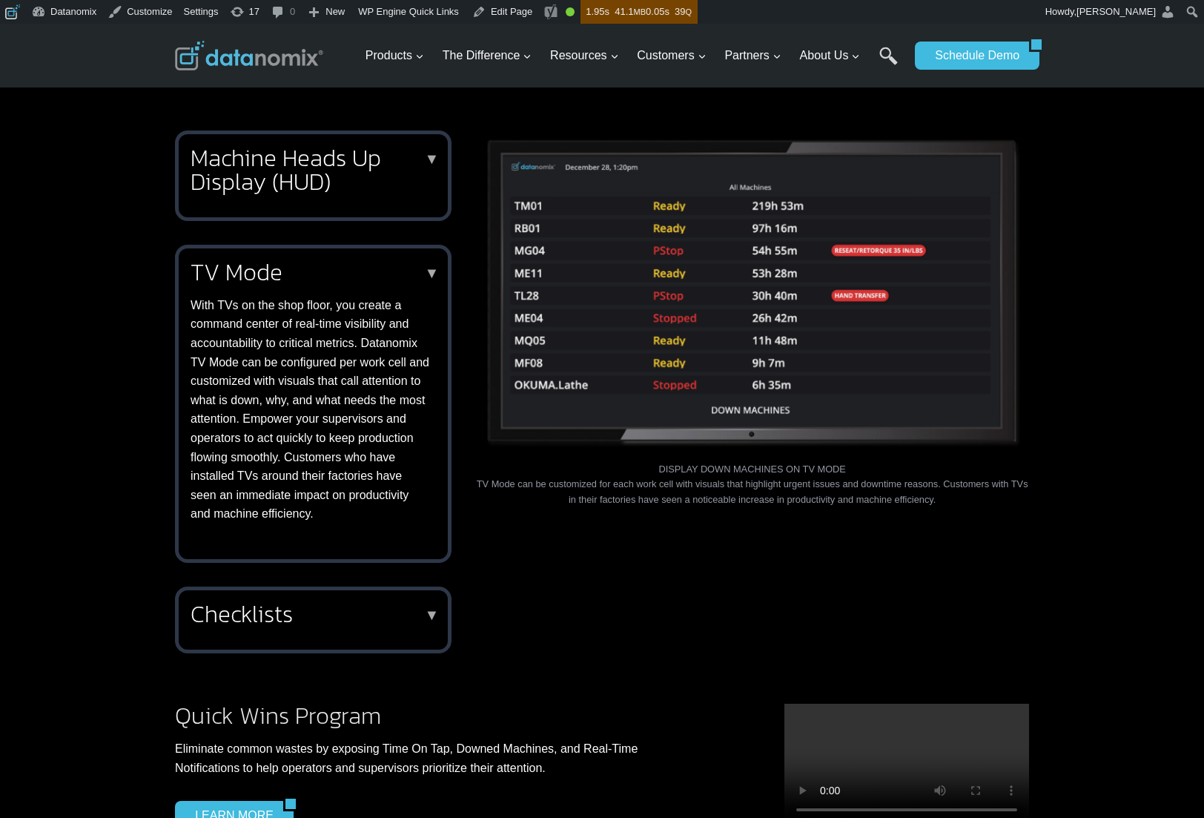
scroll to position [744, 0]
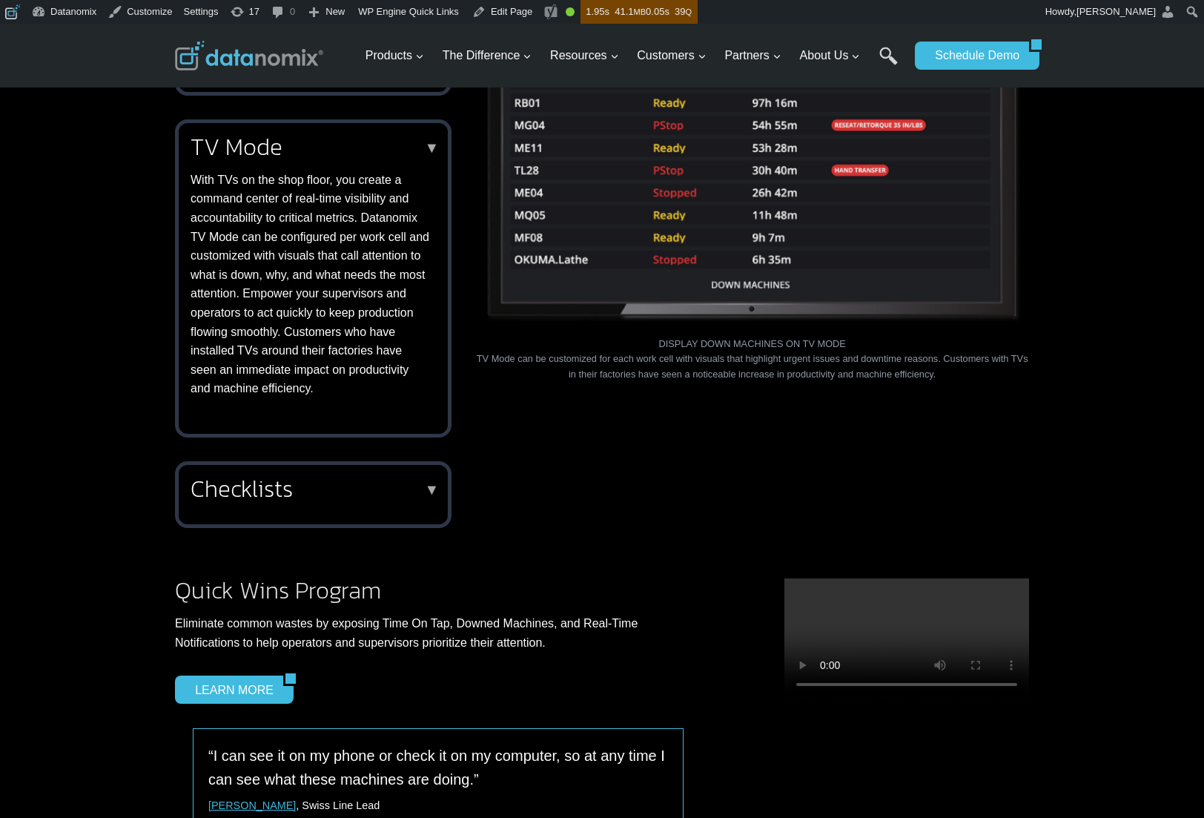
click at [407, 492] on h2 "Checklists" at bounding box center [311, 489] width 240 height 24
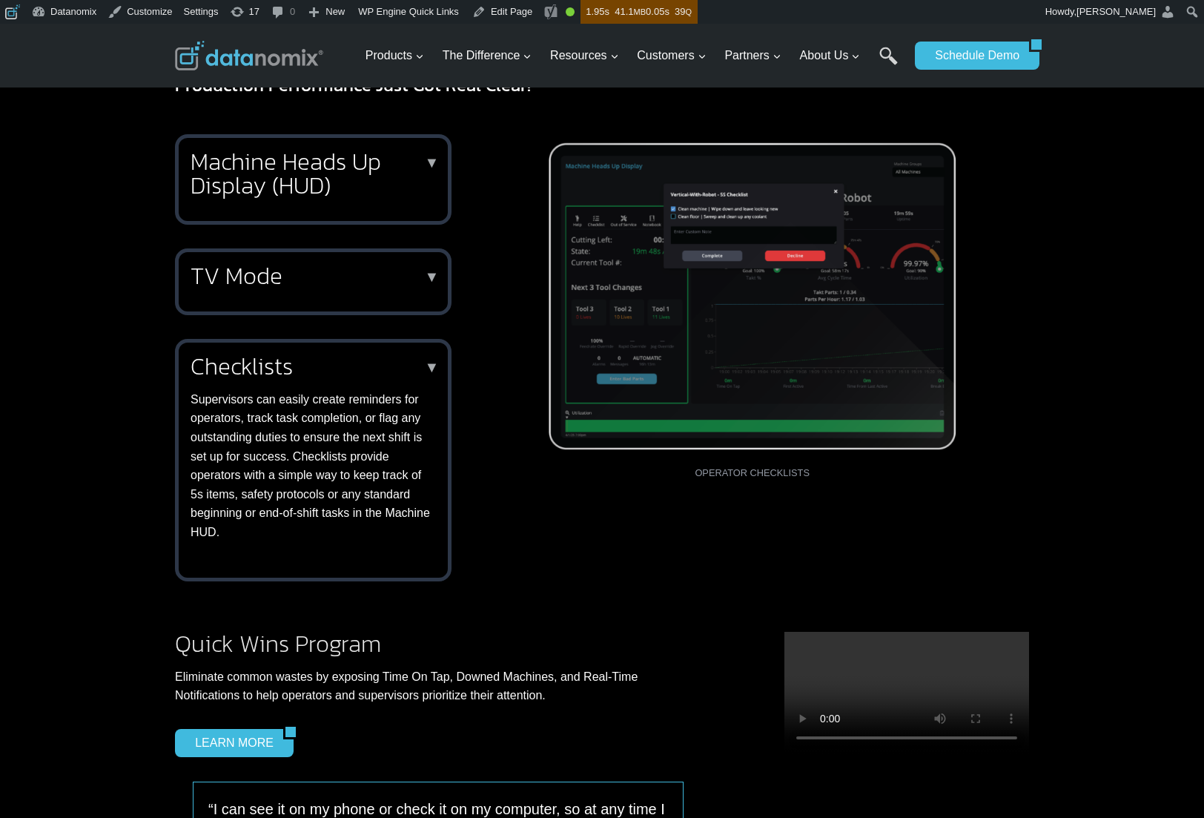
scroll to position [606, 0]
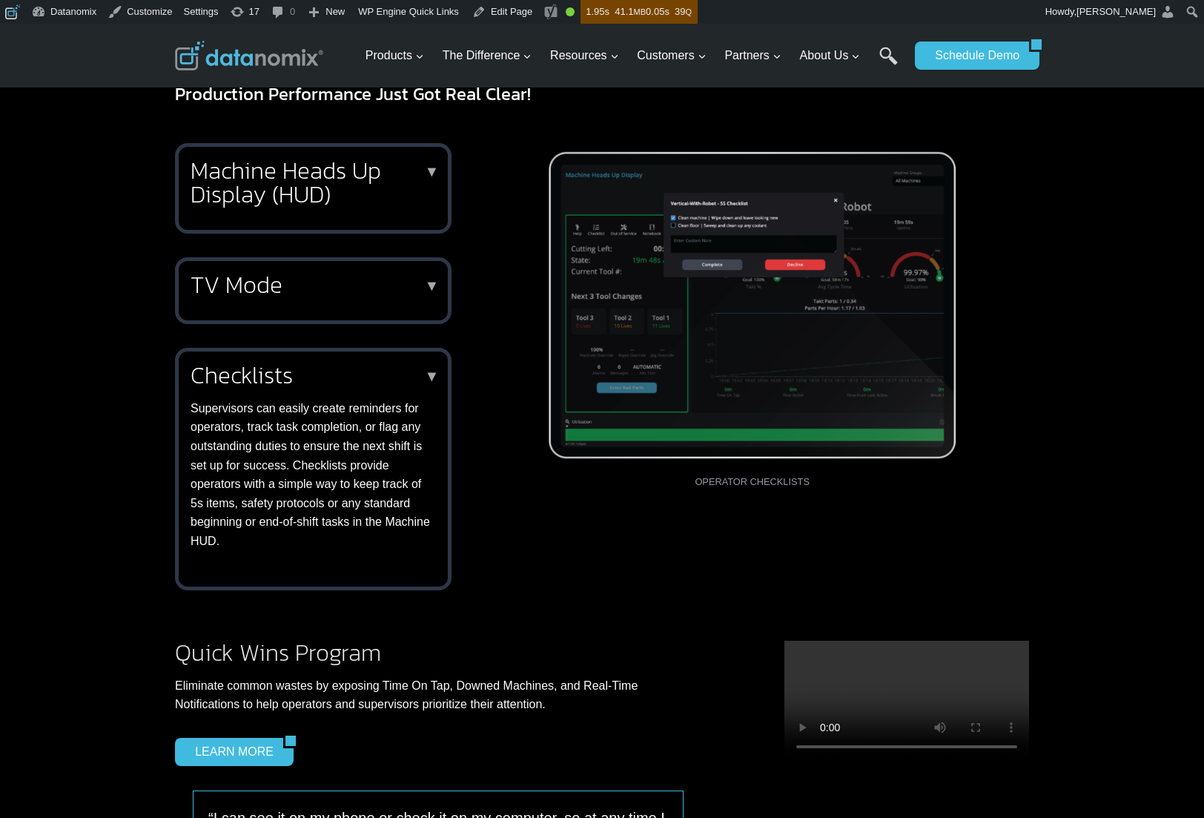
click at [406, 435] on p "Supervisors can easily create reminders for operators, track task completion, o…" at bounding box center [311, 475] width 240 height 152
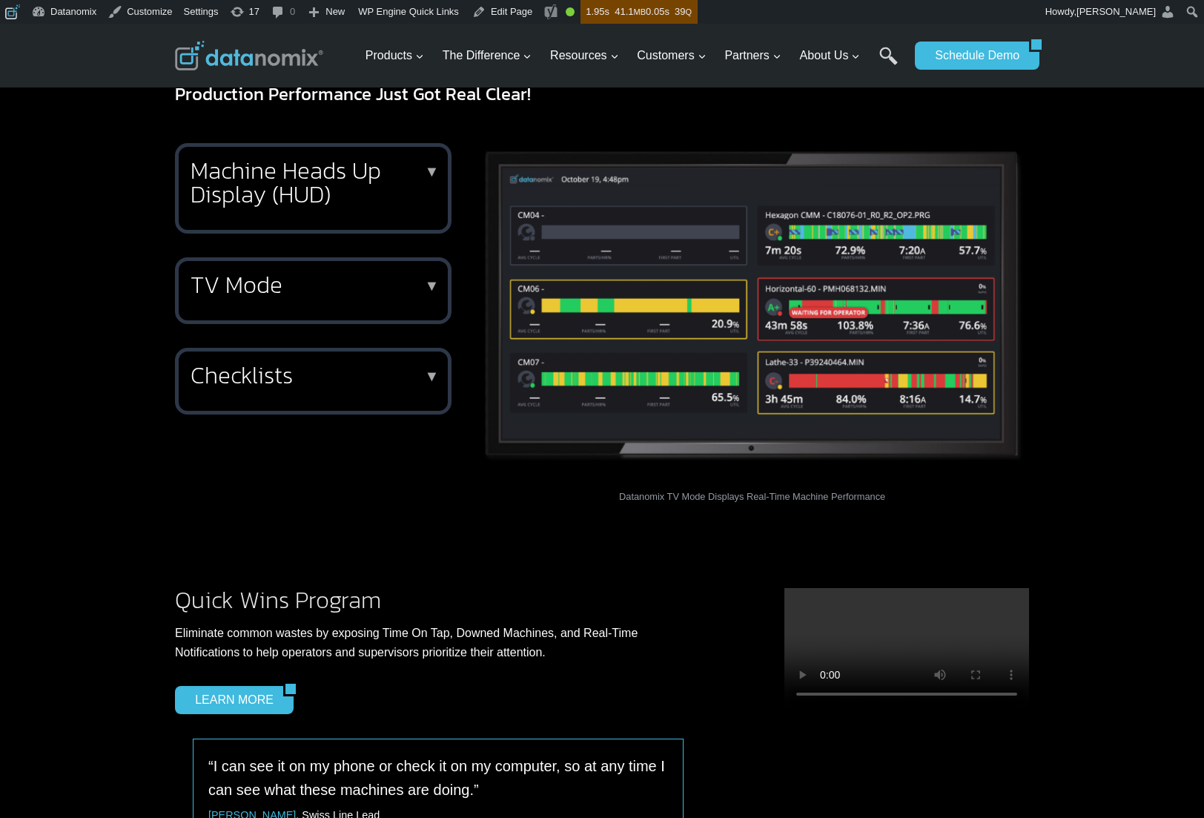
click at [287, 374] on h2 "Checklists" at bounding box center [311, 375] width 240 height 24
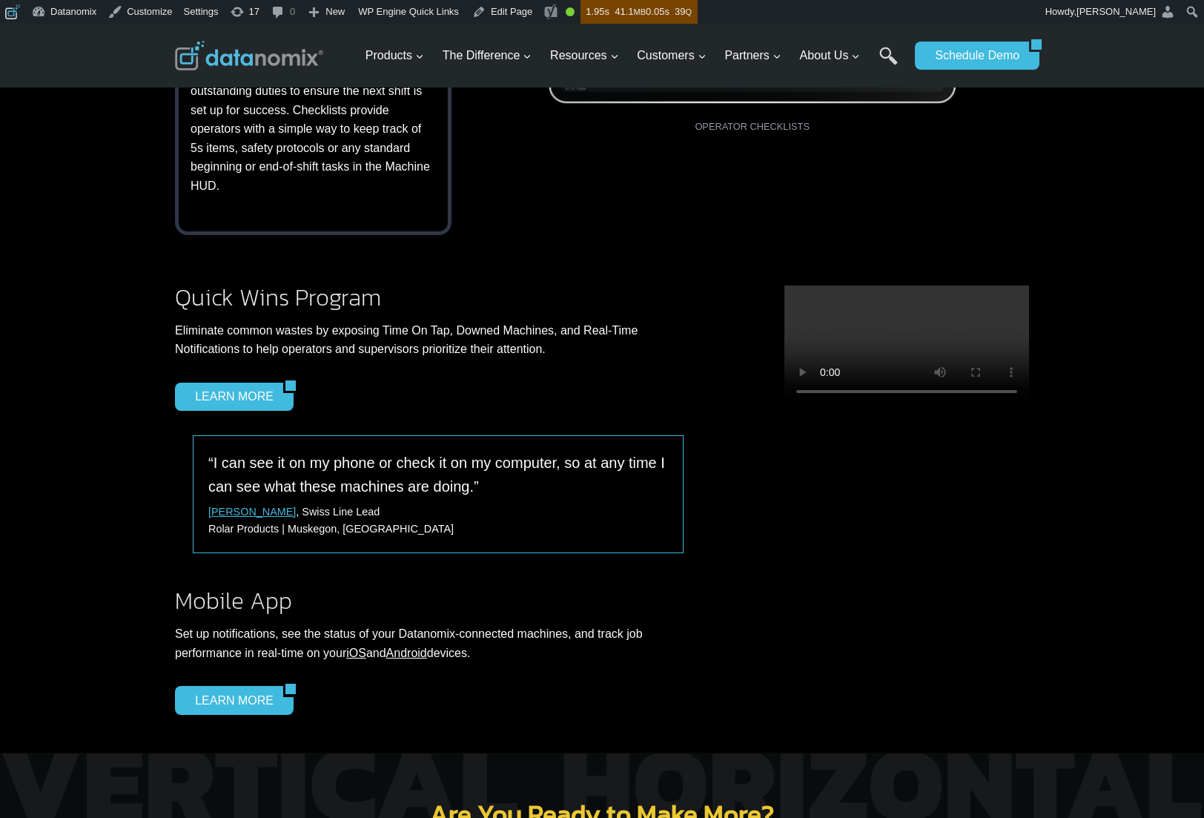
scroll to position [400, 0]
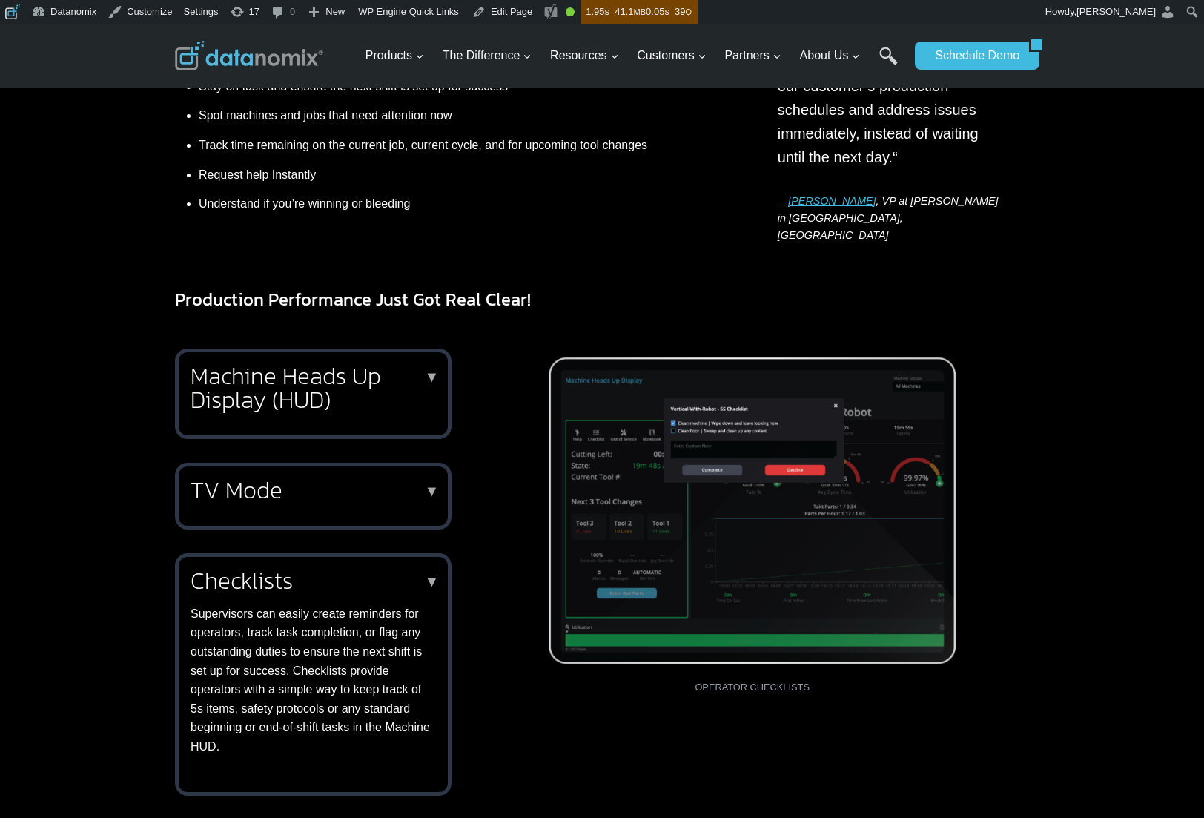
drag, startPoint x: 1100, startPoint y: 364, endPoint x: 808, endPoint y: 23, distance: 449.1
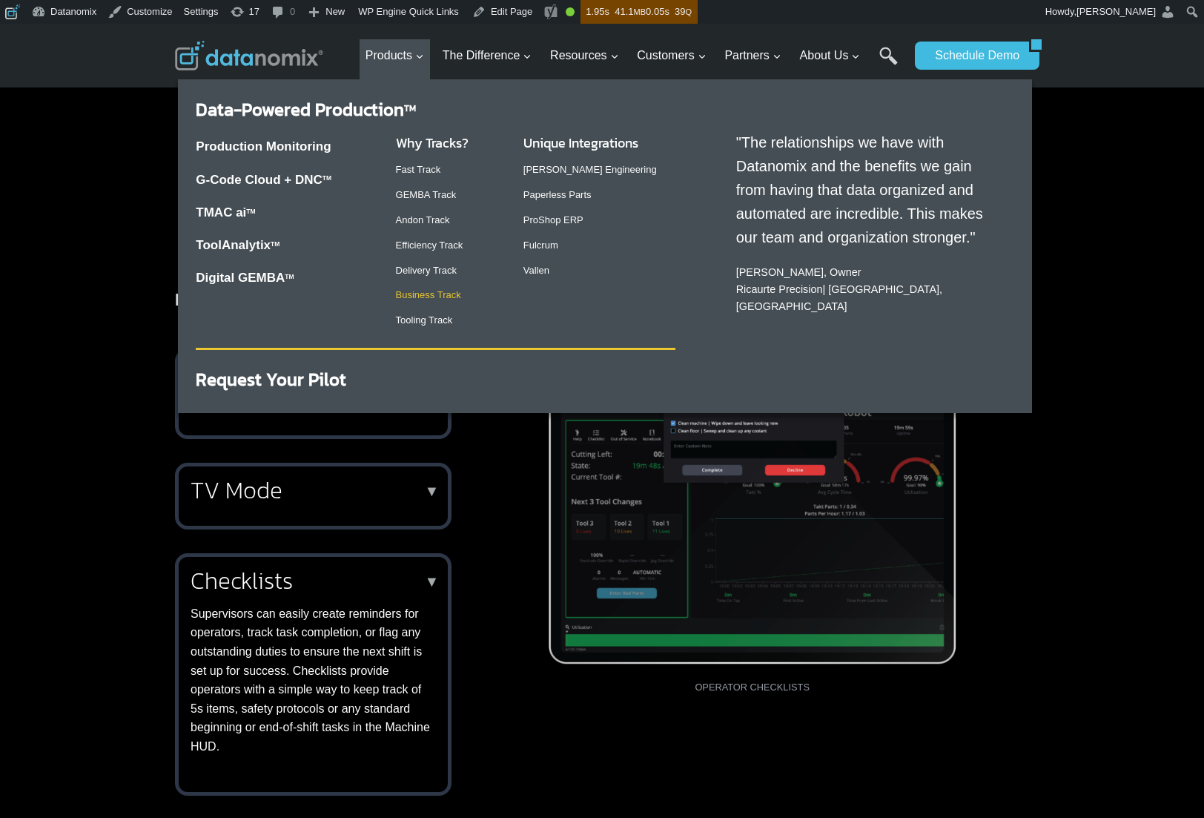
click at [423, 294] on link "Business Track" at bounding box center [428, 294] width 65 height 11
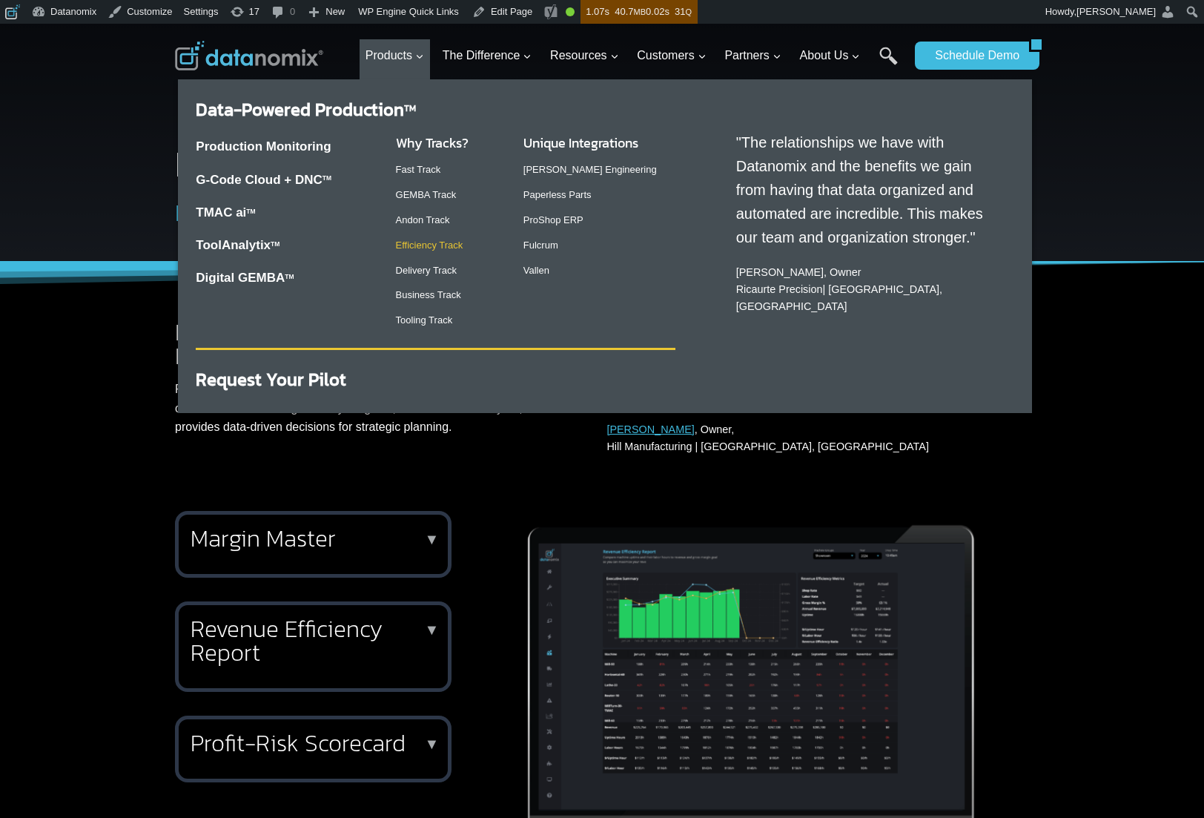
drag, startPoint x: 424, startPoint y: 246, endPoint x: 417, endPoint y: 251, distance: 8.6
click at [424, 247] on link "Efficiency Track" at bounding box center [429, 245] width 67 height 11
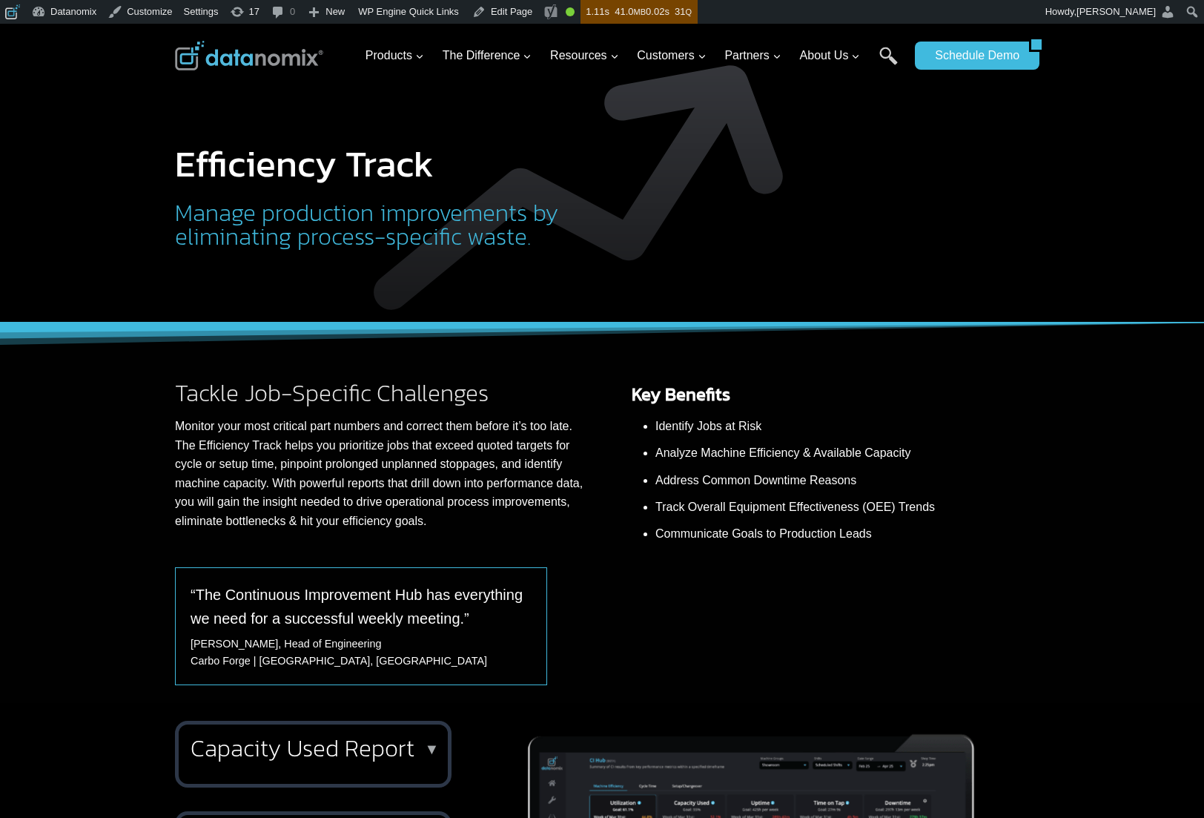
click at [392, 219] on h2 "Manage production improvements by eliminating process-specific waste." at bounding box center [414, 224] width 478 height 47
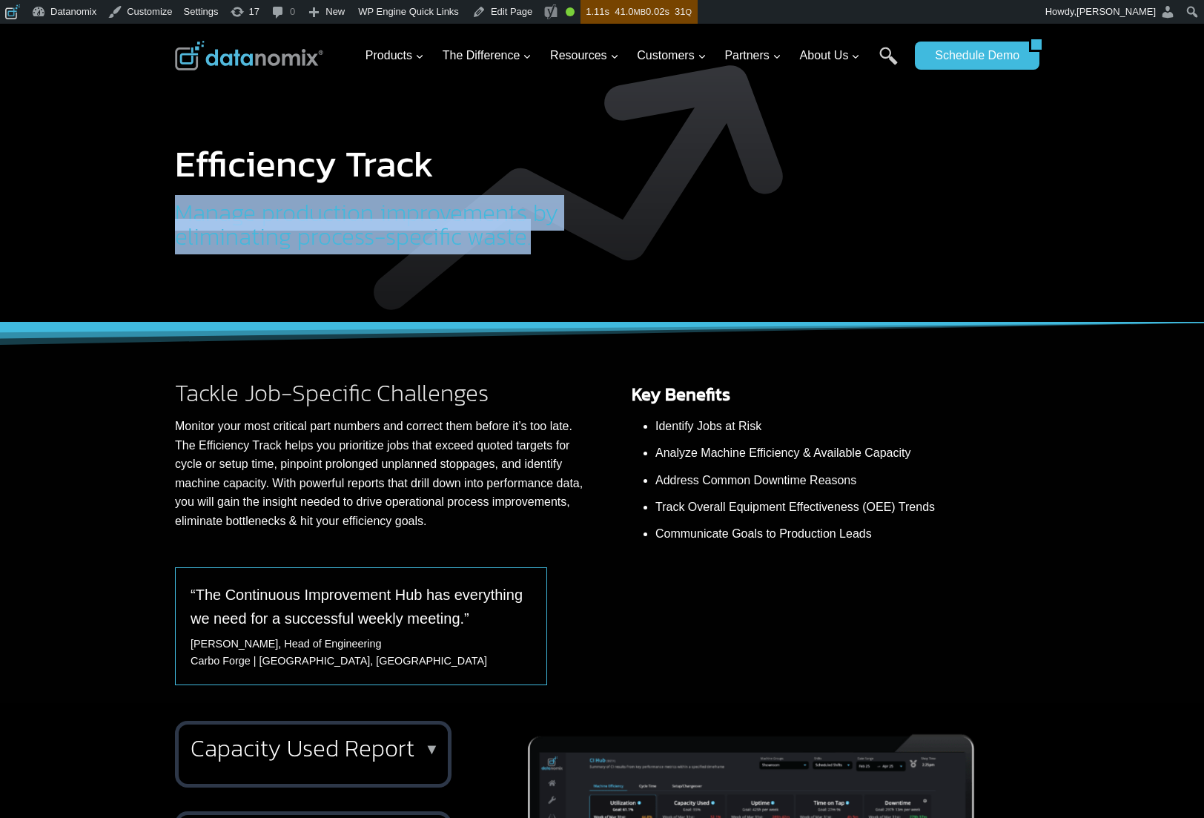
click at [392, 219] on h2 "Manage production improvements by eliminating process-specific waste." at bounding box center [414, 224] width 478 height 47
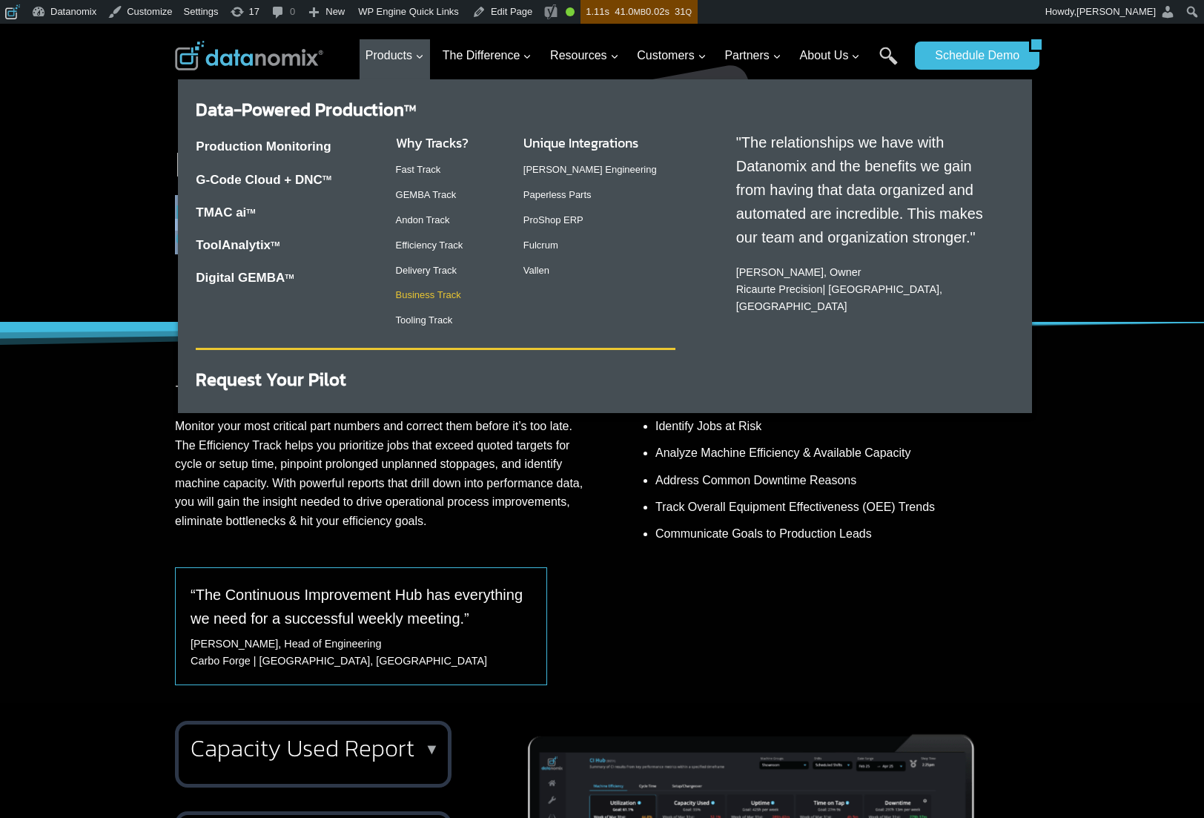
click at [433, 296] on link "Business Track" at bounding box center [428, 294] width 65 height 11
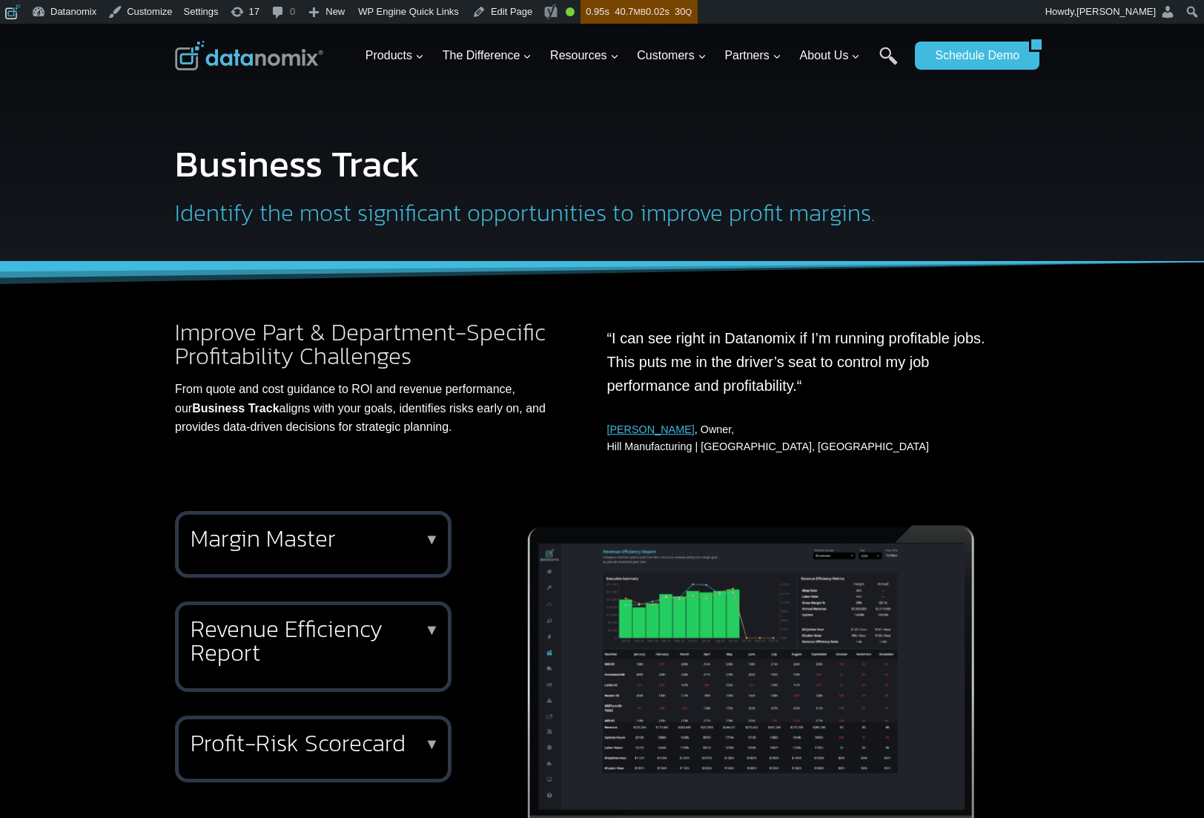
click at [358, 219] on h2 "Identify the most significant opportunities to improve profit margins." at bounding box center [542, 213] width 735 height 24
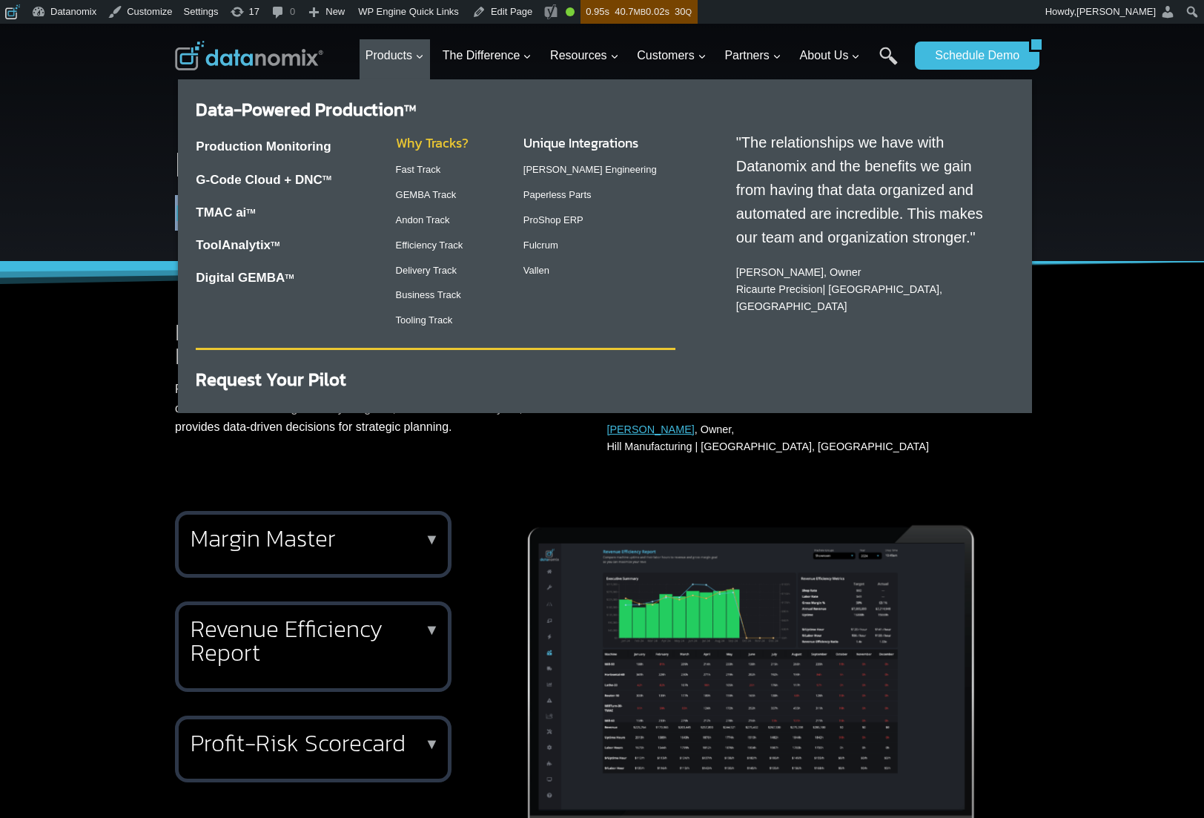
click at [424, 145] on link "Why Tracks?" at bounding box center [432, 143] width 73 height 20
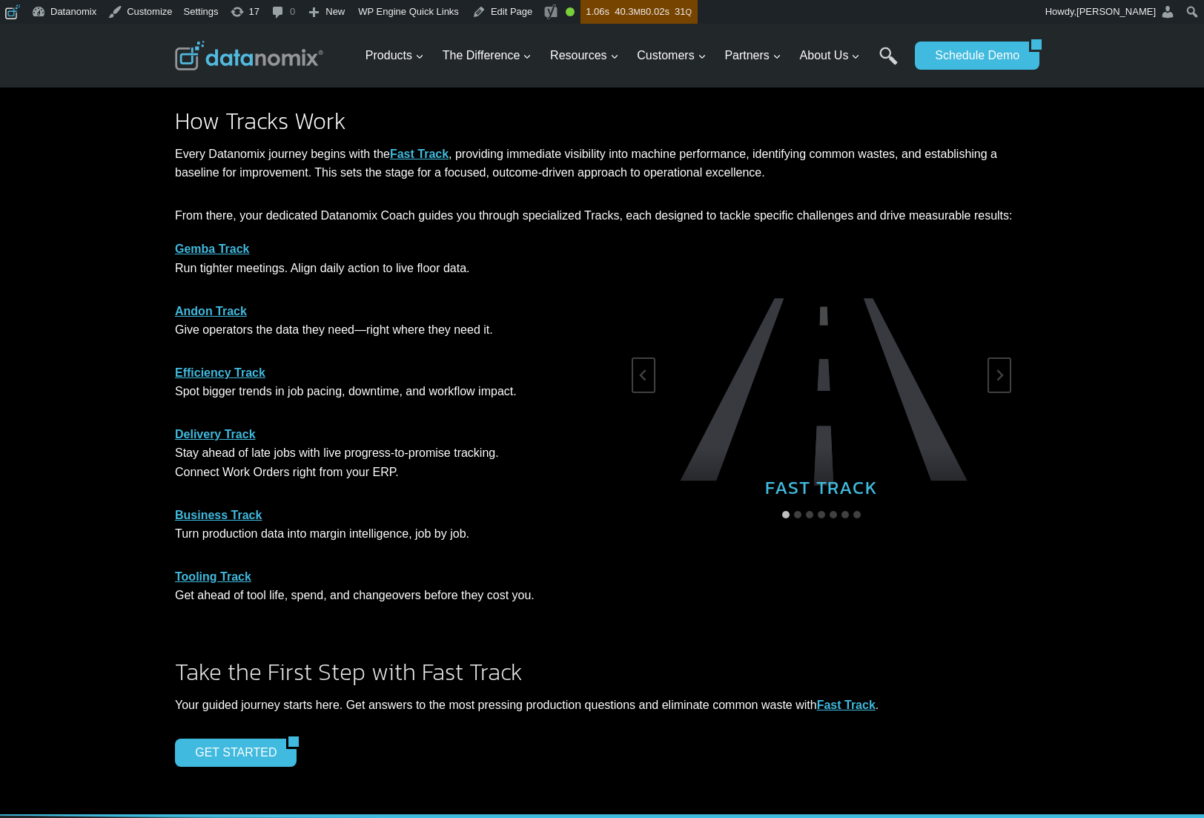
scroll to position [688, 0]
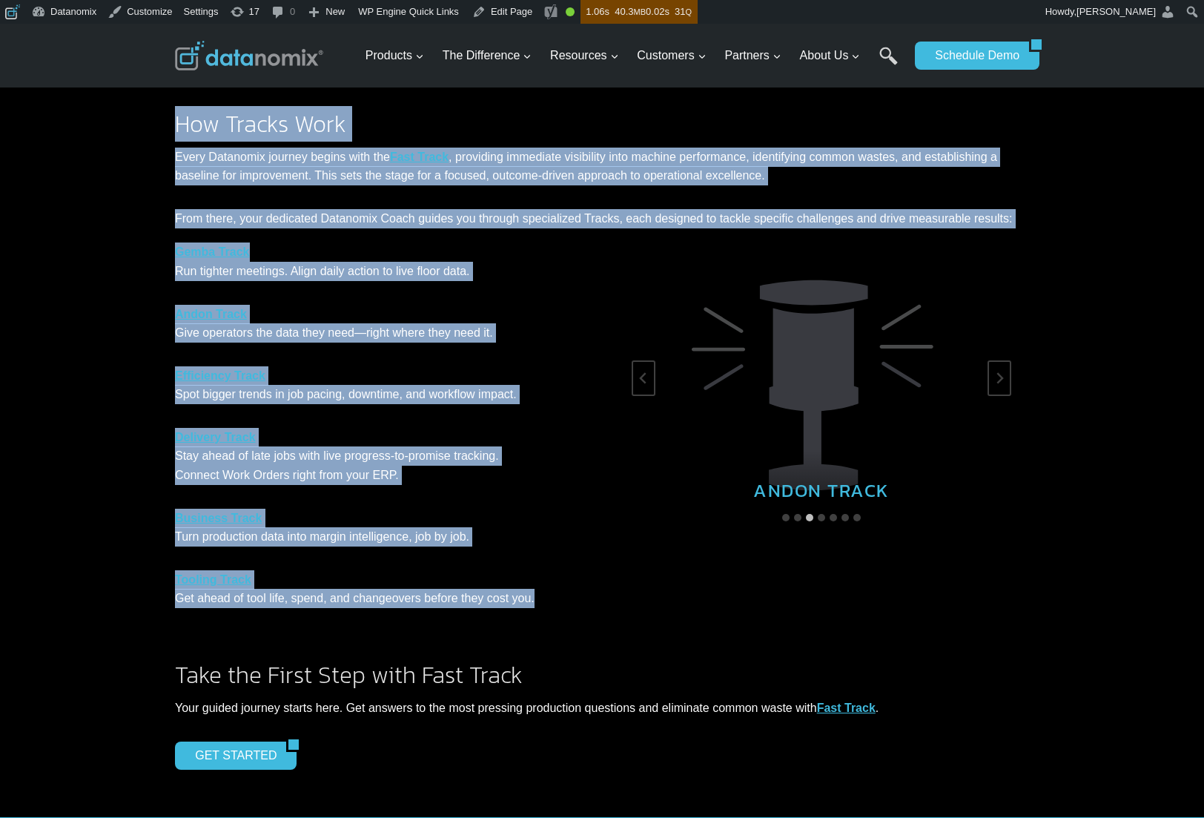
drag, startPoint x: 552, startPoint y: 600, endPoint x: 143, endPoint y: 118, distance: 632.3
click at [143, 118] on div "Datanomix Tracks Your Roadmap to Operational Excellence Each Track guides your …" at bounding box center [602, 77] width 1204 height 1482
copy div "How Tracks Work Every Datanomix journey begins with the Fast Track , providing …"
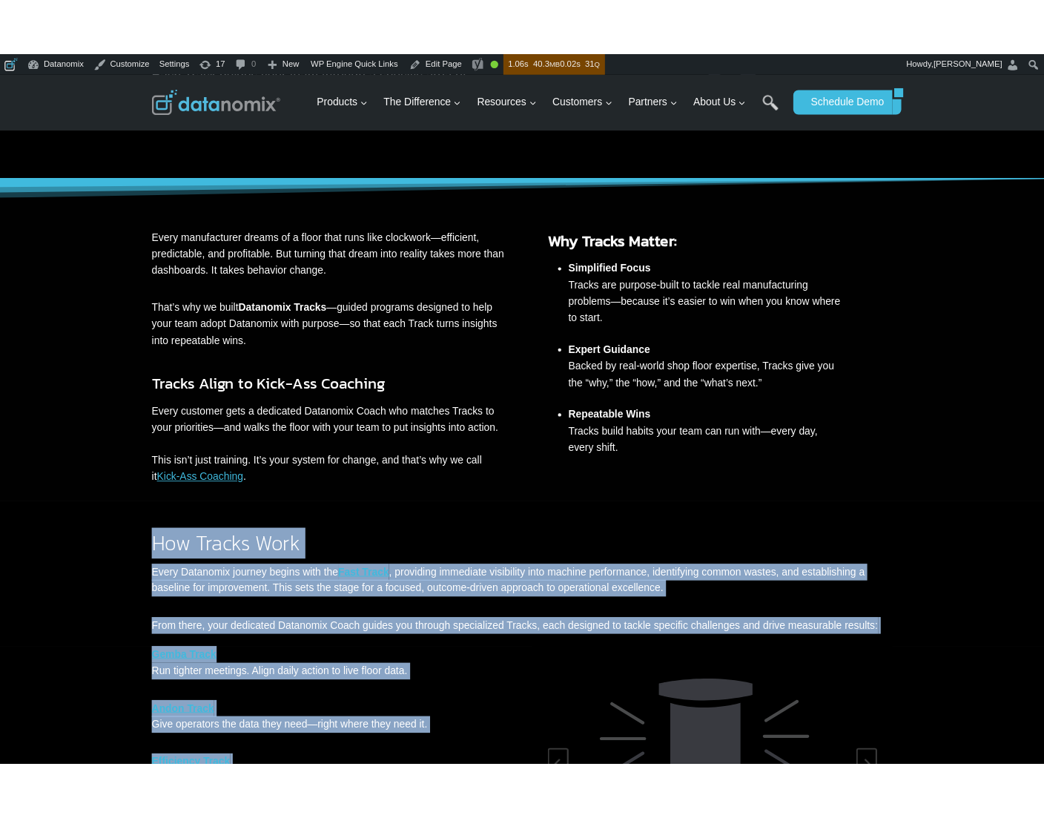
scroll to position [242, 0]
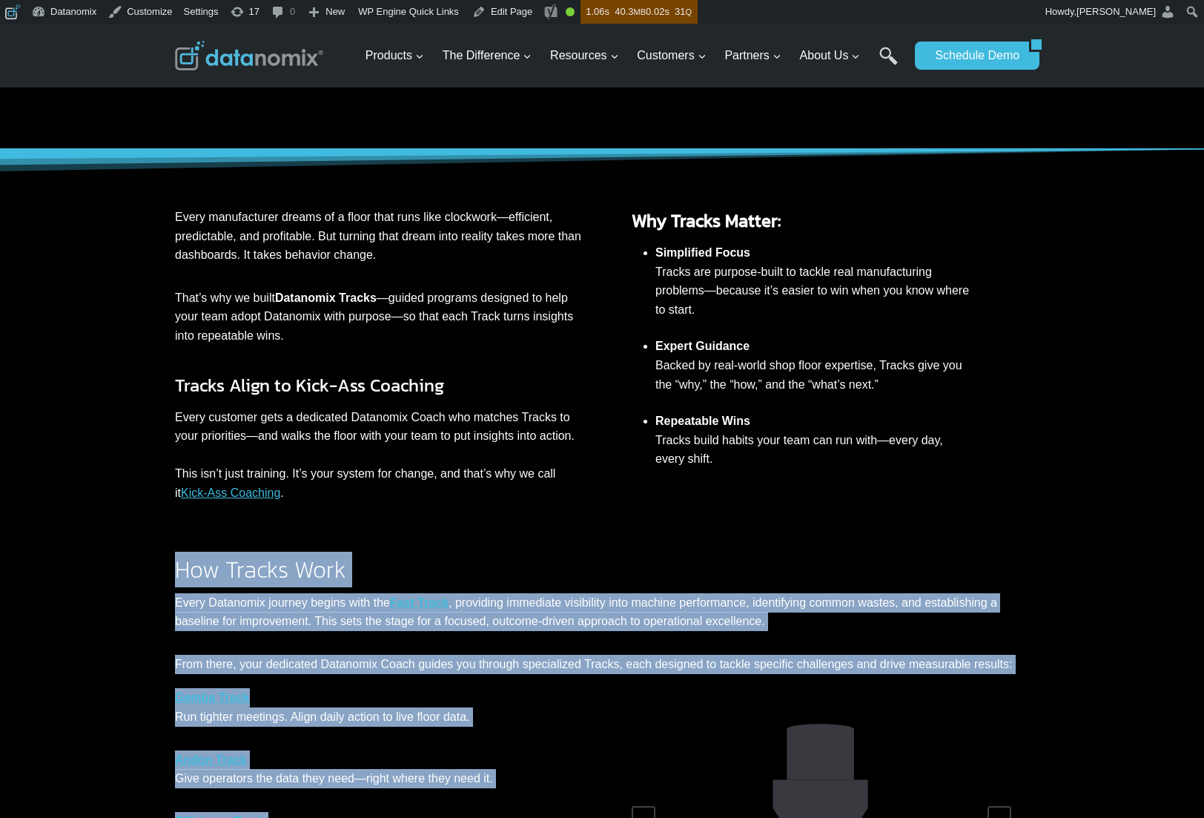
click at [865, 574] on h2 "How Tracks Work" at bounding box center [602, 570] width 854 height 24
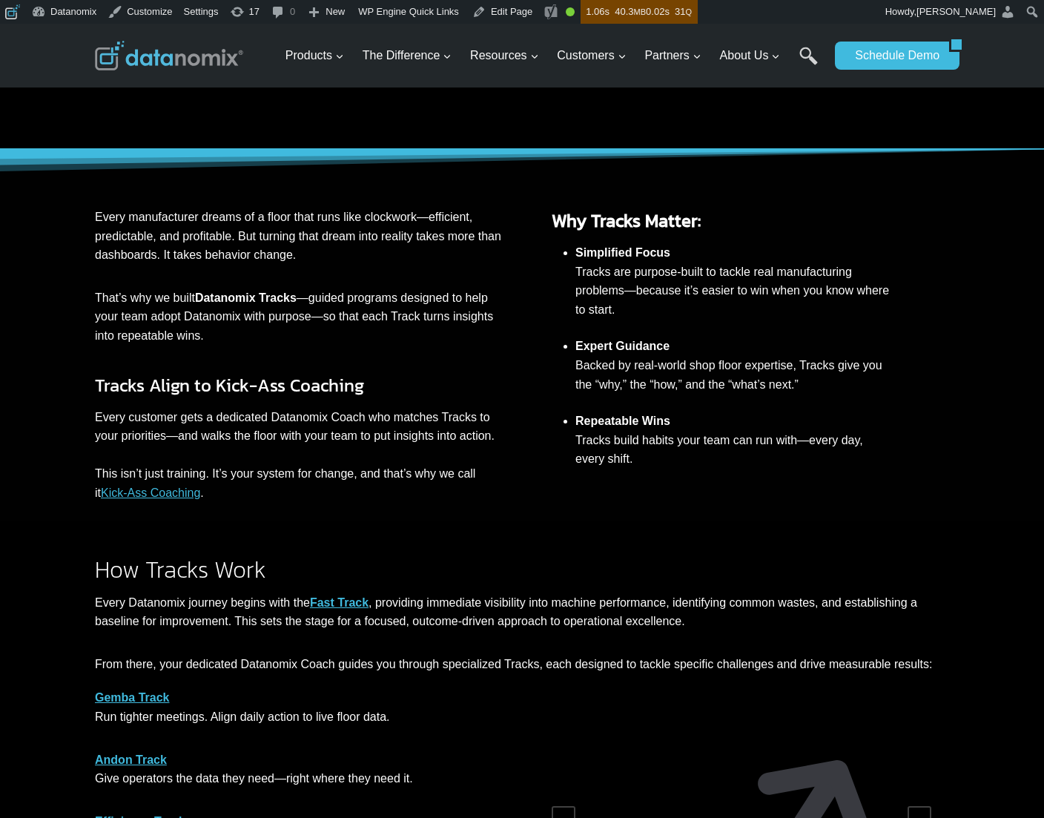
scroll to position [624, 0]
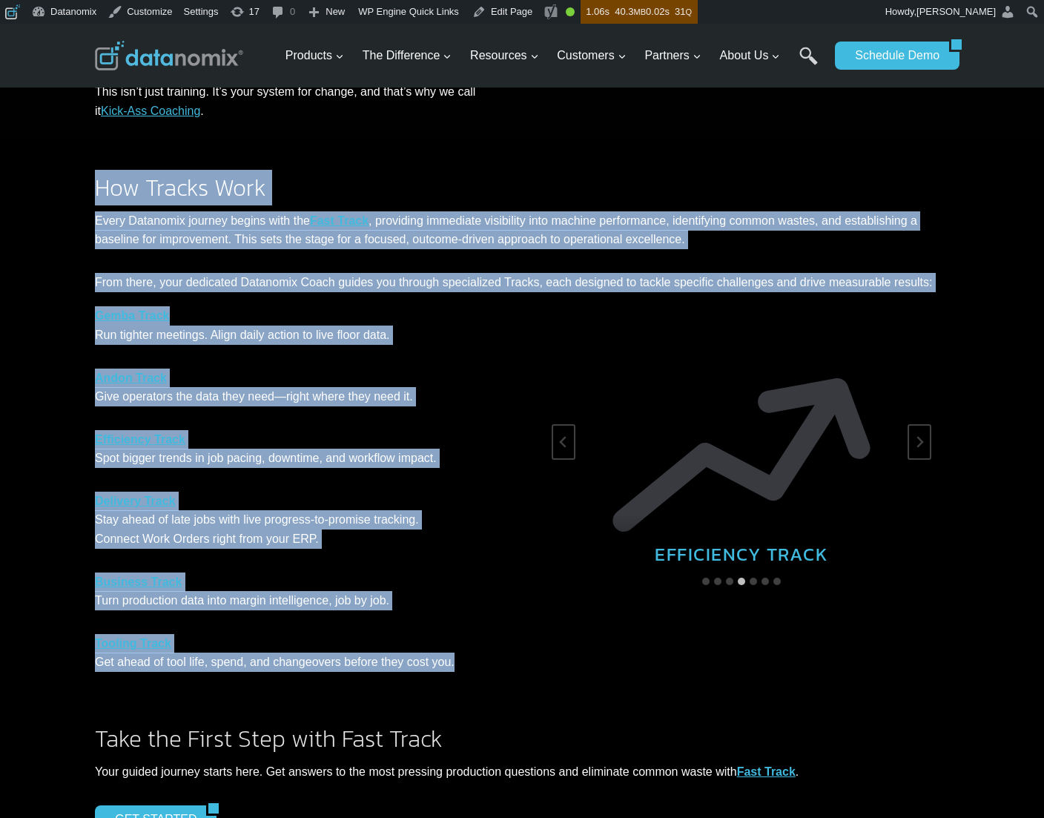
drag, startPoint x: 91, startPoint y: 185, endPoint x: 473, endPoint y: 670, distance: 617.8
click at [473, 670] on div "Datanomix Tracks Your Roadmap to Operational Excellence Each Track guides your …" at bounding box center [522, 140] width 1044 height 1482
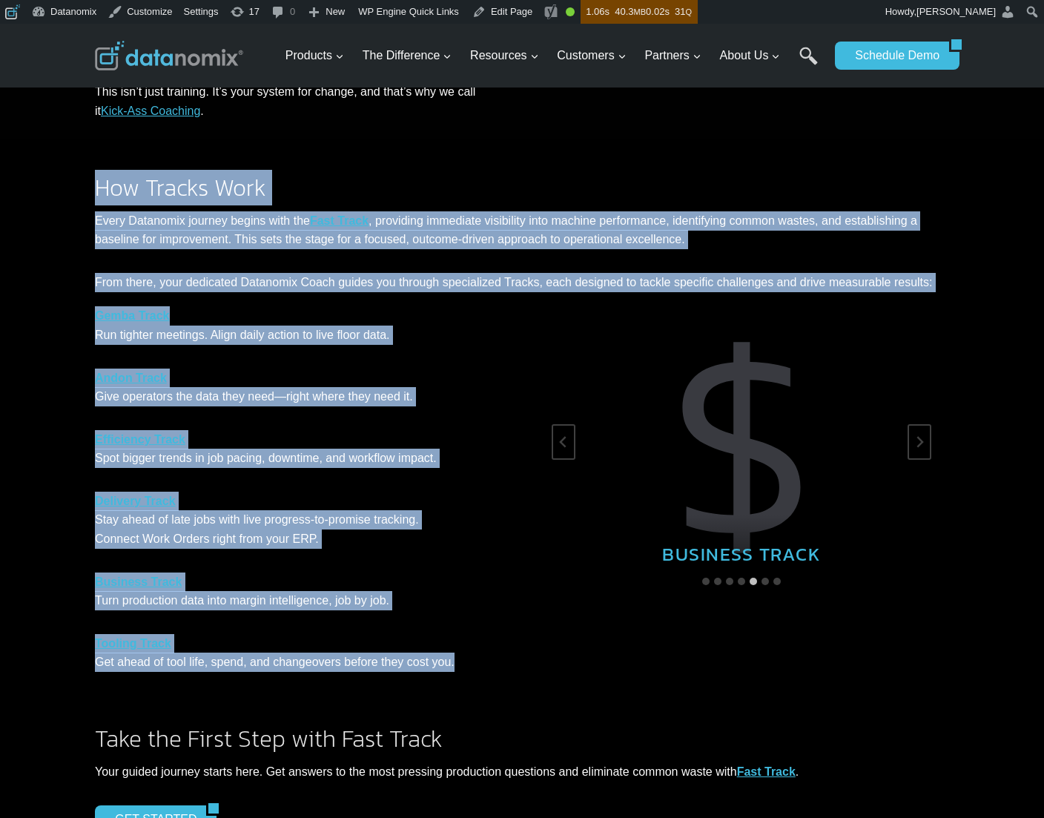
copy div "How Tracks Work Every Datanomix journey begins with the Fast Track , providing …"
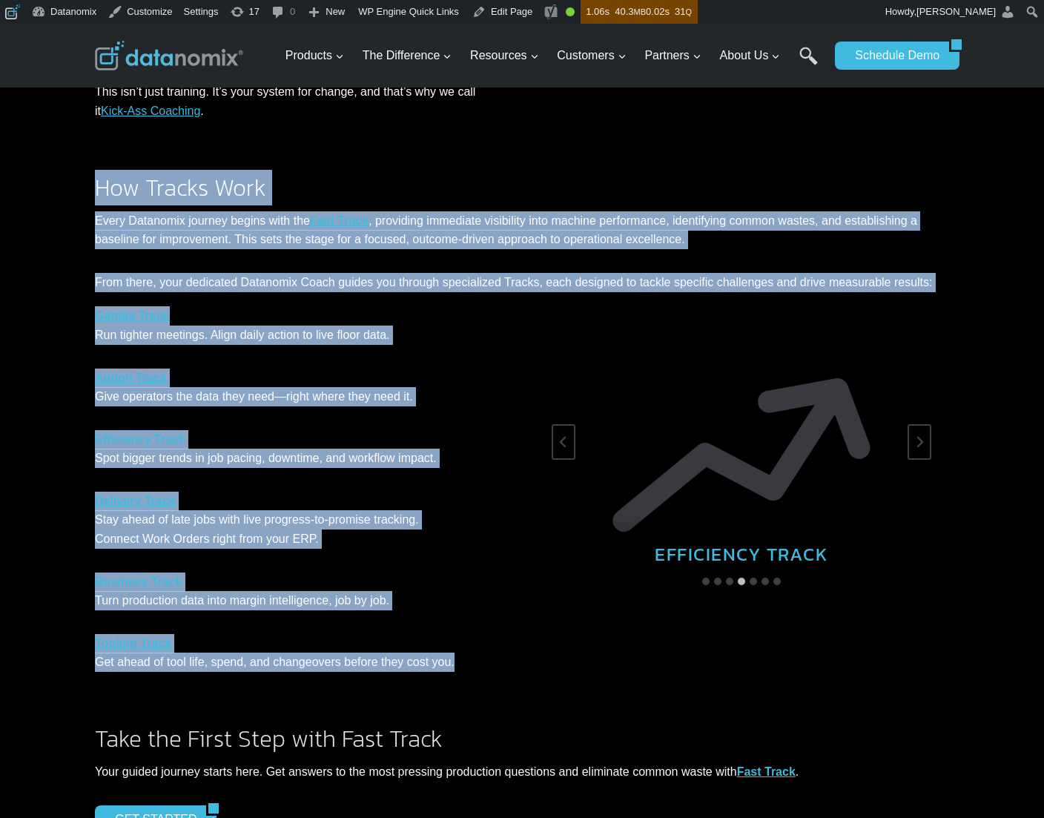
click at [271, 308] on p "Gemba Track Run tighter meetings. Align daily action to live floor data." at bounding box center [302, 325] width 415 height 38
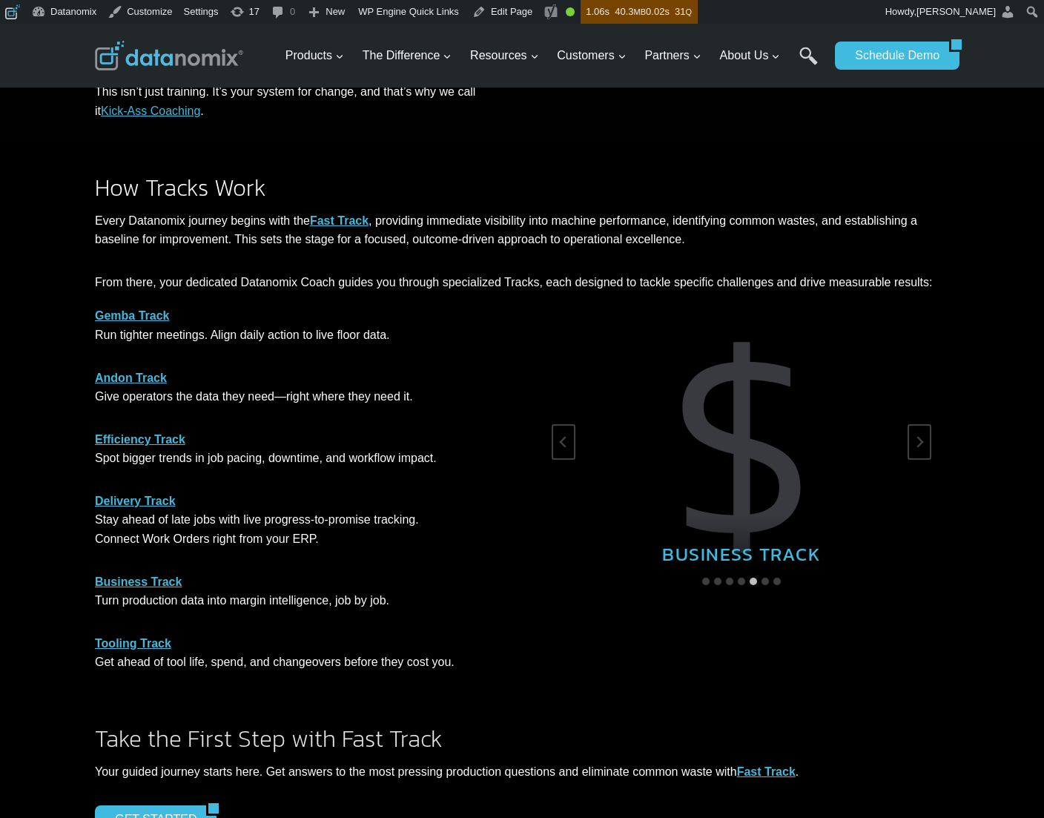
click at [265, 327] on p "Gemba Track Run tighter meetings. Align daily action to live floor data." at bounding box center [302, 325] width 415 height 38
copy div "Run tighter meetings. Align daily action to live floor data."
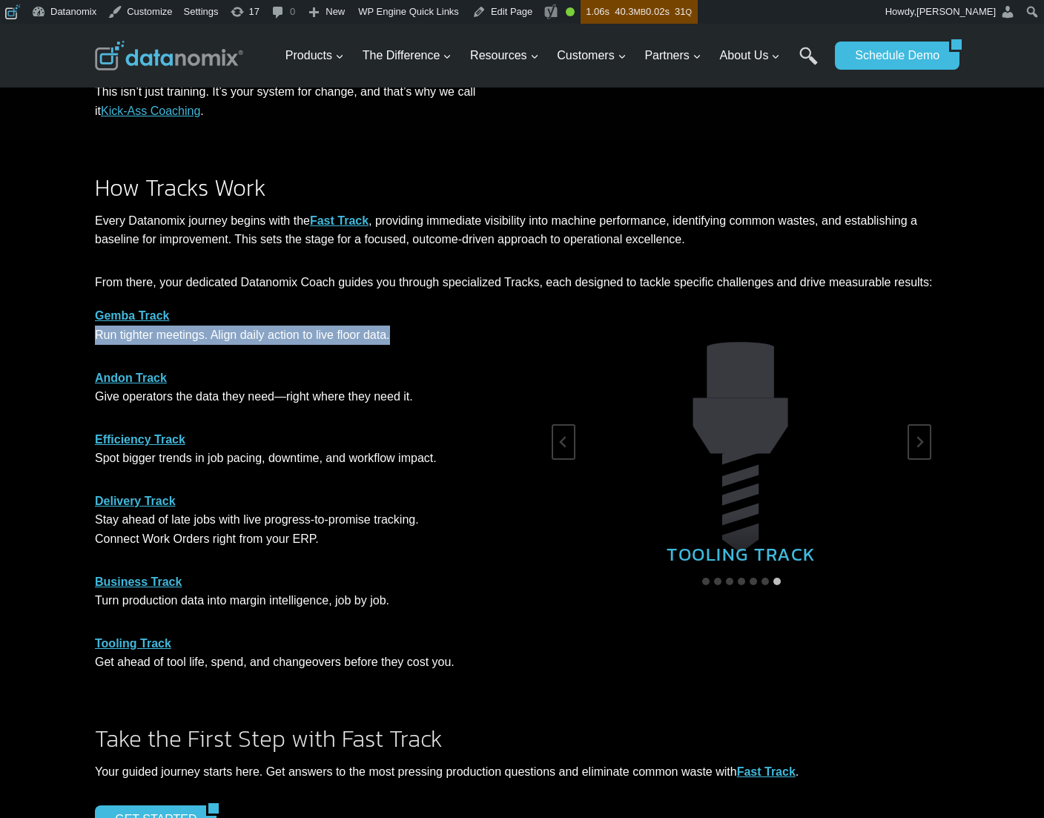
click at [288, 398] on p "Andon Track Give operators the data they need—right where they need it." at bounding box center [302, 388] width 415 height 38
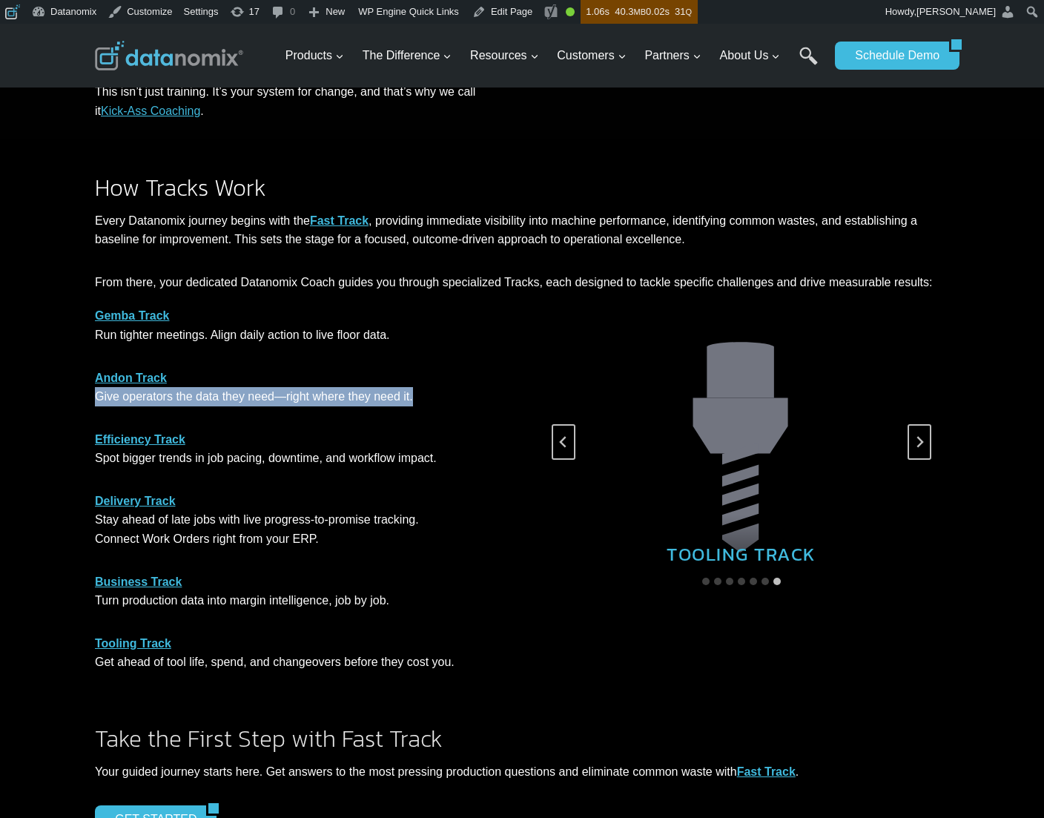
copy div "Give operators the data they need—right where they need it."
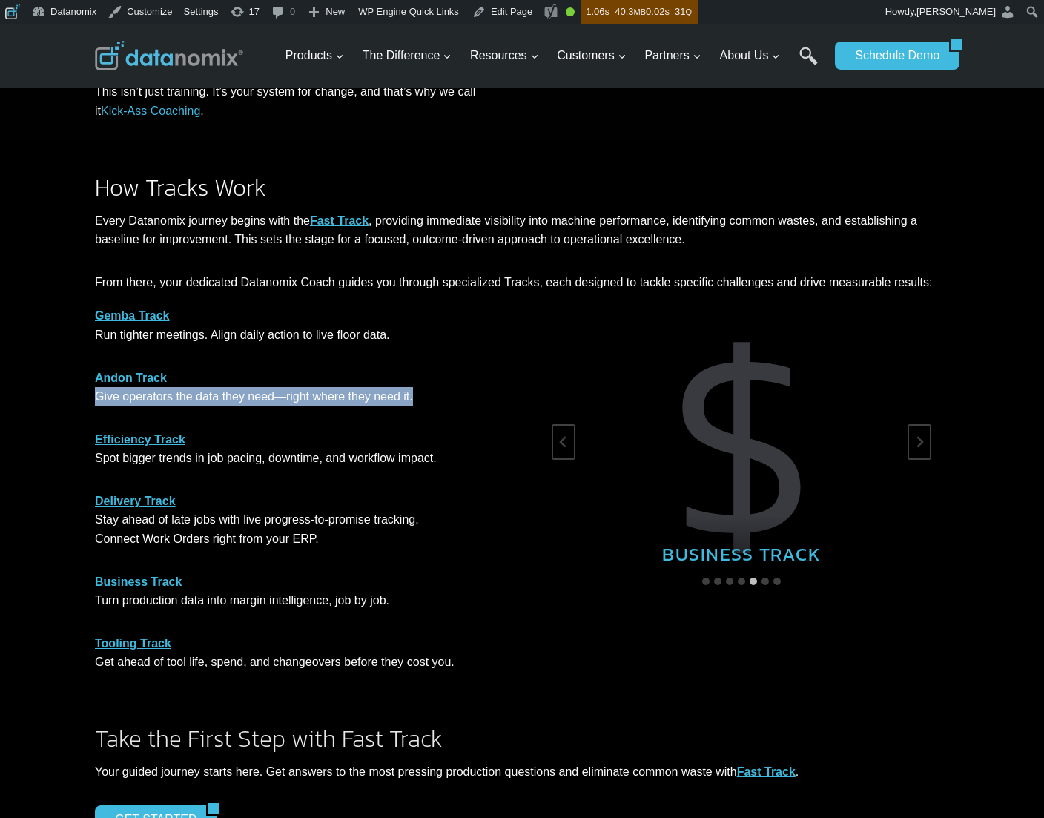
click at [296, 601] on p "Business Track Turn production data into margin intelligence, job by job." at bounding box center [302, 591] width 415 height 38
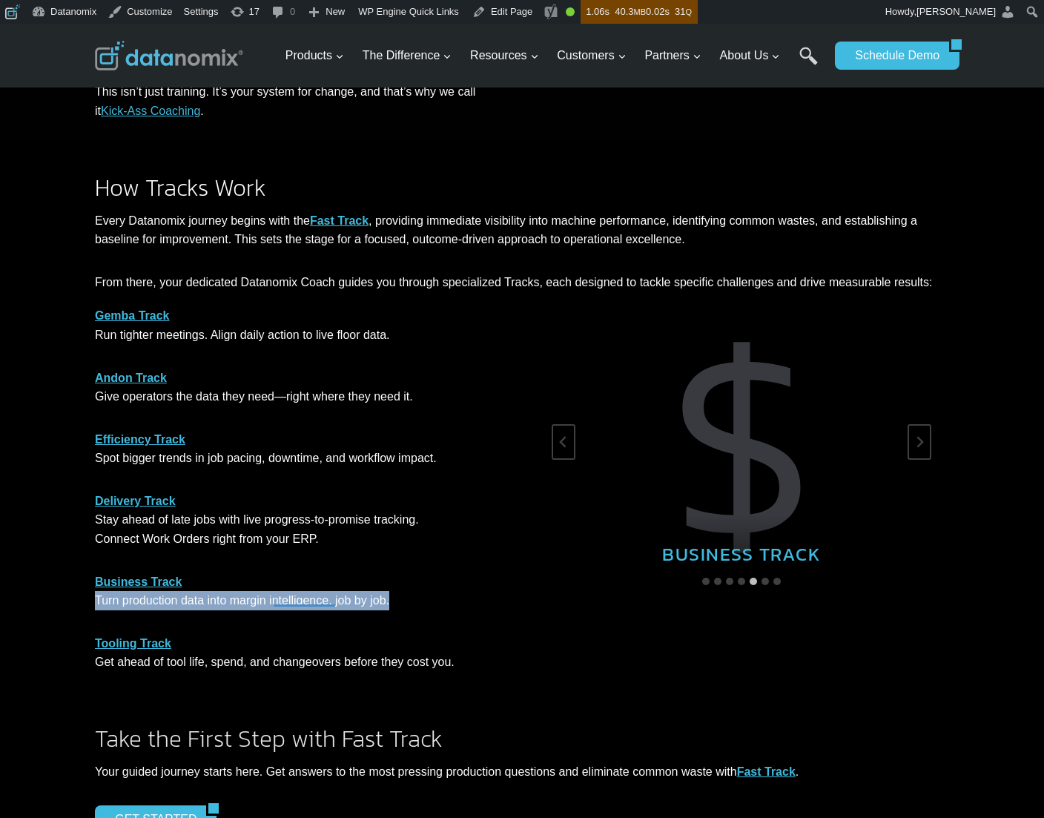
click at [296, 601] on p "Business Track Turn production data into margin intelligence, job by job." at bounding box center [302, 591] width 415 height 38
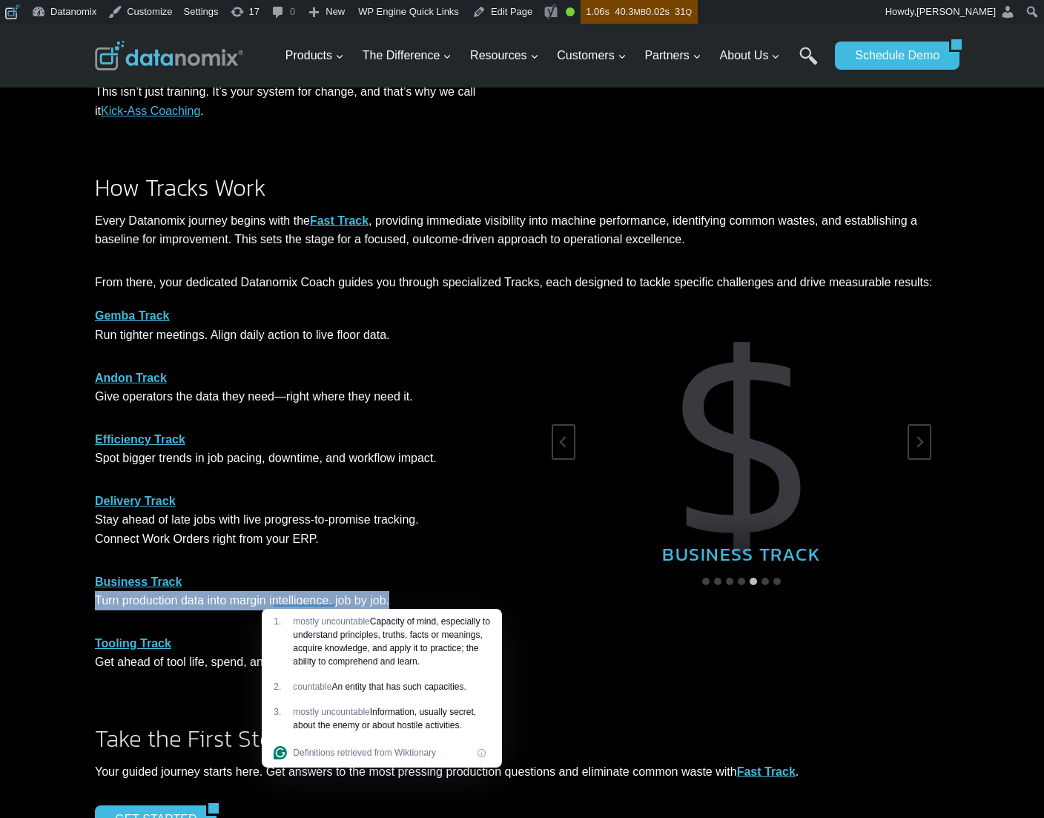
copy div "Turn production data into margin intelligence, job by job."
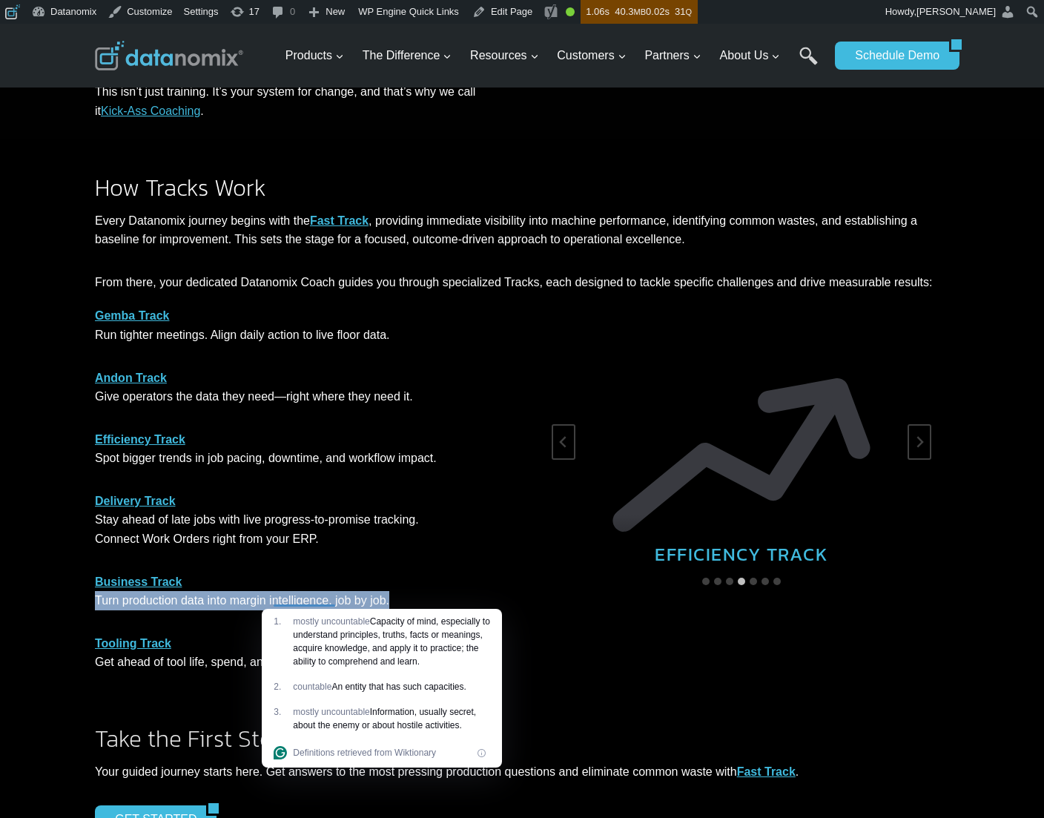
click at [149, 703] on div "Take the First Step with Fast Track Your guided journey starts here. Get answer…" at bounding box center [522, 786] width 890 height 192
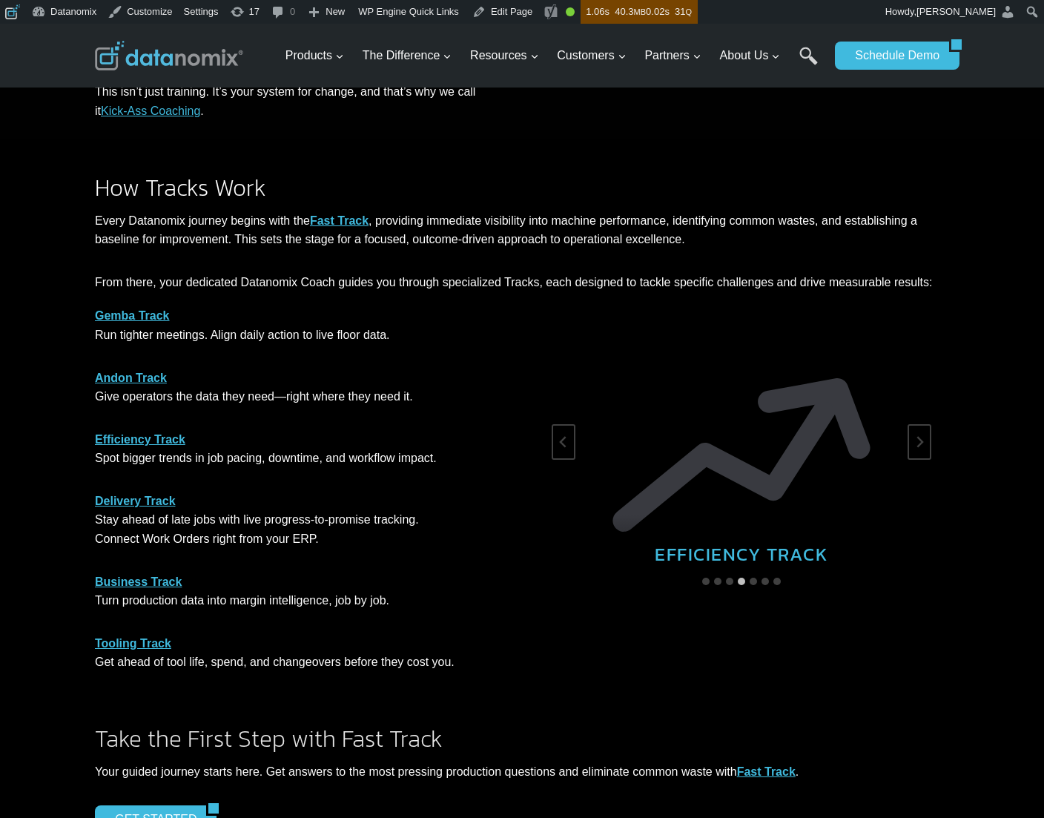
click at [165, 665] on p "Tooling Track Get ahead of tool life, spend, and changeovers before they cost y…" at bounding box center [302, 653] width 415 height 38
copy div "Get ahead of tool life, spend, and changeovers before they cost you. DELIVERY T…"
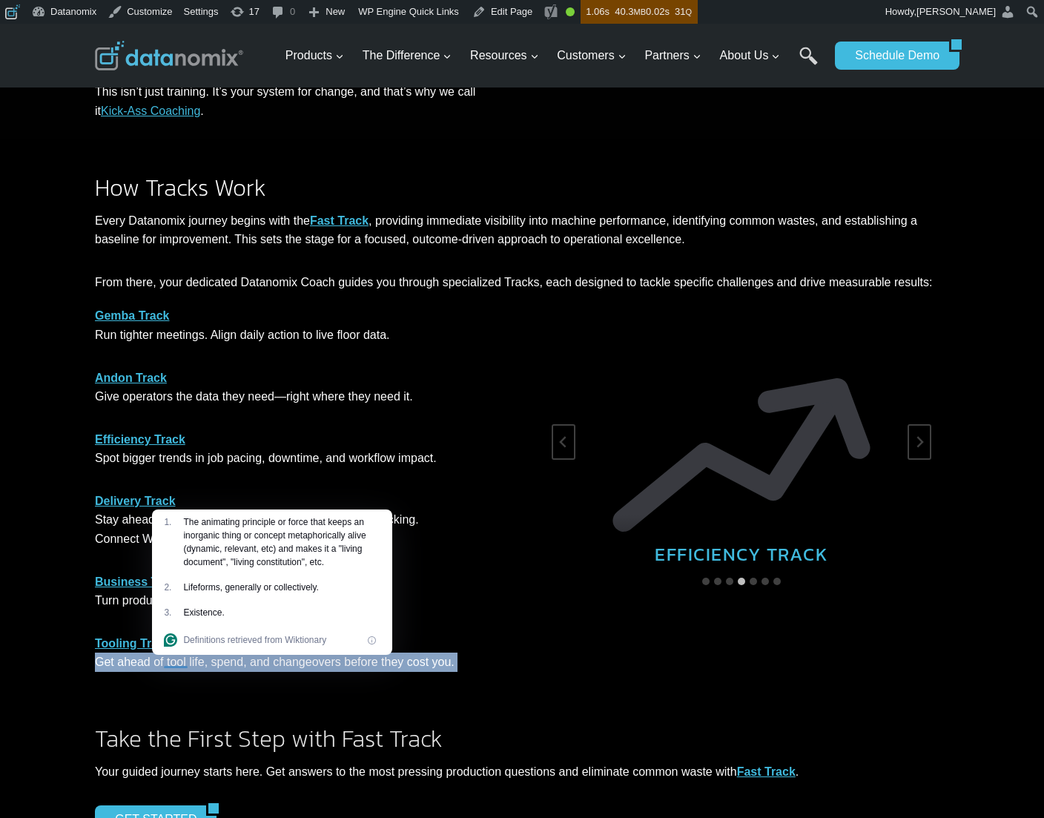
click at [69, 359] on div "Gemba Track Run tighter meetings. Align daily action to live floor data. Andon …" at bounding box center [522, 497] width 1044 height 383
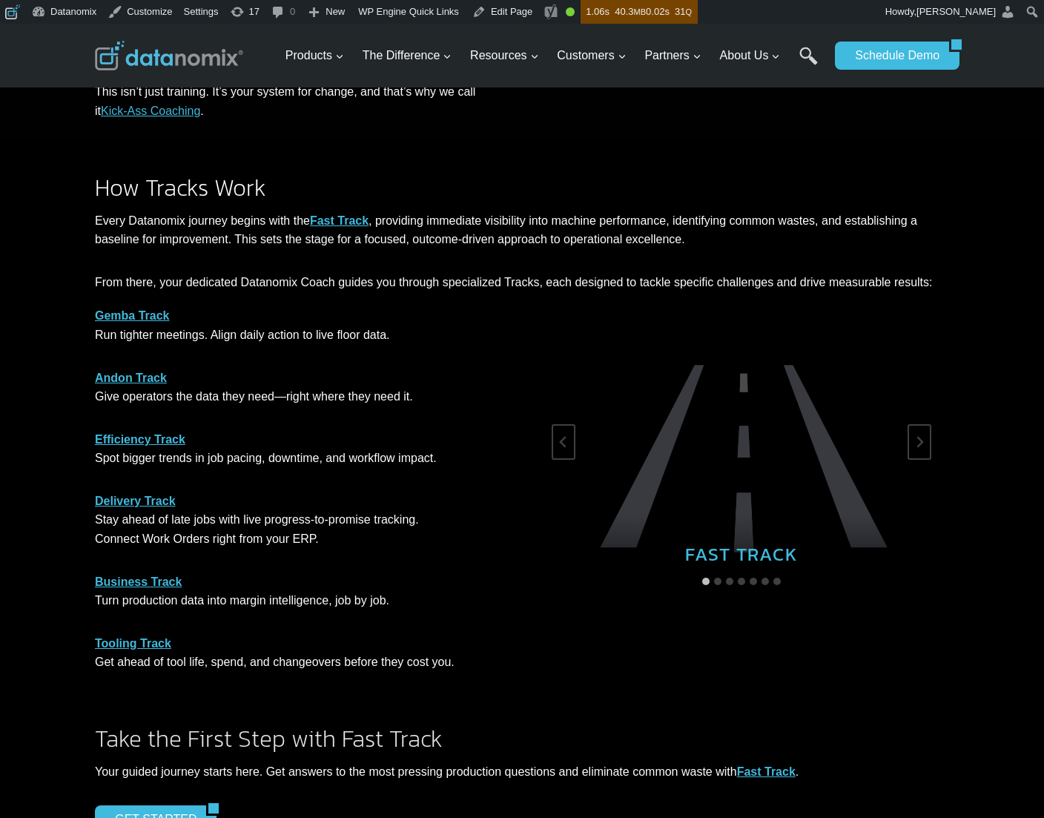
click at [314, 409] on div "Gemba Track Run tighter meetings. Align daily action to live floor data. Andon …" at bounding box center [302, 489] width 415 height 366
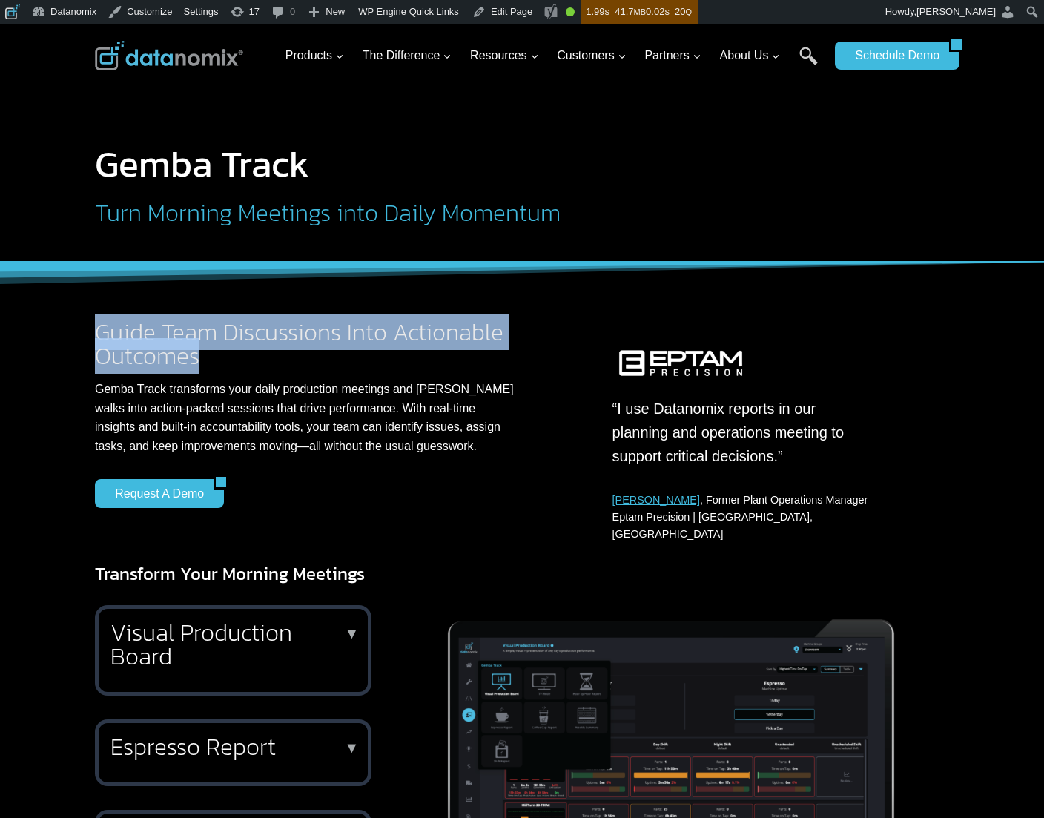
drag, startPoint x: 70, startPoint y: 333, endPoint x: 393, endPoint y: 312, distance: 323.2
click at [63, 330] on div "Guide Team Discussions Into Actionable Outcomes Gemba Track transforms your dai…" at bounding box center [522, 402] width 1044 height 281
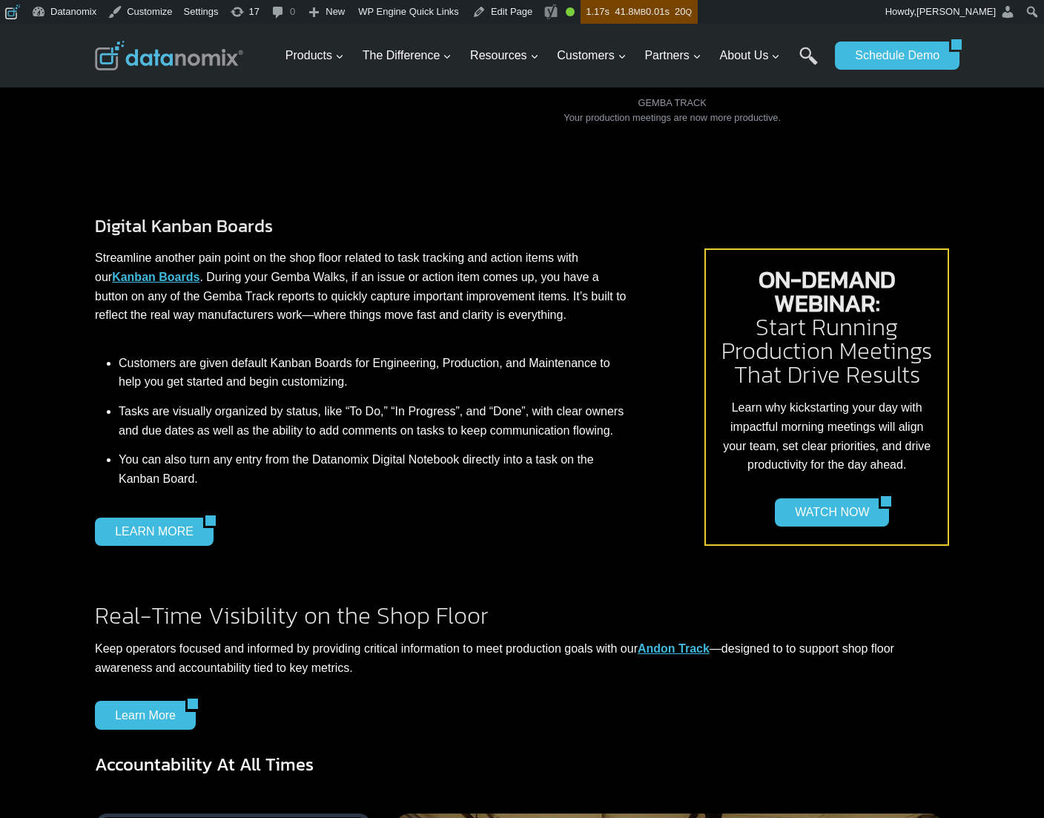
scroll to position [928, 0]
